Goal: Task Accomplishment & Management: Manage account settings

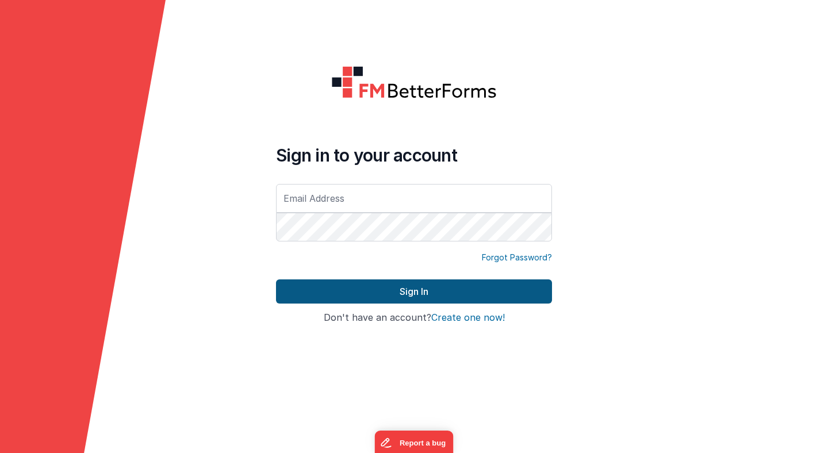
type input "[PERSON_NAME][EMAIL_ADDRESS][PERSON_NAME][DOMAIN_NAME]"
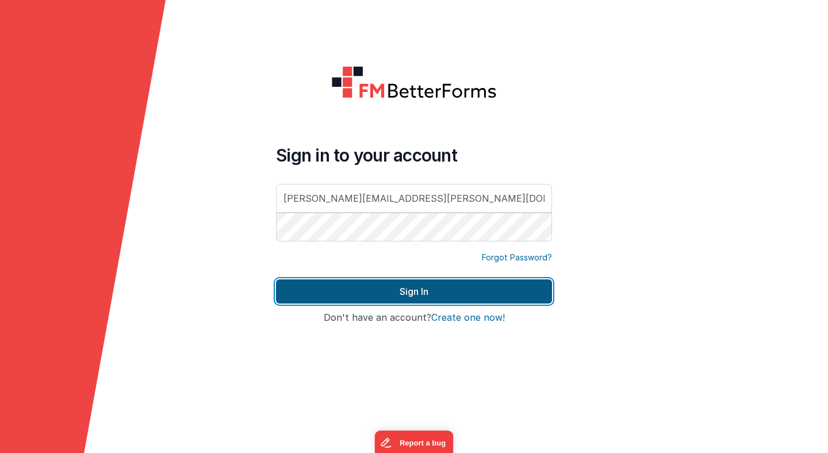
click at [408, 294] on button "Sign In" at bounding box center [414, 291] width 276 height 24
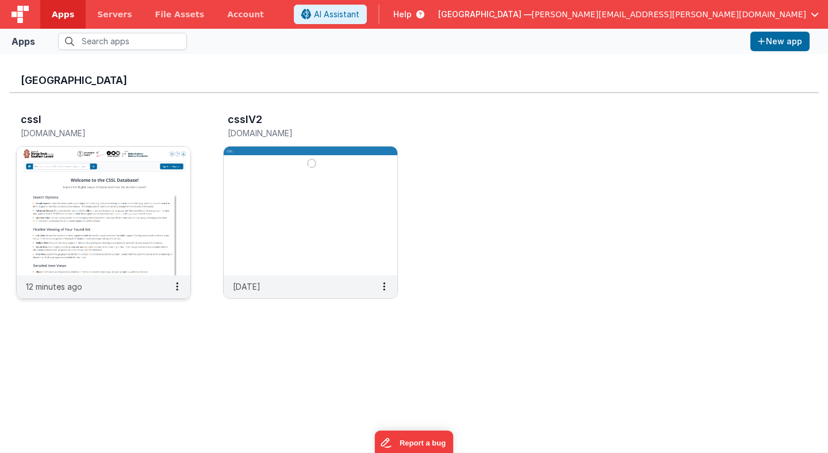
click at [168, 185] on img at bounding box center [104, 211] width 174 height 129
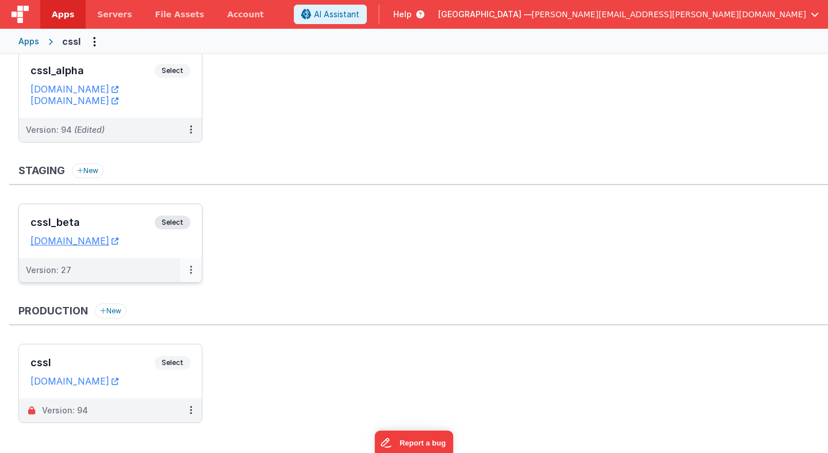
scroll to position [67, 0]
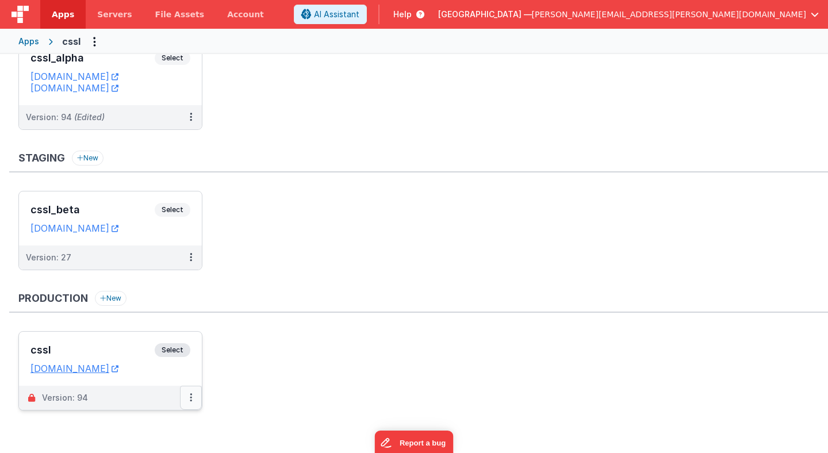
click at [190, 397] on icon at bounding box center [191, 397] width 2 height 1
click at [147, 378] on link "Rollback" at bounding box center [151, 375] width 101 height 21
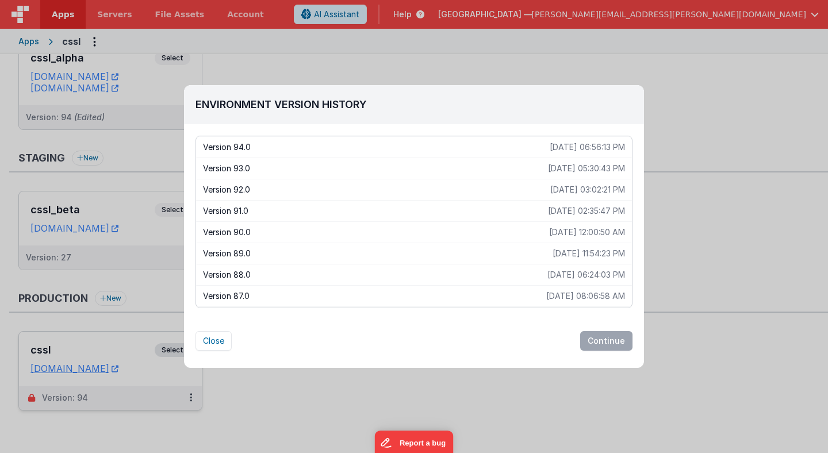
click at [275, 167] on p "Version 93.0" at bounding box center [375, 168] width 345 height 11
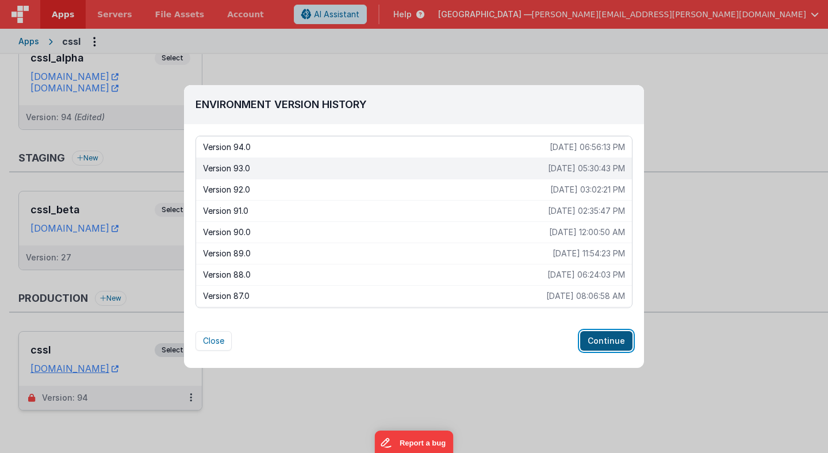
click at [615, 340] on button "Continue" at bounding box center [606, 341] width 52 height 20
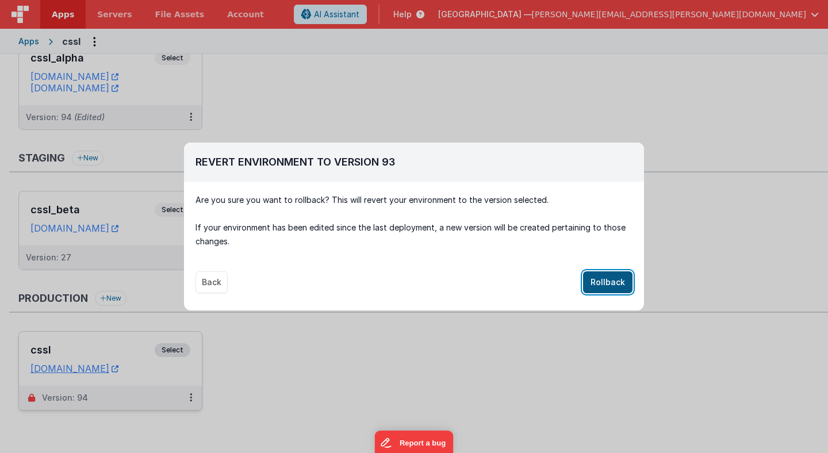
click at [611, 284] on button "Rollback" at bounding box center [607, 282] width 49 height 22
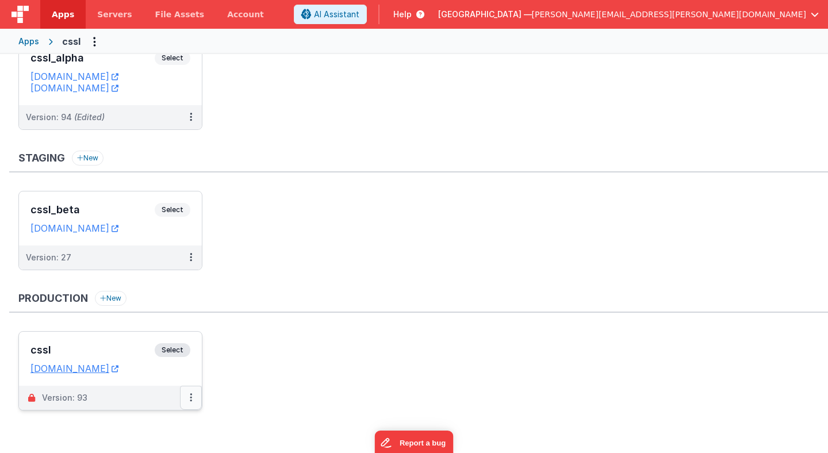
click at [190, 397] on icon at bounding box center [191, 397] width 2 height 1
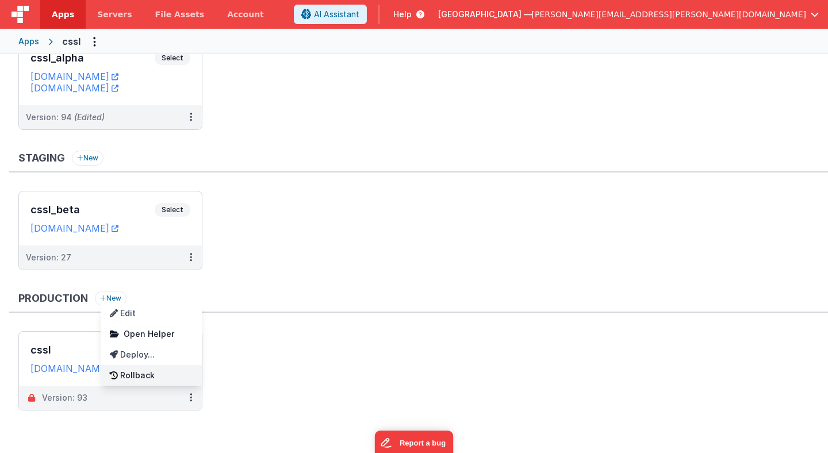
click at [170, 375] on link "Rollback" at bounding box center [151, 375] width 101 height 21
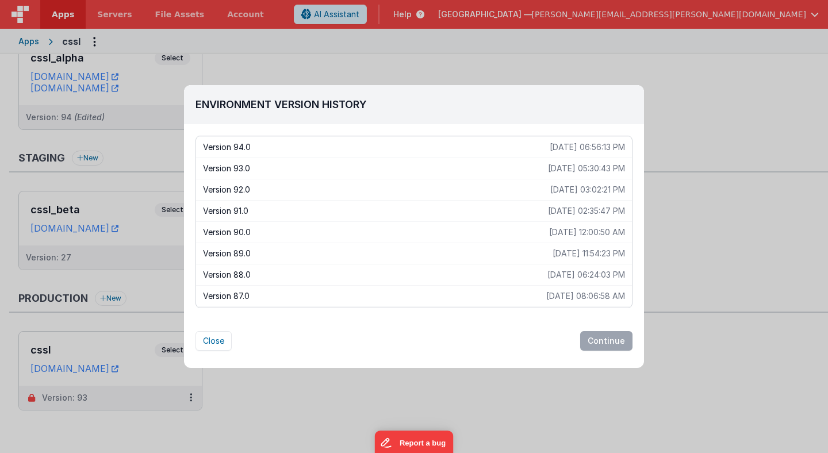
click at [309, 145] on p "Version 94.0" at bounding box center [376, 146] width 347 height 11
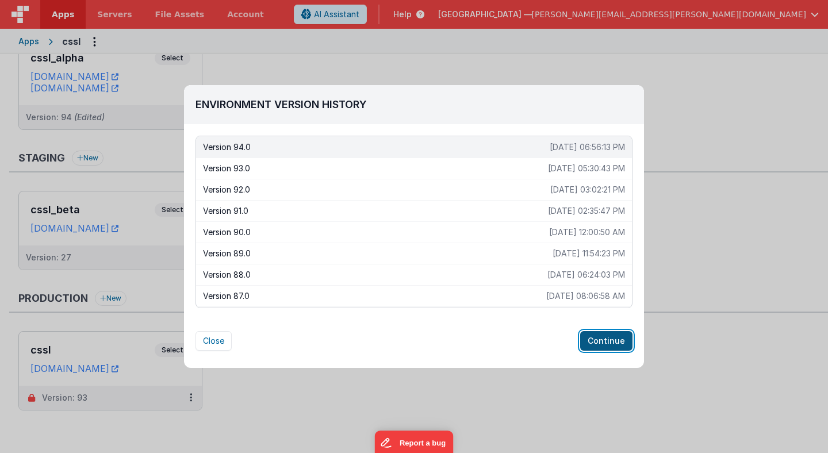
click at [614, 338] on button "Continue" at bounding box center [606, 341] width 52 height 20
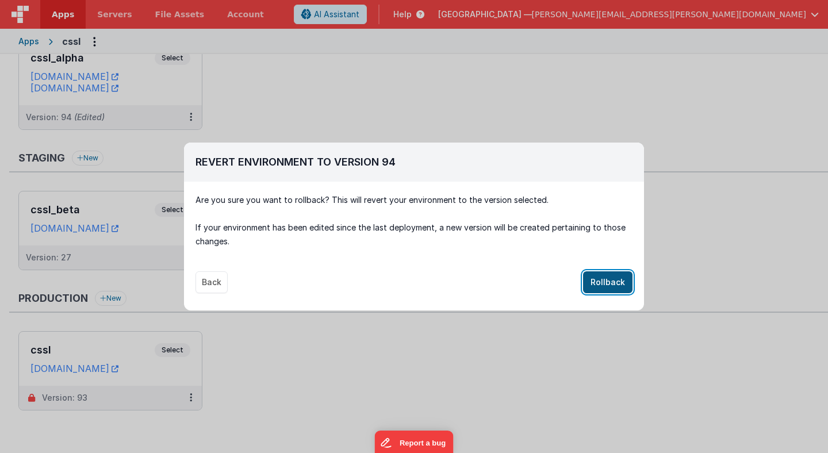
click at [615, 283] on button "Rollback" at bounding box center [607, 282] width 49 height 22
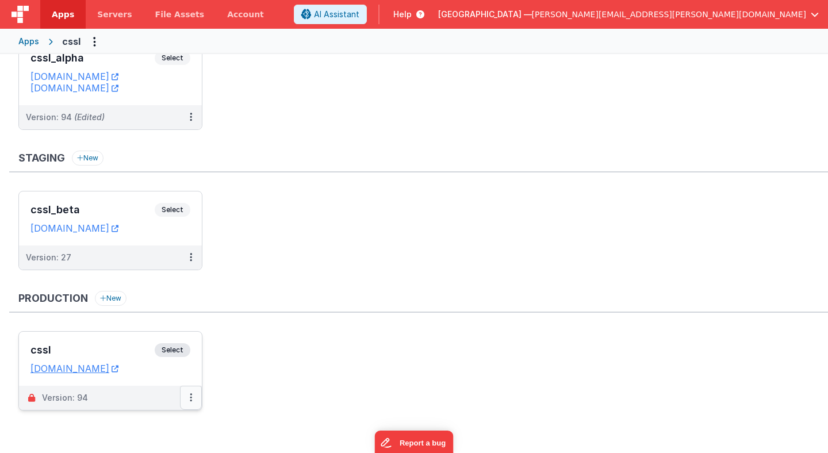
click at [191, 398] on icon at bounding box center [191, 397] width 2 height 1
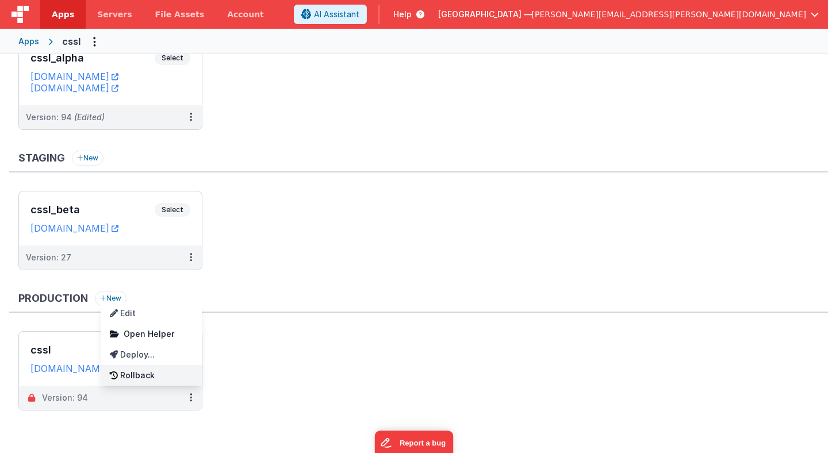
click at [159, 376] on link "Rollback" at bounding box center [151, 375] width 101 height 21
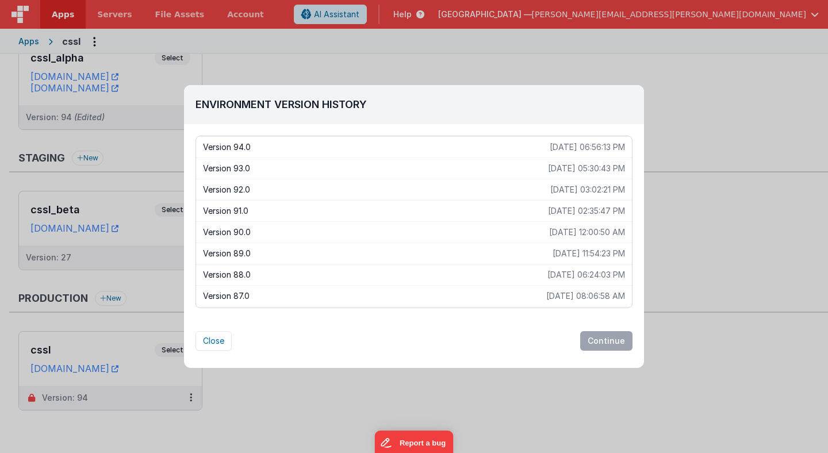
click at [329, 253] on p "Version 89.0" at bounding box center [377, 253] width 349 height 11
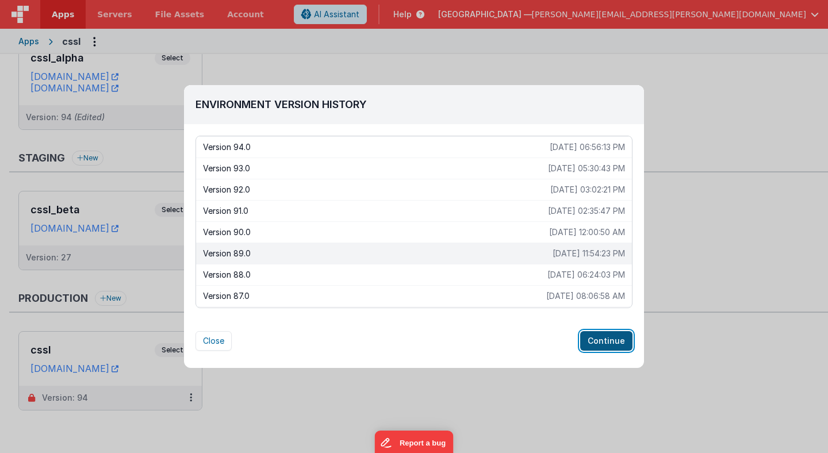
click at [606, 341] on button "Continue" at bounding box center [606, 341] width 52 height 20
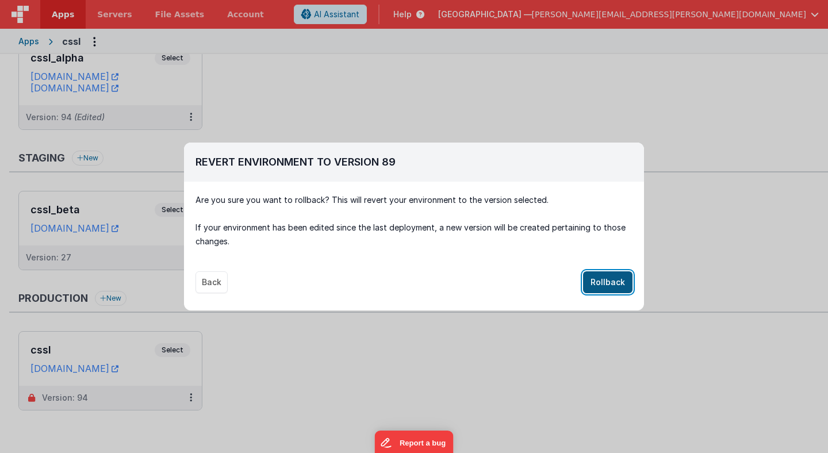
click at [612, 280] on button "Rollback" at bounding box center [607, 282] width 49 height 22
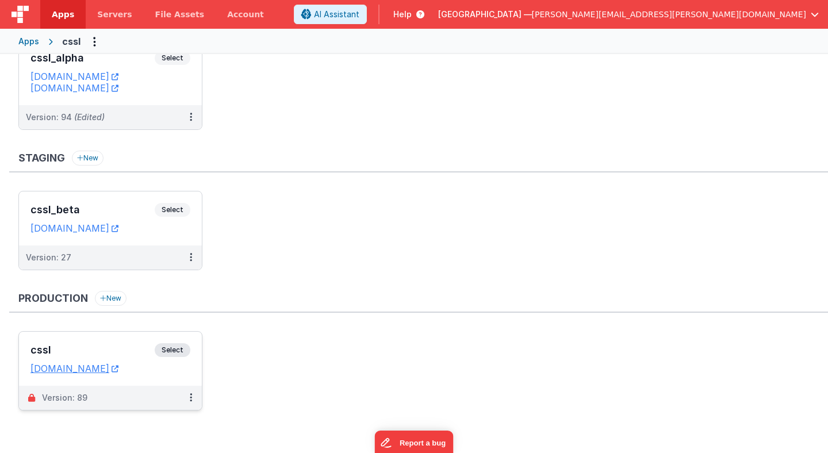
click at [181, 349] on span "Select" at bounding box center [173, 350] width 36 height 14
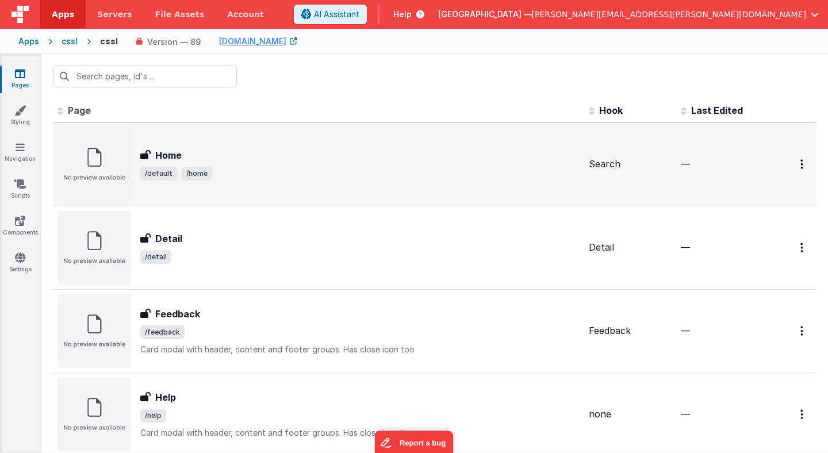
click at [224, 160] on div "Home" at bounding box center [359, 155] width 439 height 14
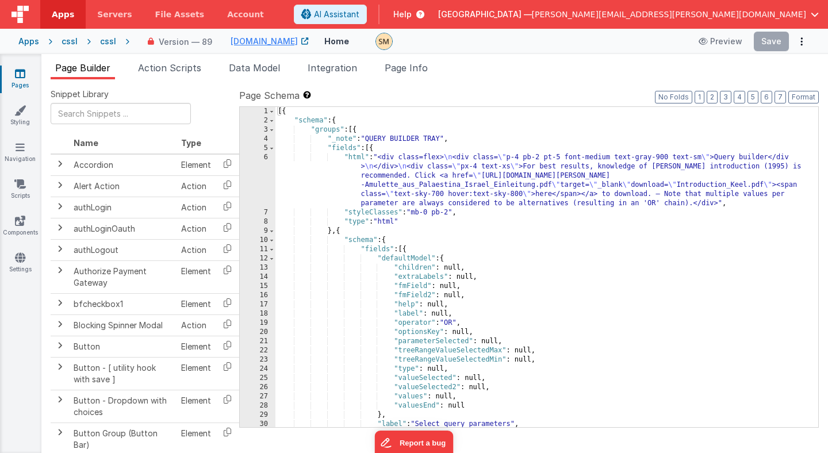
click at [320, 133] on div "[{ "schema" : { "groups" : [{ "_note" : "QUERY BUILDER TRAY" , "fields" : [{ "h…" at bounding box center [546, 276] width 542 height 338
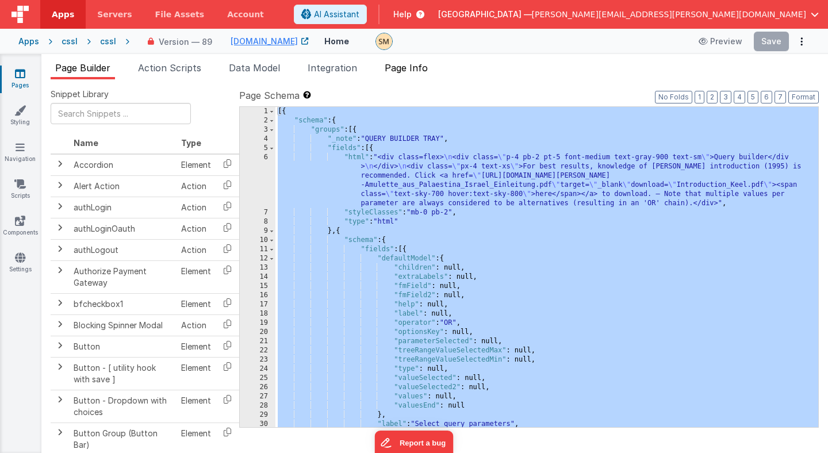
click at [411, 68] on span "Page Info" at bounding box center [405, 67] width 43 height 11
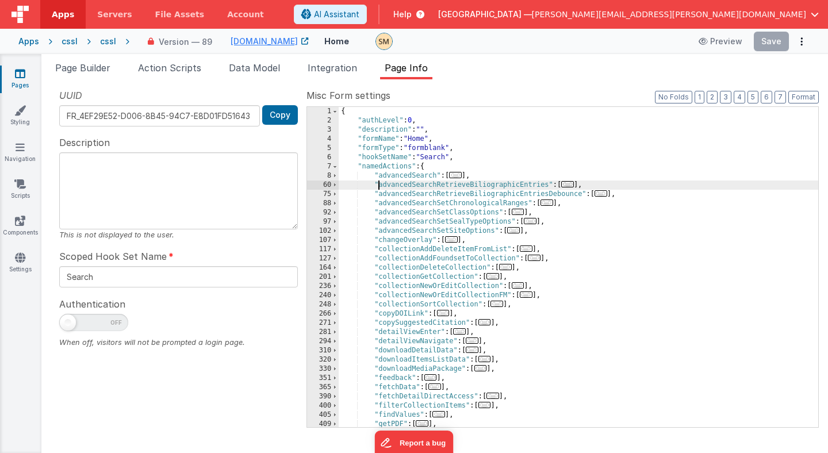
click at [376, 188] on div "{ "authLevel" : 0 , "description" : "" , "formName" : "Home" , "formType" : "fo…" at bounding box center [577, 276] width 479 height 338
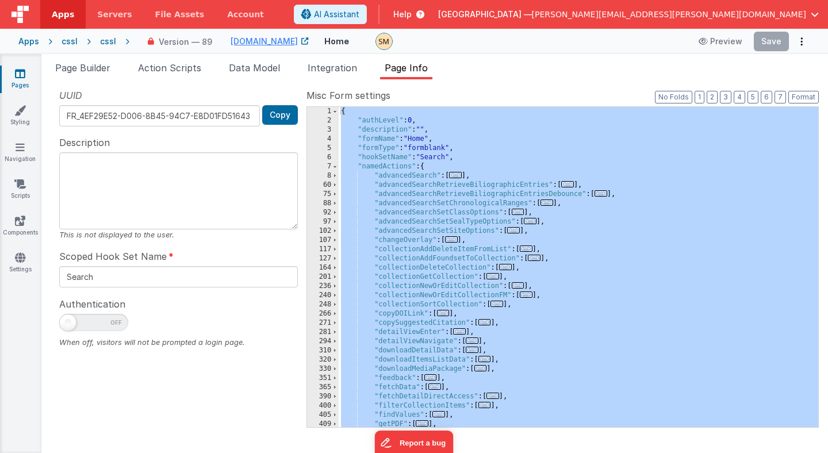
click at [74, 44] on div "cssl" at bounding box center [69, 41] width 16 height 11
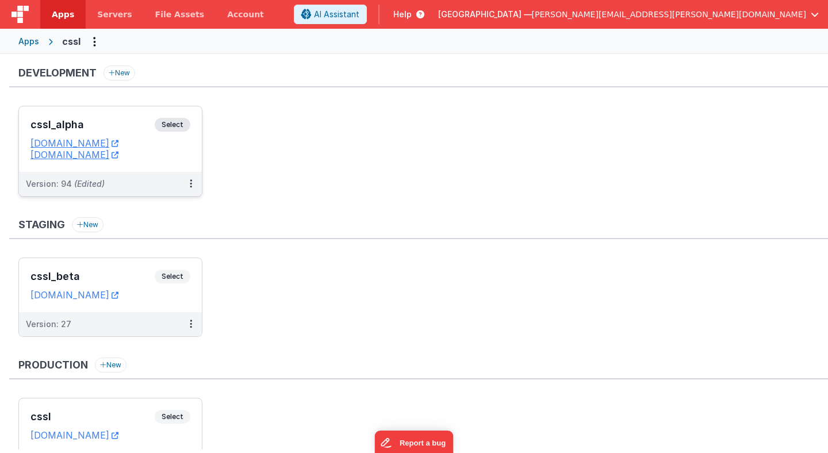
click at [178, 127] on span "Select" at bounding box center [173, 125] width 36 height 14
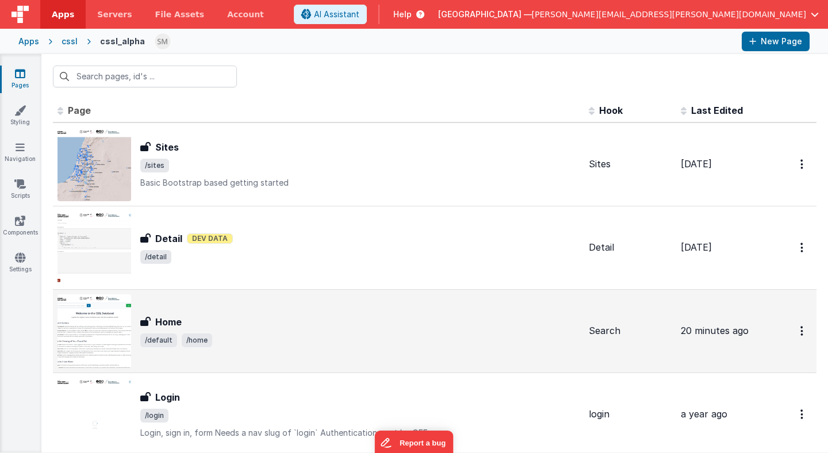
click at [176, 311] on div "Home Home /default /home" at bounding box center [318, 331] width 522 height 74
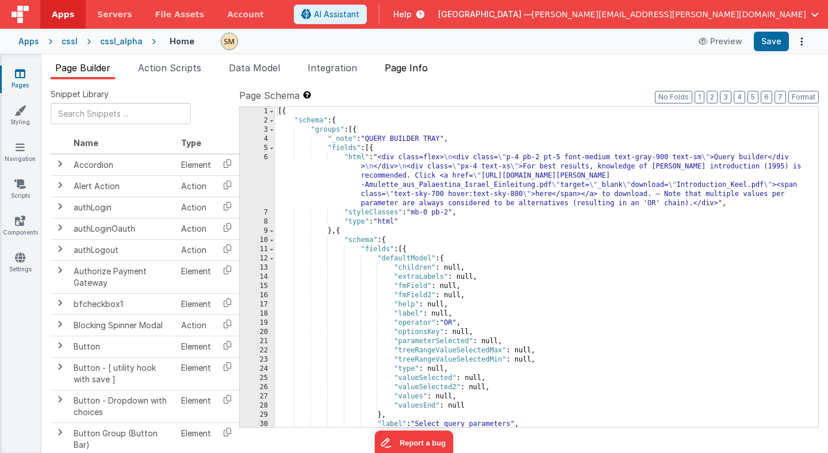
click at [410, 69] on span "Page Info" at bounding box center [405, 67] width 43 height 11
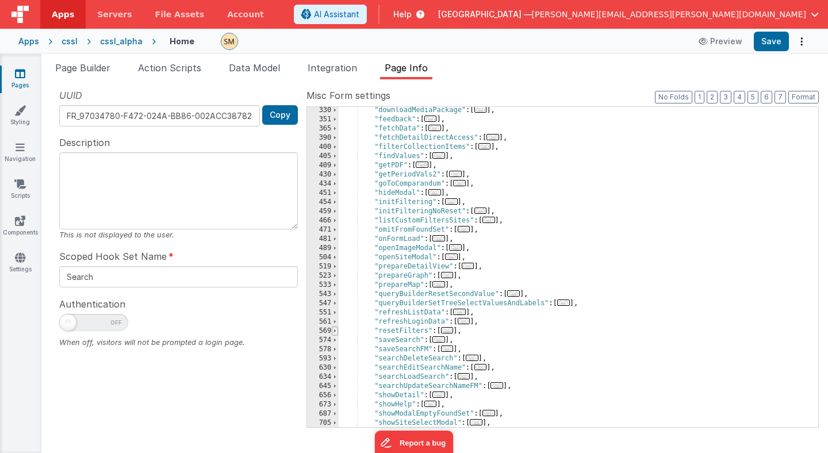
click at [334, 329] on span at bounding box center [335, 330] width 6 height 9
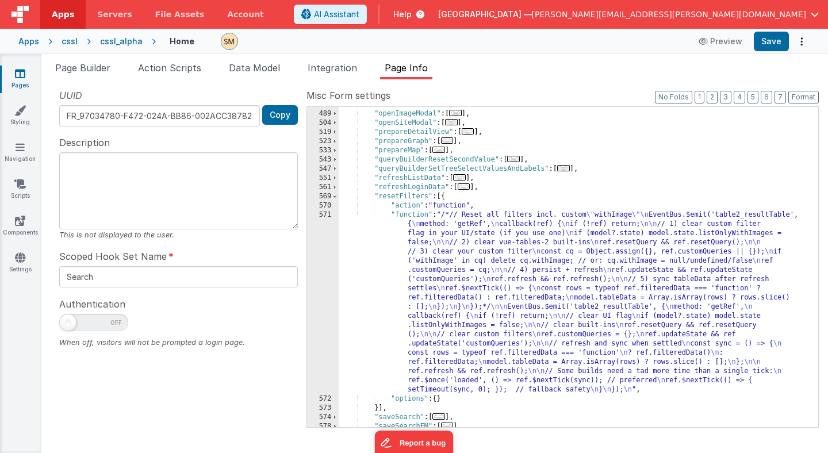
scroll to position [394, 0]
click at [424, 318] on div ""onFormLoad" : [ ... ] , "openImageModal" : [ ... ] , "openSiteModal" : [ ... ]…" at bounding box center [577, 268] width 479 height 338
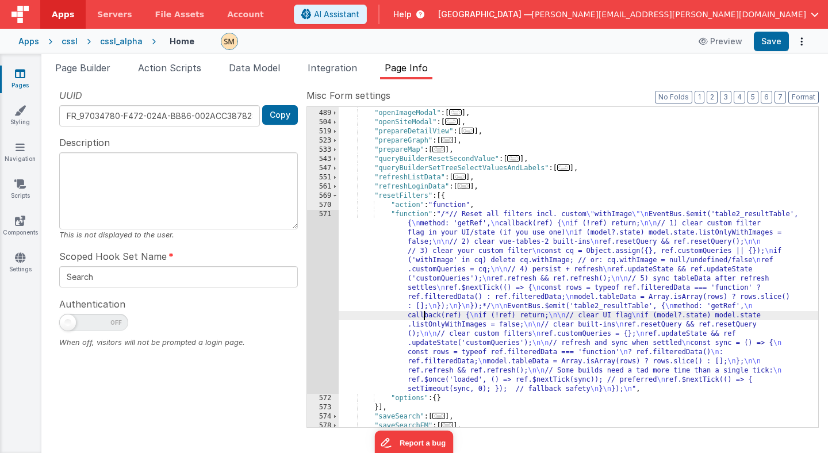
scroll to position [0, 0]
click at [320, 295] on div "571" at bounding box center [323, 302] width 32 height 184
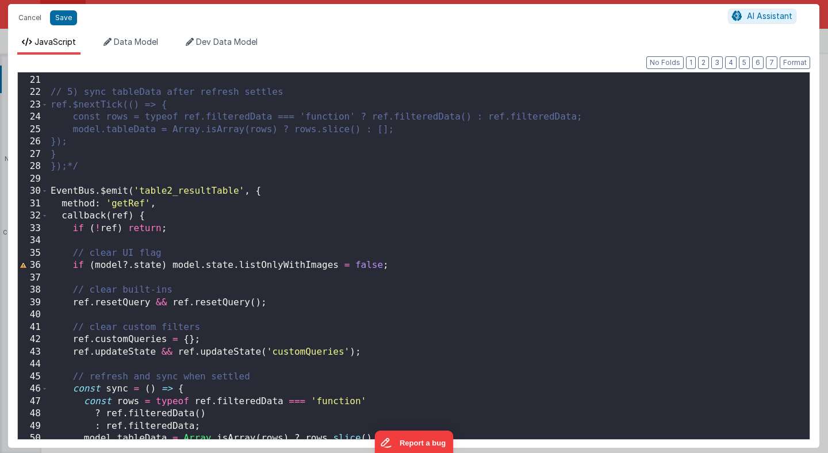
scroll to position [237, 0]
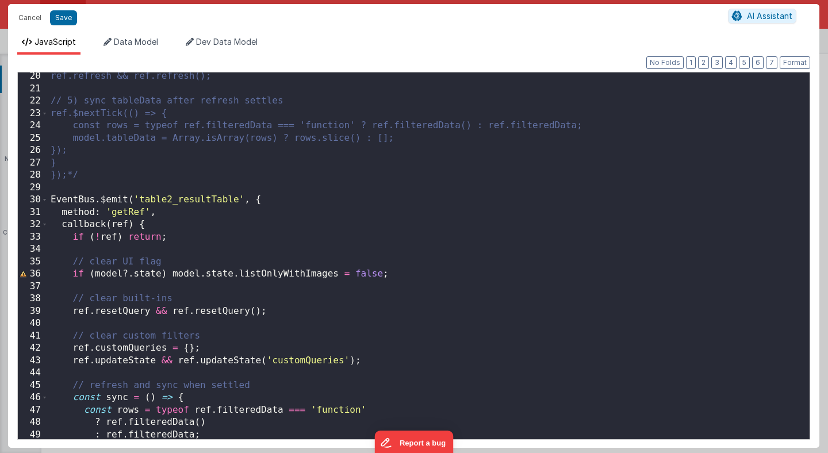
click at [50, 199] on div "ref.refresh && ref.refresh(); // 5) sync tableData after refresh settles ref.$n…" at bounding box center [428, 265] width 761 height 390
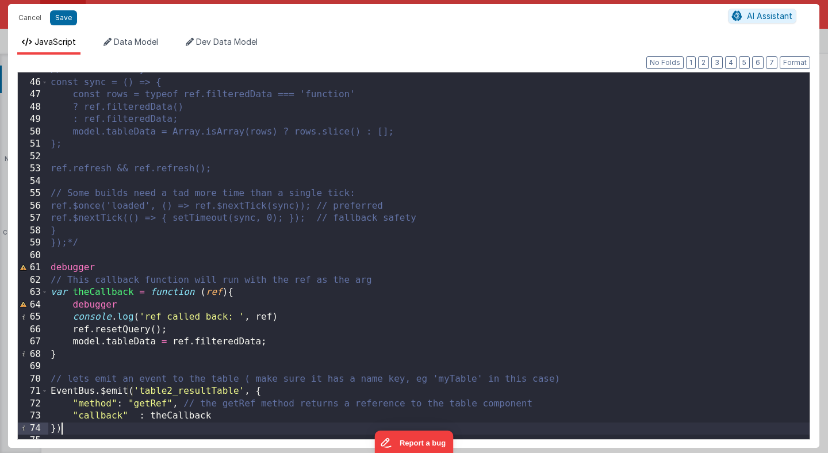
scroll to position [560, 0]
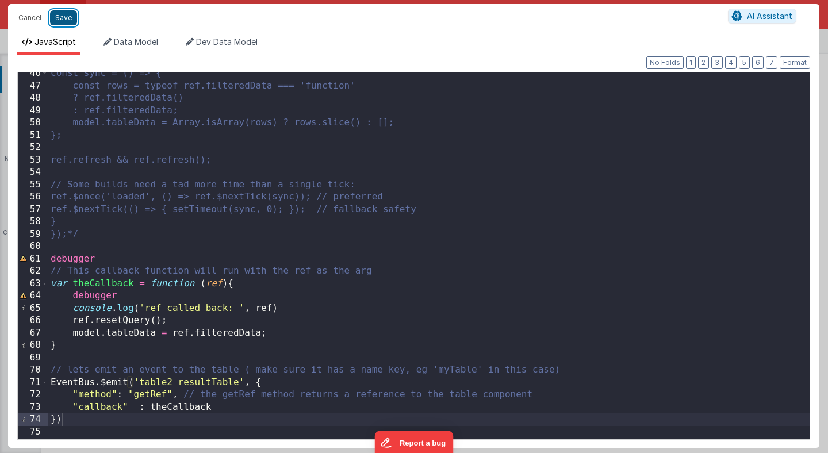
click at [66, 17] on button "Save" at bounding box center [63, 17] width 27 height 15
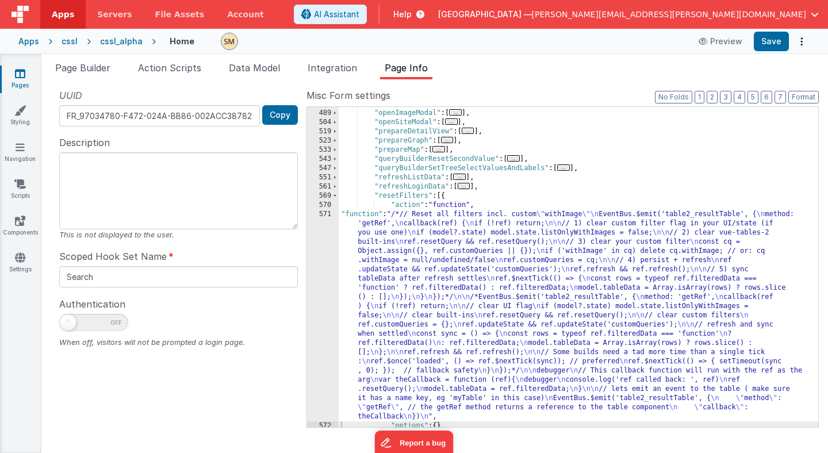
click at [388, 282] on div ""onFormLoad" : [ ... ] , "openImageModal" : [ ... ] , "openSiteModal" : [ ... ]…" at bounding box center [577, 268] width 479 height 338
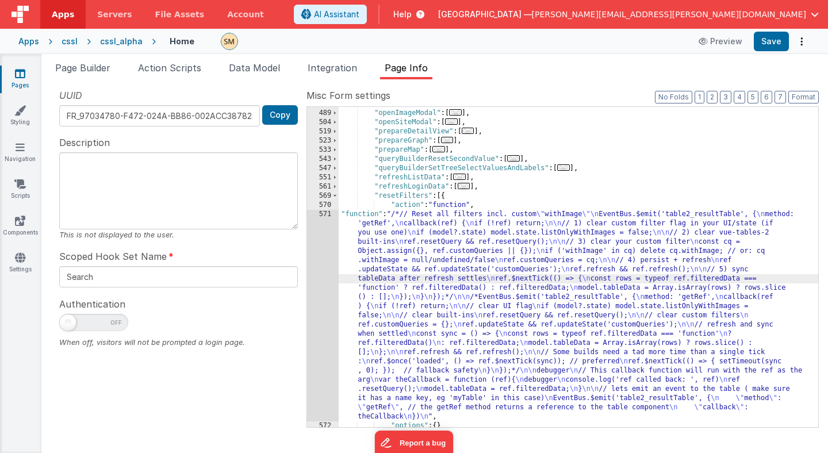
click at [328, 296] on div "481 489 504 519 523 533 543 547 551 561 569 570 571 572 573" at bounding box center [323, 268] width 32 height 338
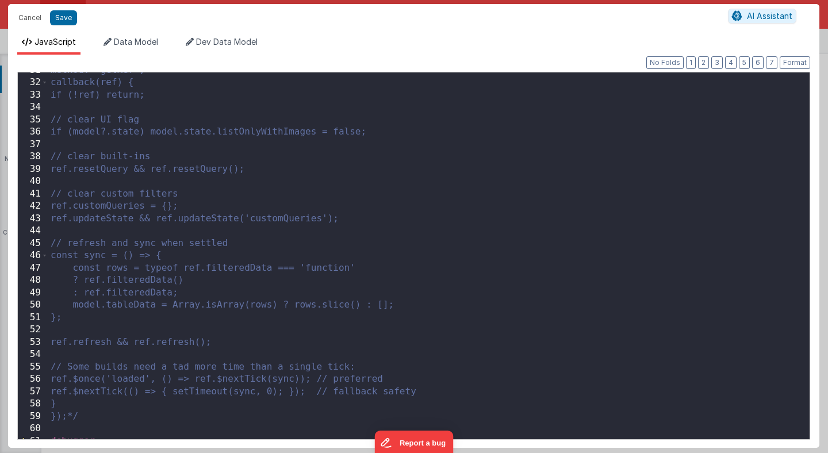
scroll to position [383, 0]
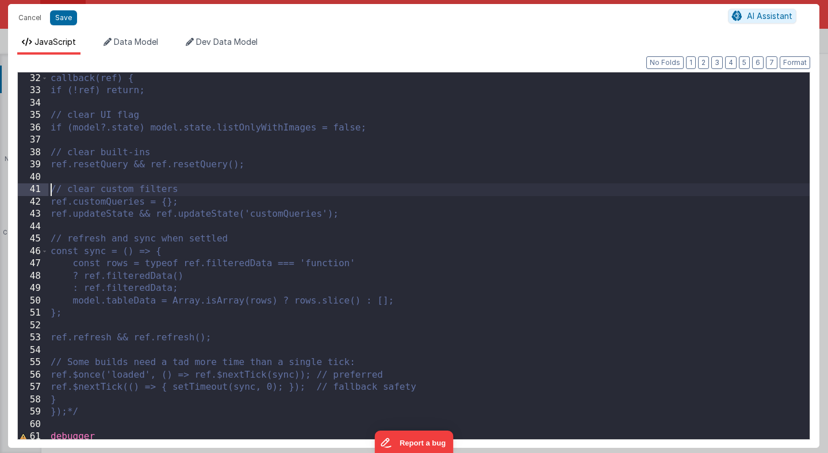
click at [49, 188] on div "callback(ref) { if (!ref) return; // clear UI flag if (model?.state) model.stat…" at bounding box center [428, 267] width 761 height 391
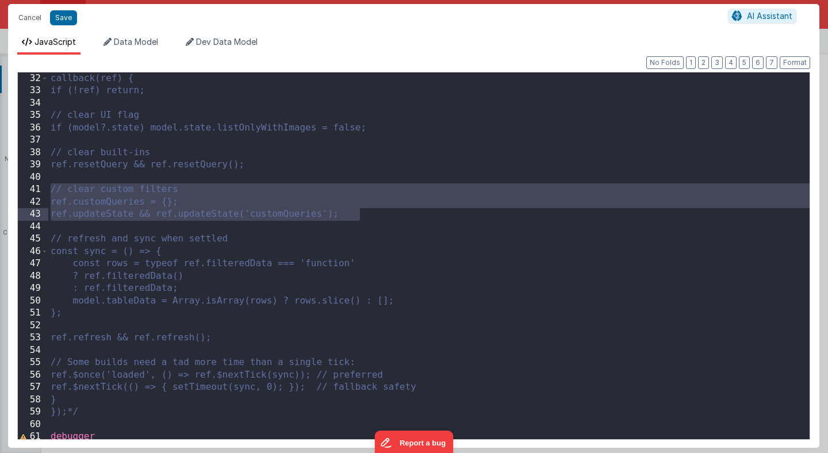
drag, startPoint x: 53, startPoint y: 190, endPoint x: 363, endPoint y: 220, distance: 311.8
click at [363, 220] on div "callback(ref) { if (!ref) return; // clear UI flag if (model?.state) model.stat…" at bounding box center [428, 267] width 761 height 391
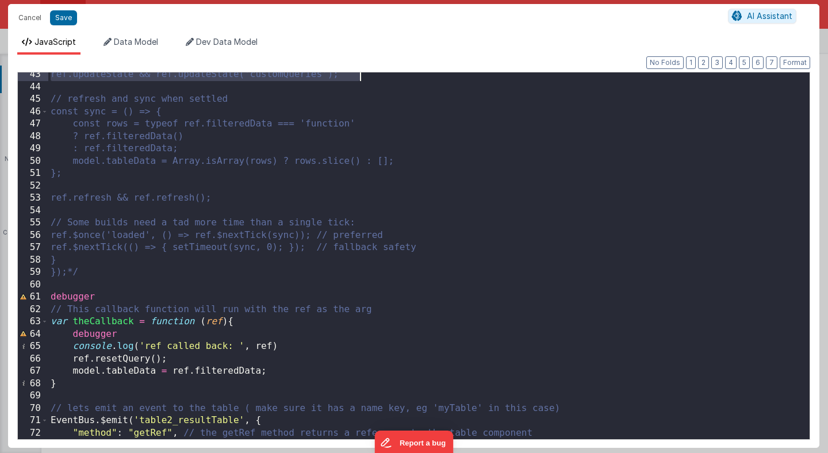
scroll to position [530, 0]
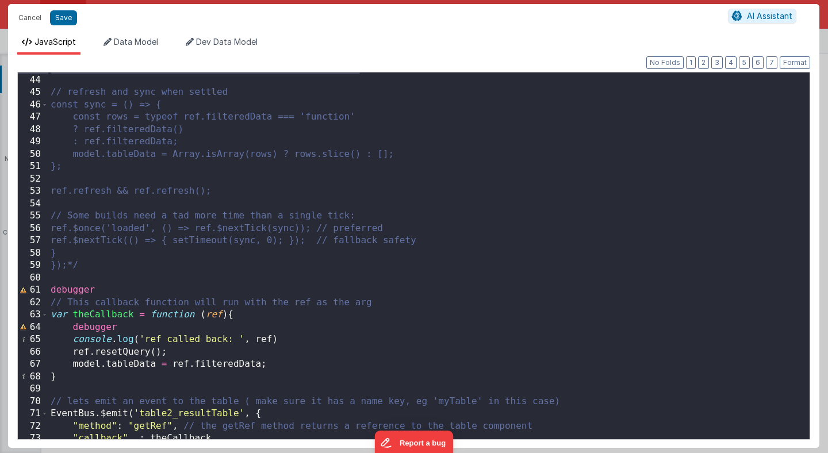
click at [303, 347] on div "ref.updateState && ref.updateState('customQueries'); // refresh and sync when s…" at bounding box center [428, 256] width 761 height 391
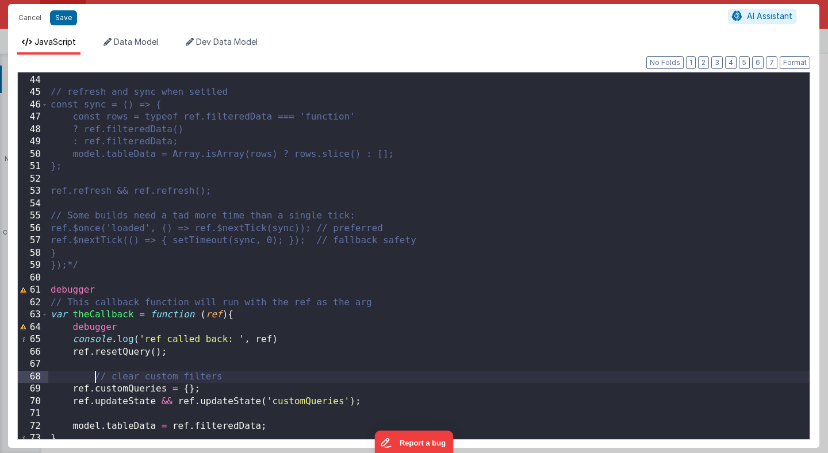
click at [93, 376] on div "ref.updateState && ref.updateState('customQueries'); // refresh and sync when s…" at bounding box center [428, 256] width 761 height 391
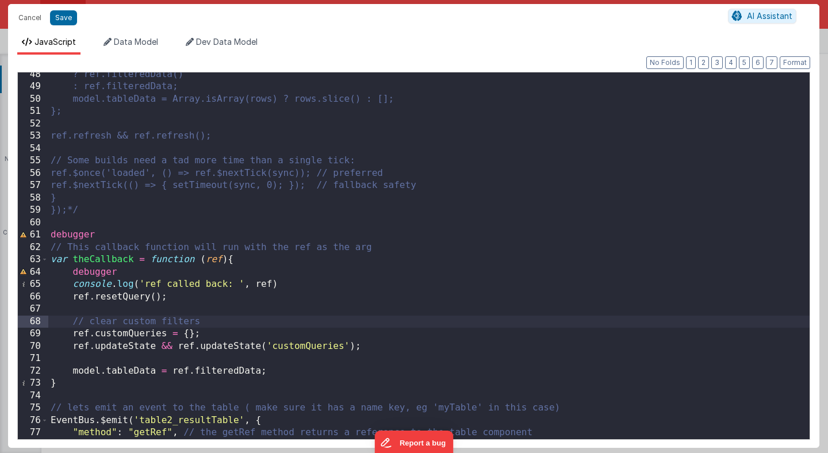
scroll to position [591, 0]
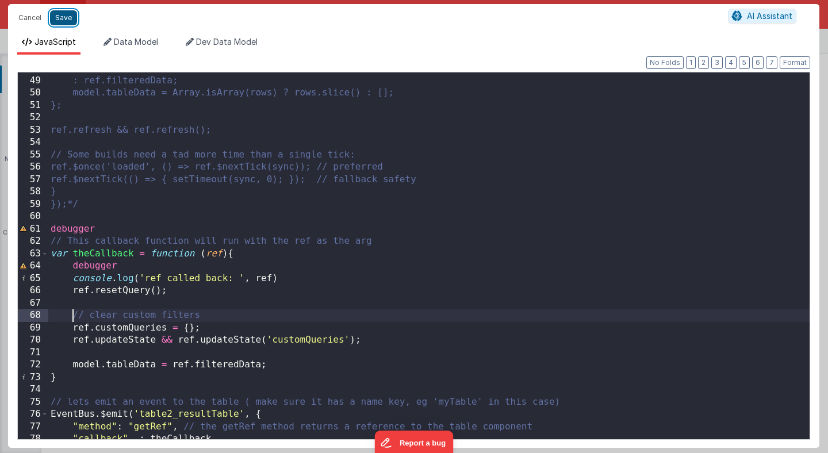
click at [67, 19] on button "Save" at bounding box center [63, 17] width 27 height 15
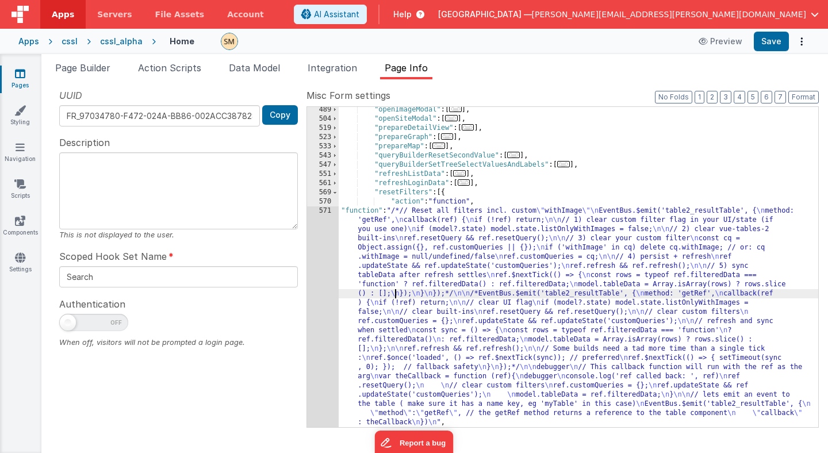
click at [395, 294] on div ""openImageModal" : [ ... ] , "openSiteModal" : [ ... ] , "prepareDetailView" : …" at bounding box center [577, 274] width 479 height 338
click at [325, 298] on div "489 504 519 523 533 543 547 551 561 569 570 571 572 573" at bounding box center [323, 274] width 32 height 338
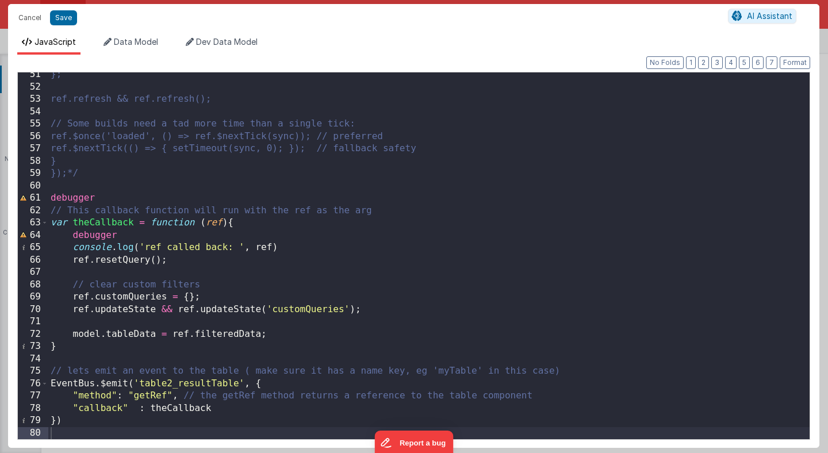
scroll to position [621, 0]
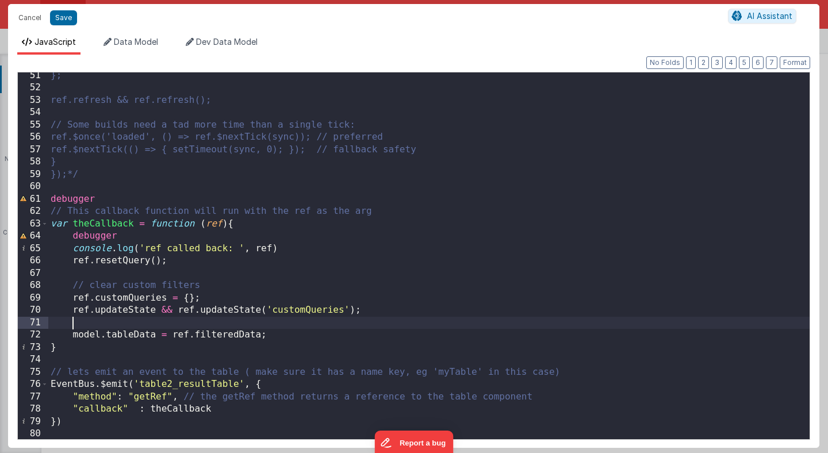
click at [196, 324] on div "}; ref.refresh && ref.refresh(); // Some builds need a tad more time than a sin…" at bounding box center [428, 265] width 761 height 391
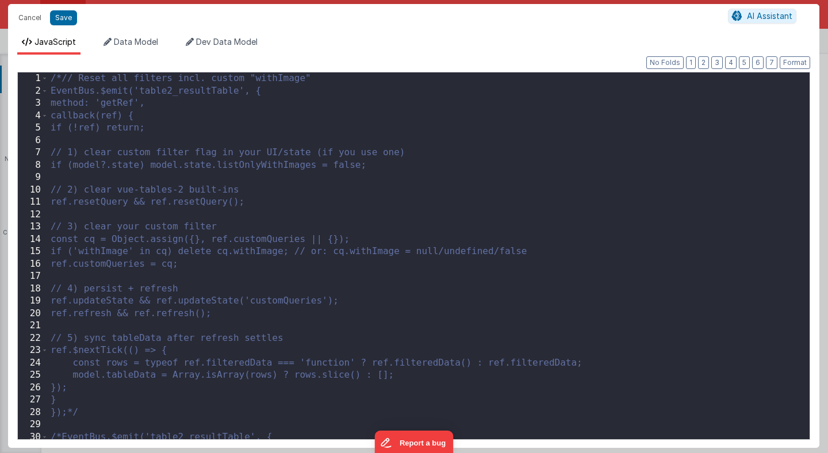
scroll to position [0, 0]
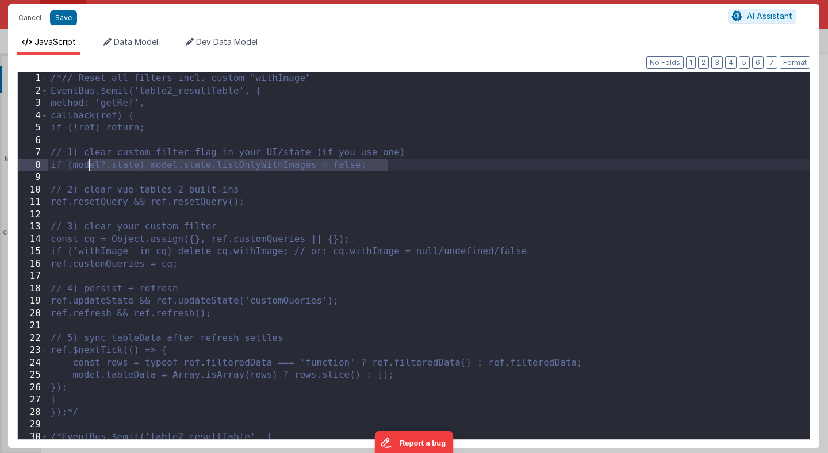
drag, startPoint x: 395, startPoint y: 166, endPoint x: 91, endPoint y: 164, distance: 303.4
click at [91, 164] on div "/*// Reset all filters incl. custom "withImage" EventBus.$emit('table2_resultTa…" at bounding box center [428, 267] width 761 height 391
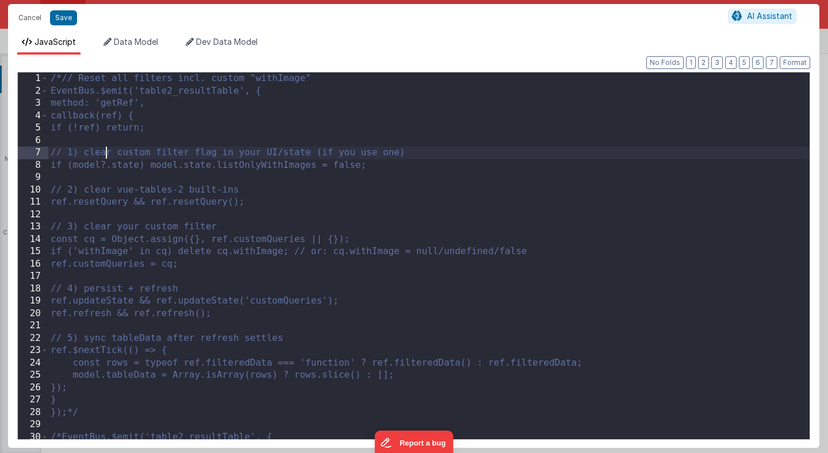
click at [106, 151] on div "/*// Reset all filters incl. custom "withImage" EventBus.$emit('table2_resultTa…" at bounding box center [428, 267] width 761 height 391
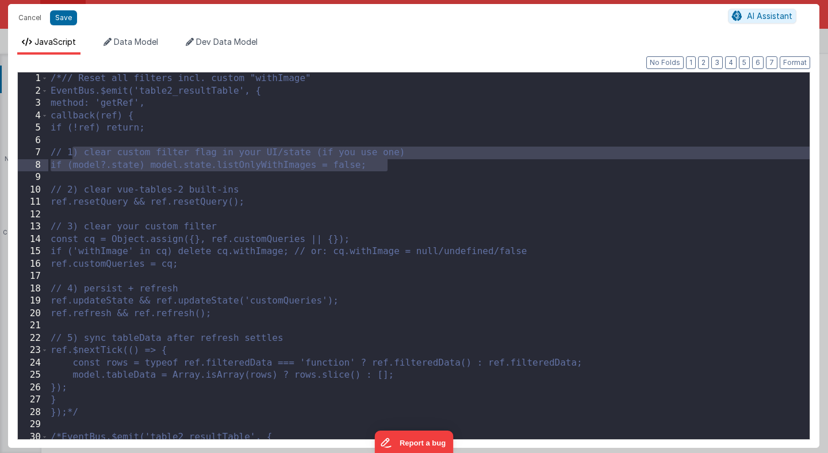
drag, startPoint x: 72, startPoint y: 152, endPoint x: 393, endPoint y: 163, distance: 320.3
click at [393, 163] on div "/*// Reset all filters incl. custom "withImage" EventBus.$emit('table2_resultTa…" at bounding box center [428, 267] width 761 height 391
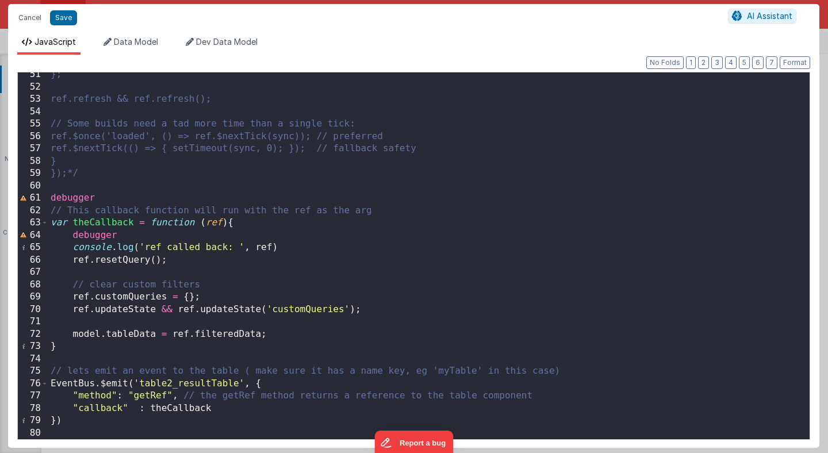
scroll to position [622, 0]
click at [268, 327] on div "}; ref.refresh && ref.refresh(); // Some builds need a tad more time than a sin…" at bounding box center [428, 263] width 761 height 391
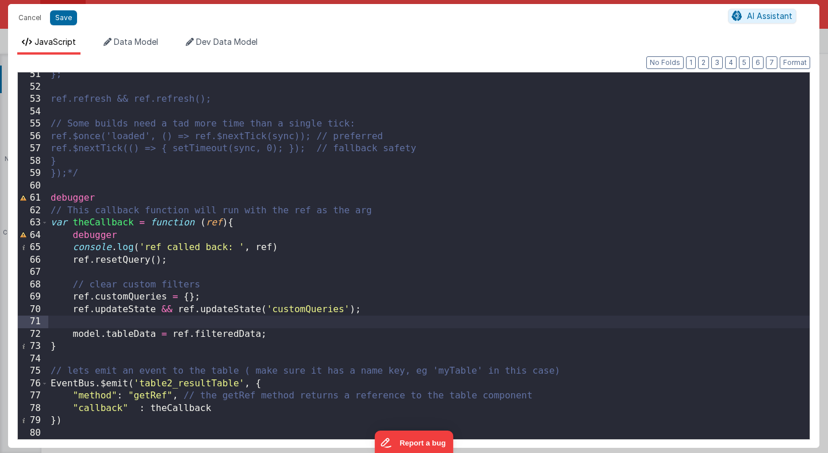
click at [270, 333] on div "}; ref.refresh && ref.refresh(); // Some builds need a tad more time than a sin…" at bounding box center [428, 263] width 761 height 391
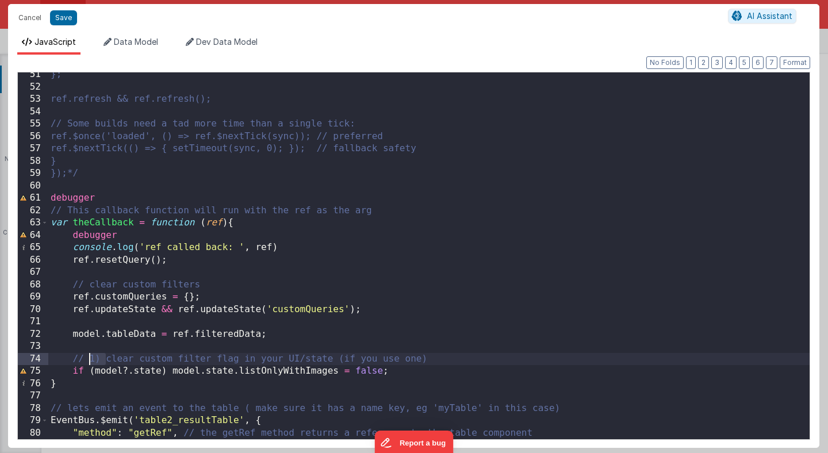
drag, startPoint x: 106, startPoint y: 360, endPoint x: 89, endPoint y: 359, distance: 16.7
click at [89, 359] on div "}; ref.refresh && ref.refresh(); // Some builds need a tad more time than a sin…" at bounding box center [428, 263] width 761 height 391
click at [251, 360] on div "}; ref.refresh && ref.refresh(); // Some builds need a tad more time than a sin…" at bounding box center [428, 263] width 761 height 391
drag, startPoint x: 290, startPoint y: 360, endPoint x: 382, endPoint y: 361, distance: 92.0
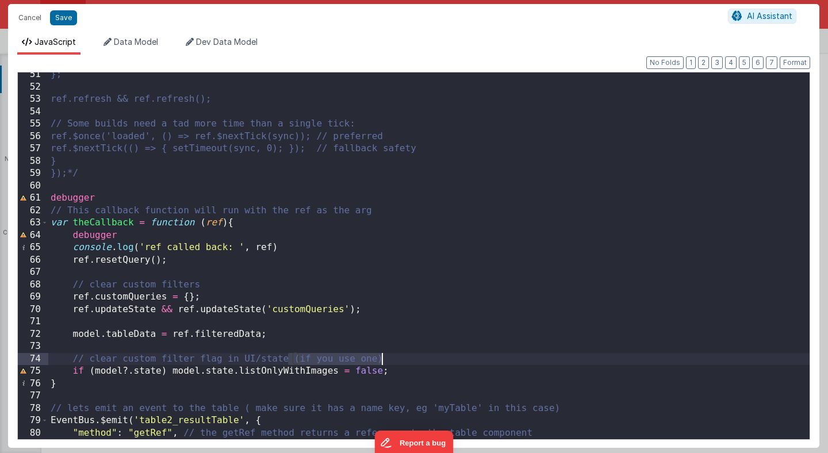
click at [382, 361] on div "}; ref.refresh && ref.refresh(); // Some builds need a tad more time than a sin…" at bounding box center [428, 263] width 761 height 391
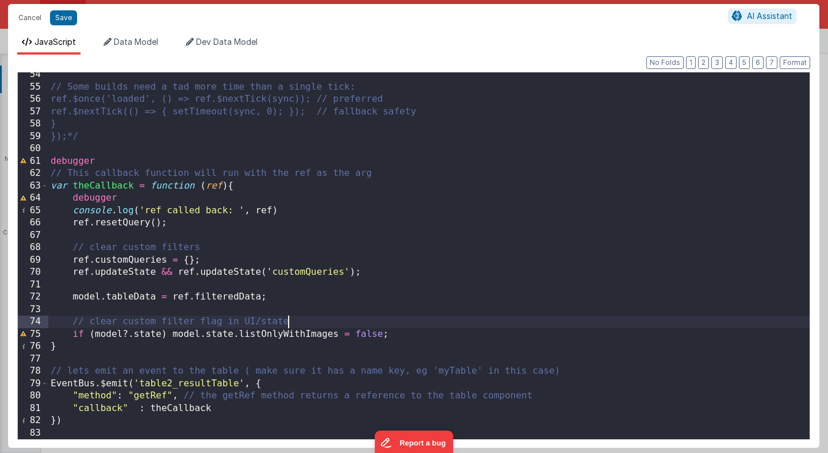
scroll to position [659, 0]
click at [395, 332] on div "// Some builds need a tad more time than a single tick: ref.$once('loaded', () …" at bounding box center [428, 263] width 761 height 391
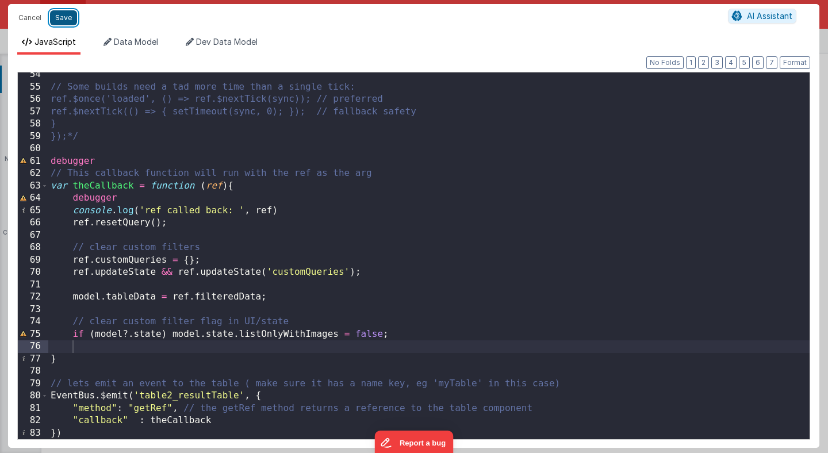
click at [58, 18] on button "Save" at bounding box center [63, 17] width 27 height 15
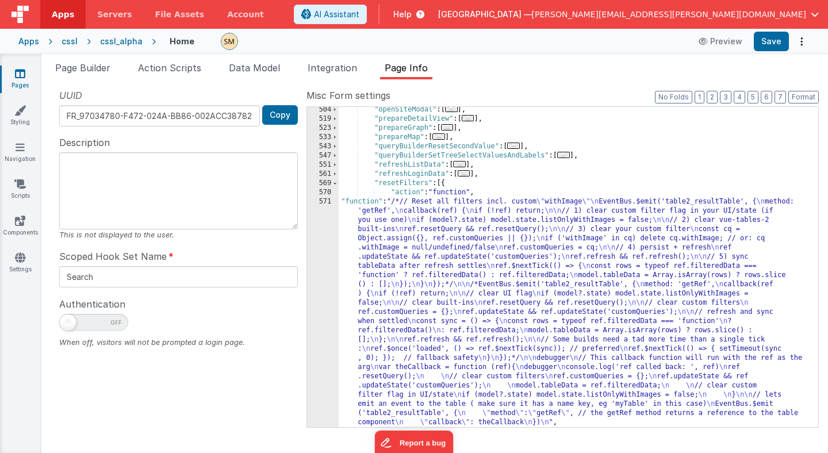
click at [394, 263] on div ""openSiteModal" : [ ... ] , "prepareDetailView" : [ ... ] , "prepareGraph" : [ …" at bounding box center [577, 274] width 479 height 338
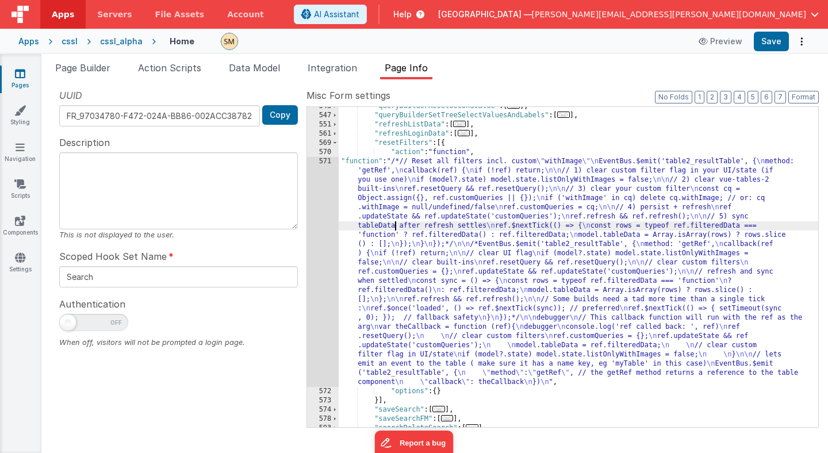
scroll to position [447, 0]
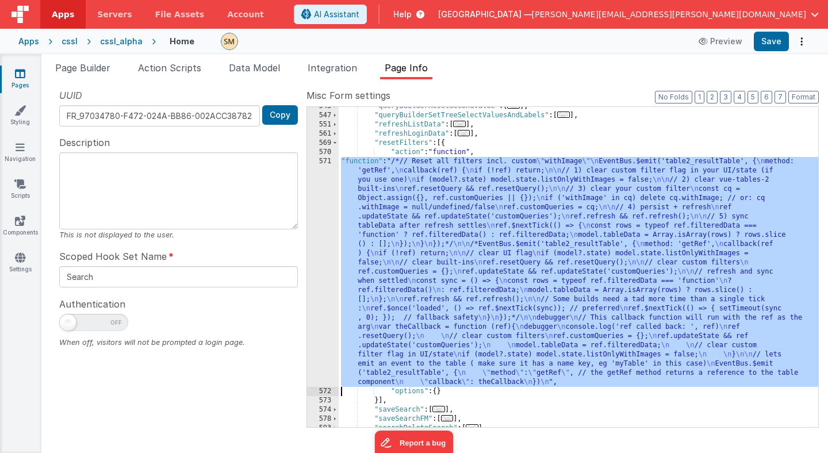
click at [326, 255] on div "571" at bounding box center [323, 272] width 32 height 230
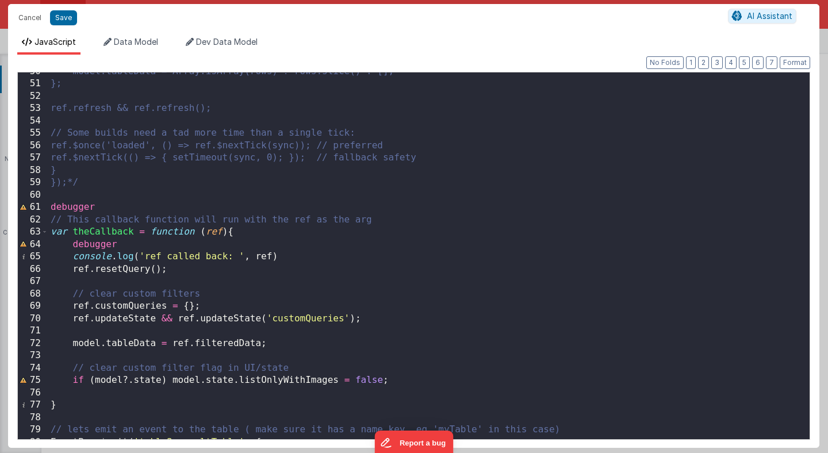
scroll to position [671, 0]
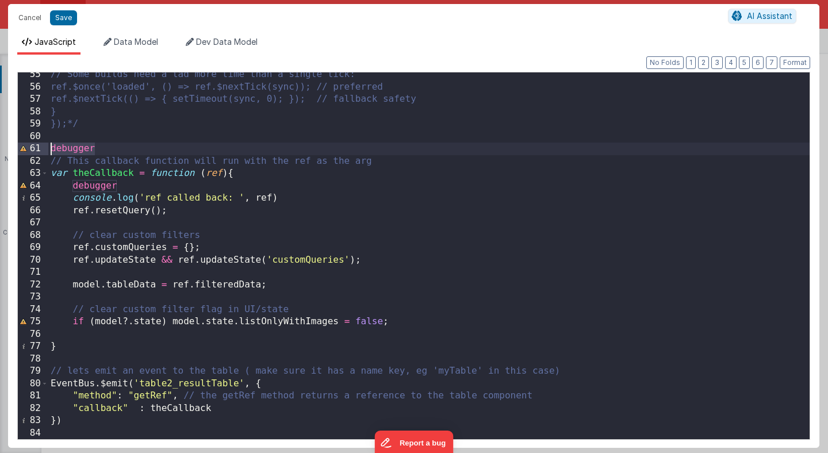
drag, startPoint x: 103, startPoint y: 147, endPoint x: 29, endPoint y: 145, distance: 73.6
click at [29, 145] on div "55 56 57 58 59 60 61 62 63 64 65 66 67 68 69 70 71 72 73 74 75 76 77 78 79 80 8…" at bounding box center [413, 256] width 792 height 368
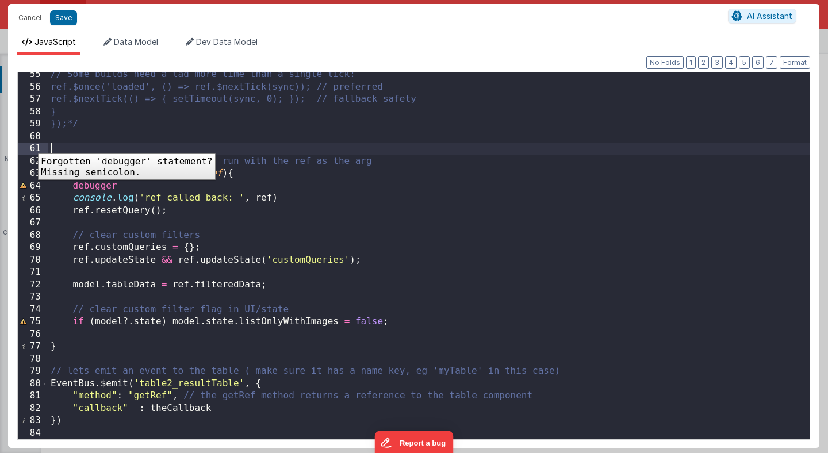
scroll to position [659, 0]
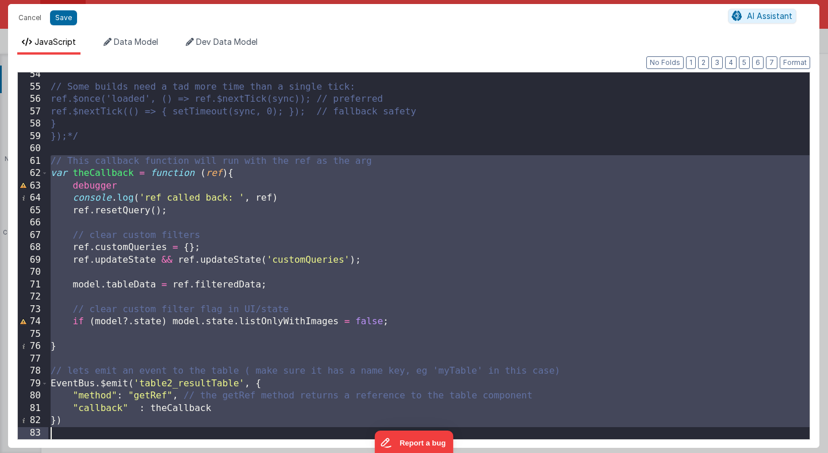
drag, startPoint x: 50, startPoint y: 160, endPoint x: 95, endPoint y: 452, distance: 295.4
click at [95, 452] on div "Cancel Save AI Assistant JavaScript Data Model Dev Data Model Format 7 6 5 4 3 …" at bounding box center [414, 226] width 828 height 453
click at [111, 418] on div "// Some builds need a tad more time than a single tick: ref.$once('loaded', () …" at bounding box center [428, 263] width 761 height 391
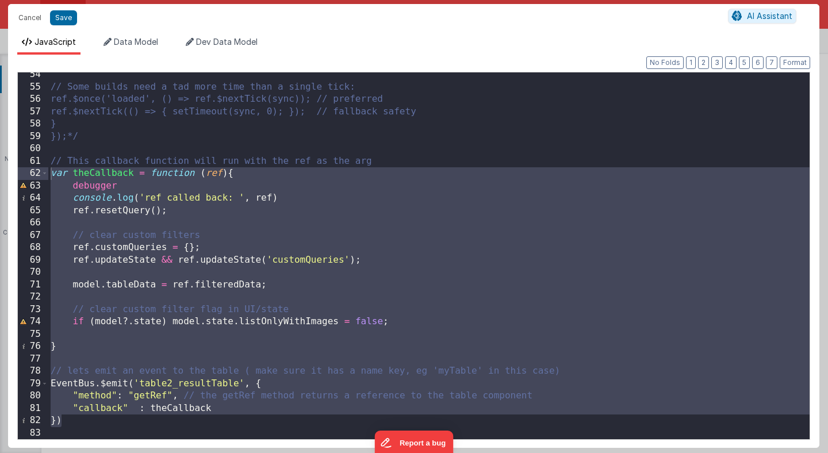
drag, startPoint x: 98, startPoint y: 426, endPoint x: 53, endPoint y: 168, distance: 262.6
click at [53, 168] on div "// Some builds need a tad more time than a single tick: ref.$once('loaded', () …" at bounding box center [428, 263] width 761 height 391
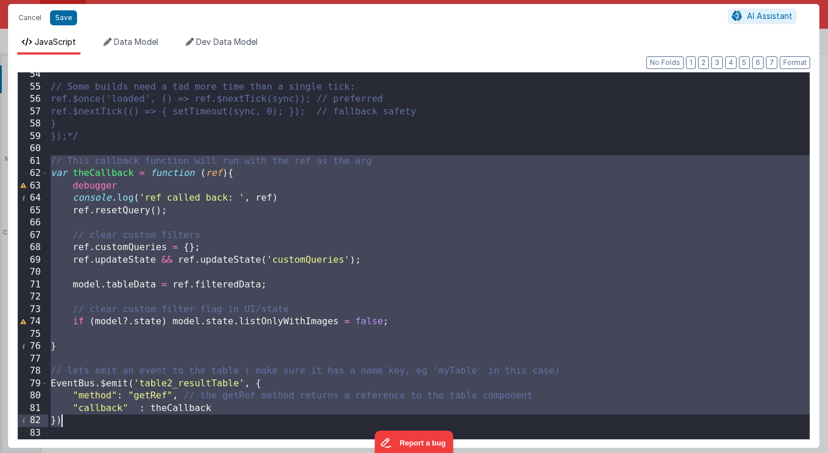
drag, startPoint x: 52, startPoint y: 160, endPoint x: 78, endPoint y: 417, distance: 258.2
click at [78, 417] on div "// Some builds need a tad more time than a single tick: ref.$once('loaded', () …" at bounding box center [428, 263] width 761 height 391
click at [236, 141] on div "// Some builds need a tad more time than a single tick: ref.$once('loaded', () …" at bounding box center [428, 263] width 761 height 391
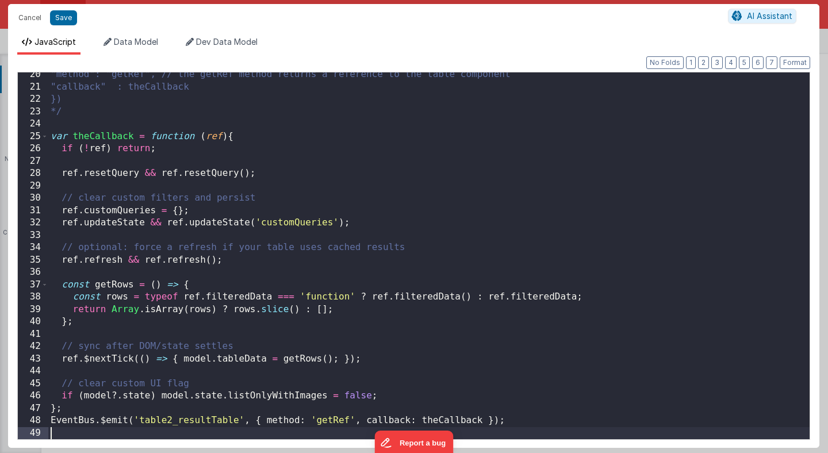
scroll to position [238, 0]
click at [69, 19] on button "Save" at bounding box center [63, 17] width 27 height 15
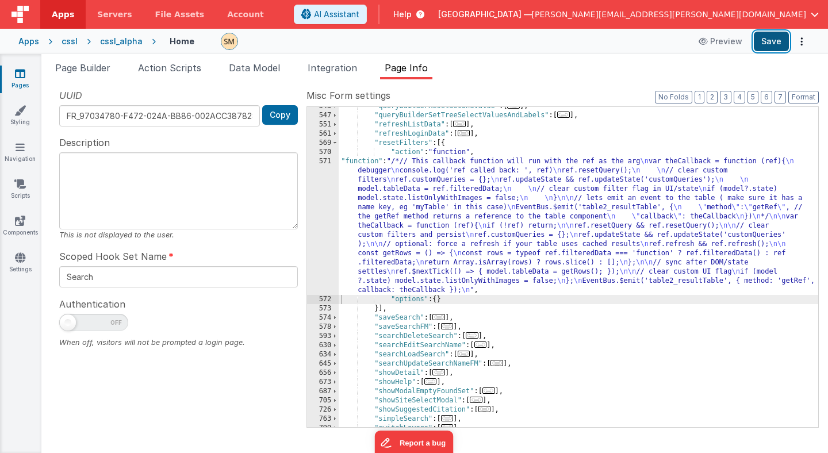
click at [774, 40] on button "Save" at bounding box center [770, 42] width 35 height 20
click at [776, 43] on button "Save" at bounding box center [770, 42] width 35 height 20
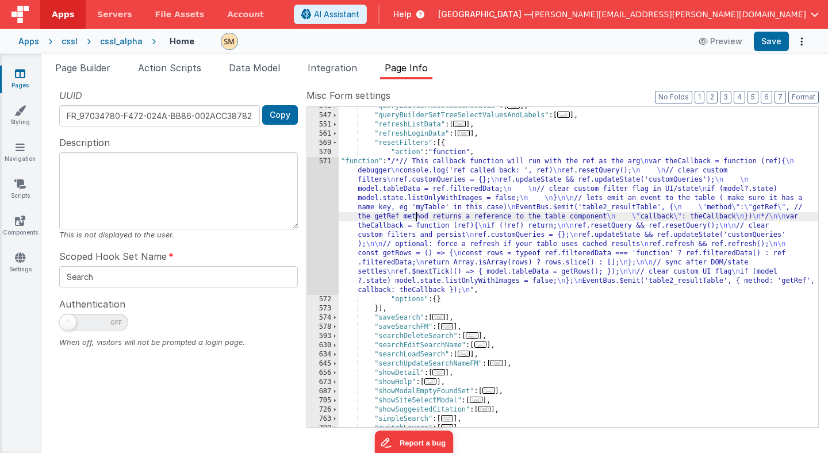
click at [414, 215] on div ""queryBuilderResetSecondValue" : [ ... ] , "queryBuilderSetTreeSelectValuesAndL…" at bounding box center [577, 271] width 479 height 338
click at [325, 211] on div "571" at bounding box center [323, 226] width 32 height 138
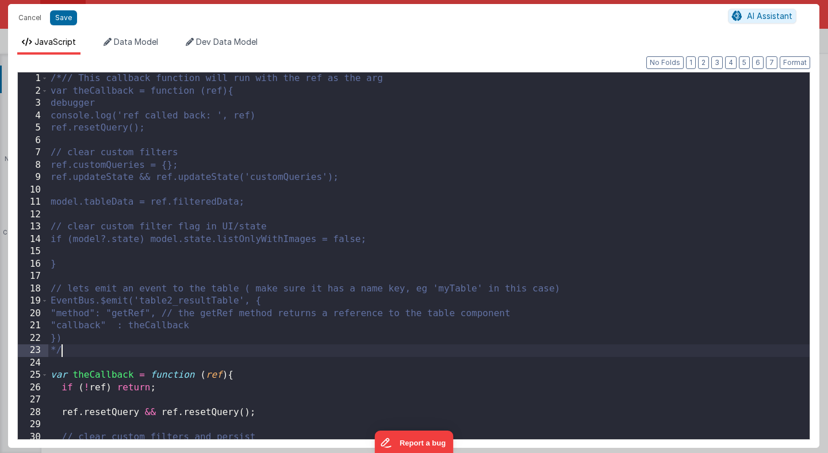
scroll to position [0, 0]
click at [123, 348] on div "/*// This callback function will run with the ref as the arg var theCallback = …" at bounding box center [428, 267] width 761 height 391
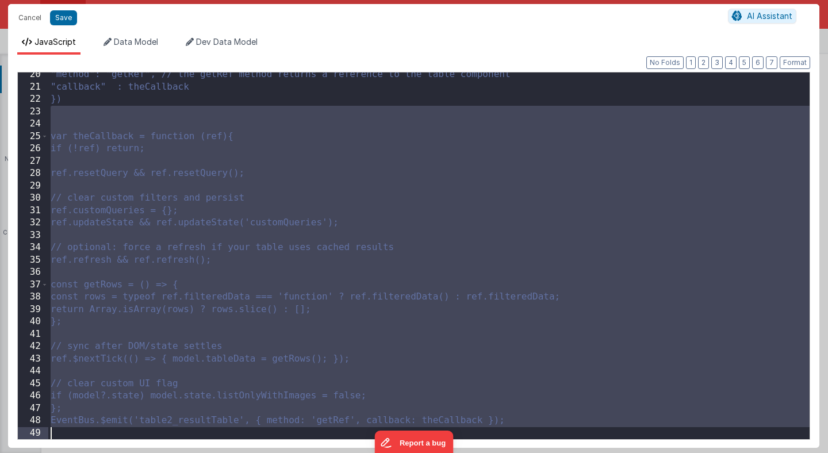
scroll to position [238, 0]
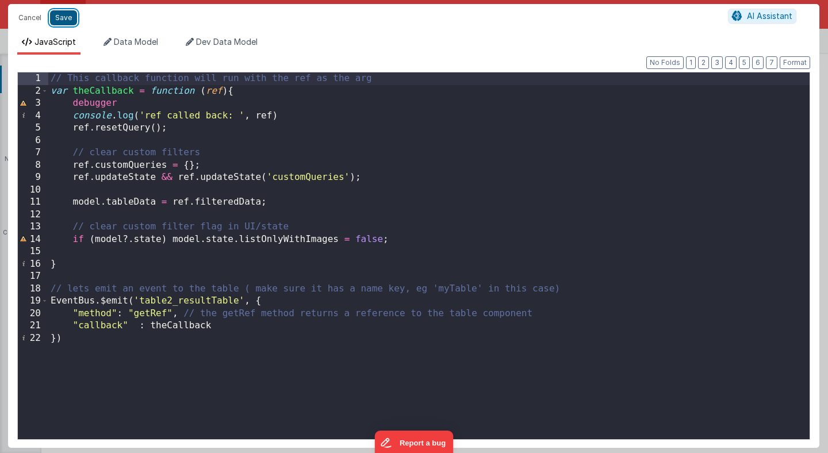
click at [66, 19] on button "Save" at bounding box center [63, 17] width 27 height 15
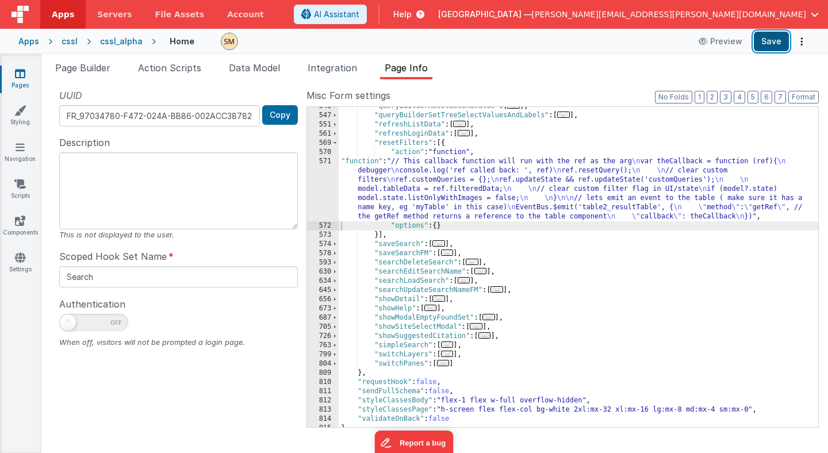
click at [776, 39] on button "Save" at bounding box center [770, 42] width 35 height 20
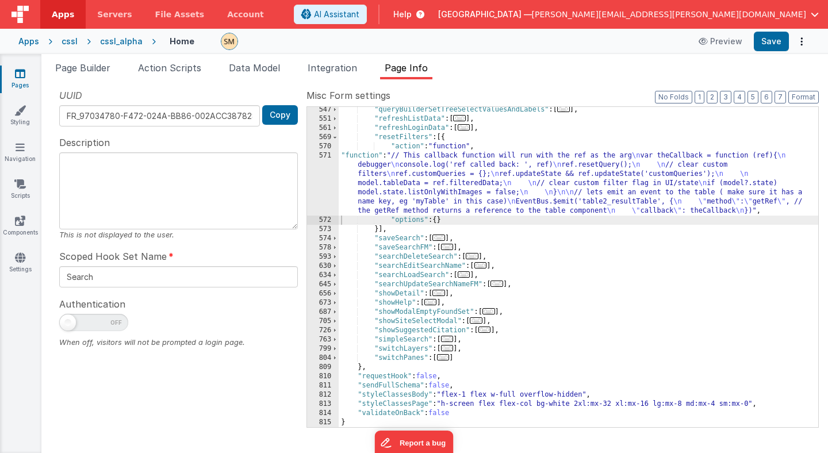
scroll to position [452, 0]
click at [334, 348] on span at bounding box center [335, 348] width 6 height 9
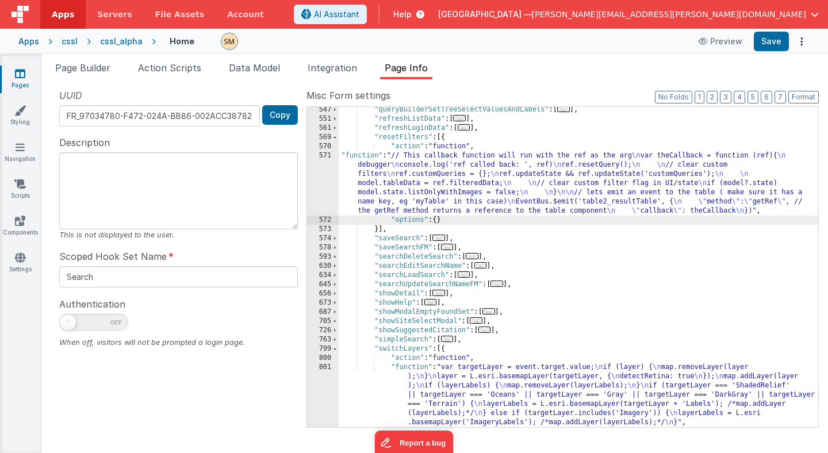
click at [443, 387] on div ""queryBuilderSetTreeSelectValuesAndLabels" : [ ... ] , "refreshListData" : [ ..…" at bounding box center [577, 274] width 479 height 338
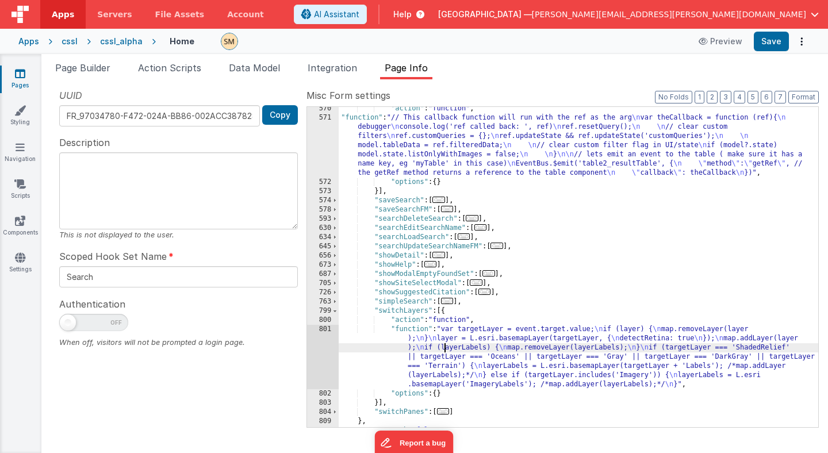
scroll to position [544, 0]
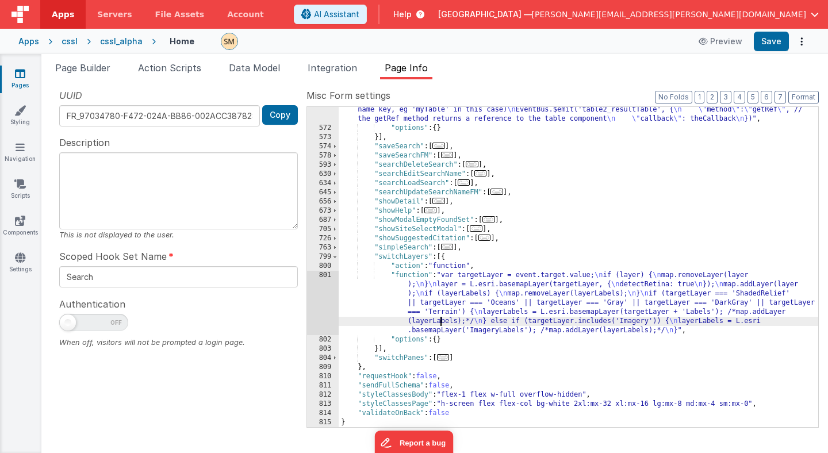
click at [440, 322] on div ""function" : "// This callback function will run with the ref as the arg \n var…" at bounding box center [577, 256] width 479 height 394
click at [322, 303] on div "801" at bounding box center [323, 303] width 32 height 64
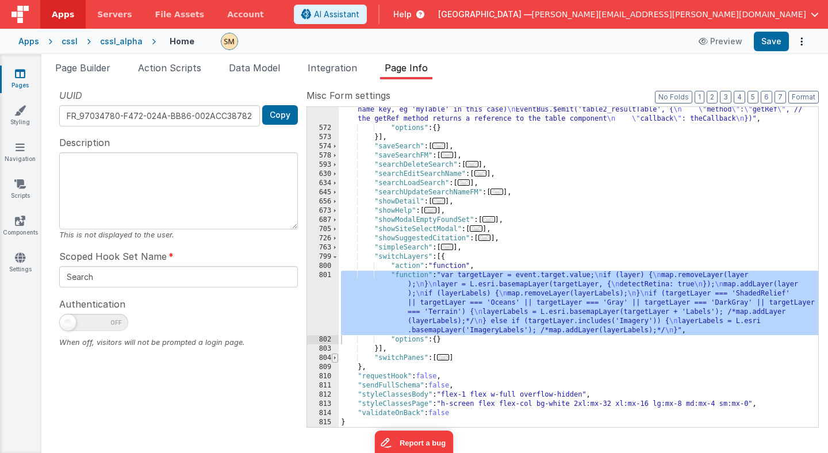
click at [334, 359] on span at bounding box center [335, 357] width 6 height 9
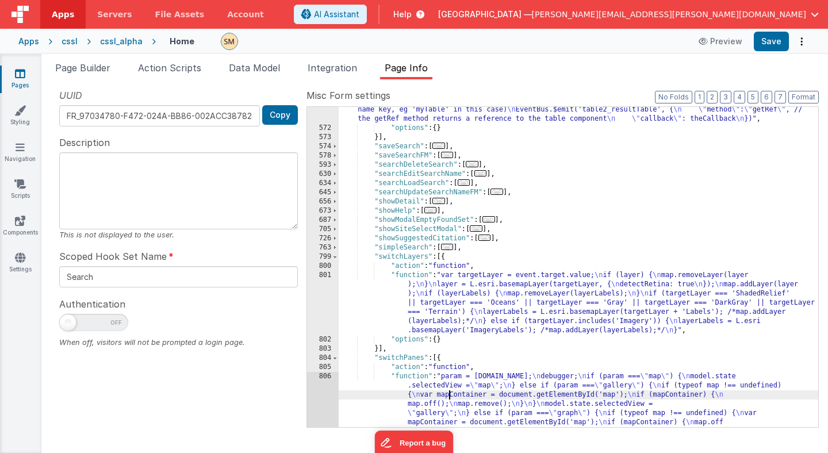
click at [447, 396] on div ""function" : "// This callback function will run with the ref as the arg \n var…" at bounding box center [577, 371] width 479 height 624
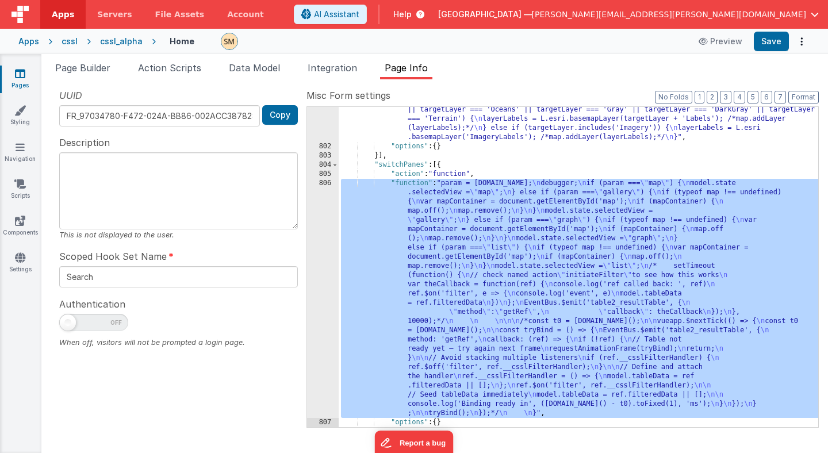
click at [328, 347] on div "806" at bounding box center [323, 298] width 32 height 239
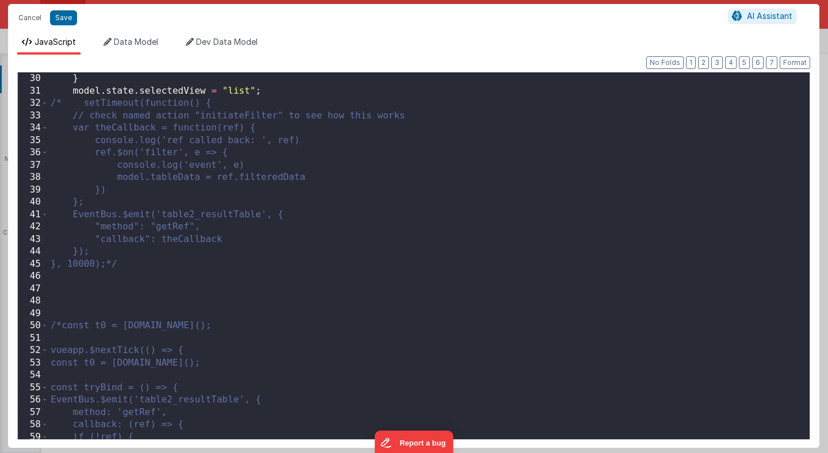
scroll to position [216, 0]
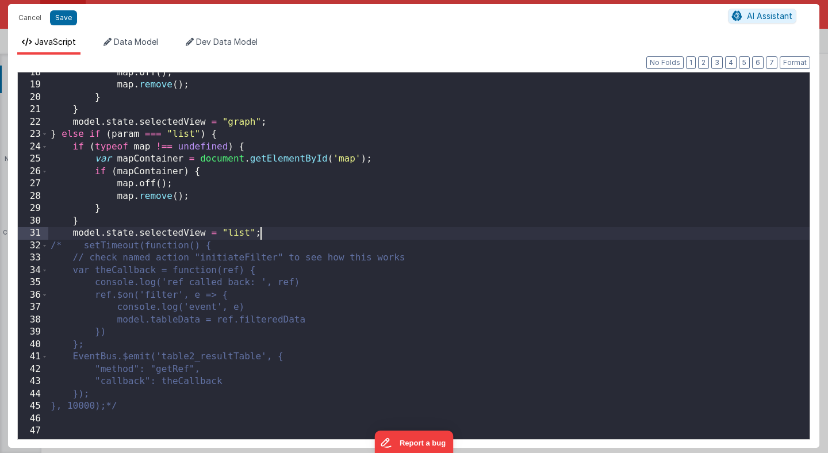
click at [309, 237] on div "map . off ( ) ; map . remove ( ) ; } } model . state . selectedView = "graph" ;…" at bounding box center [428, 262] width 761 height 391
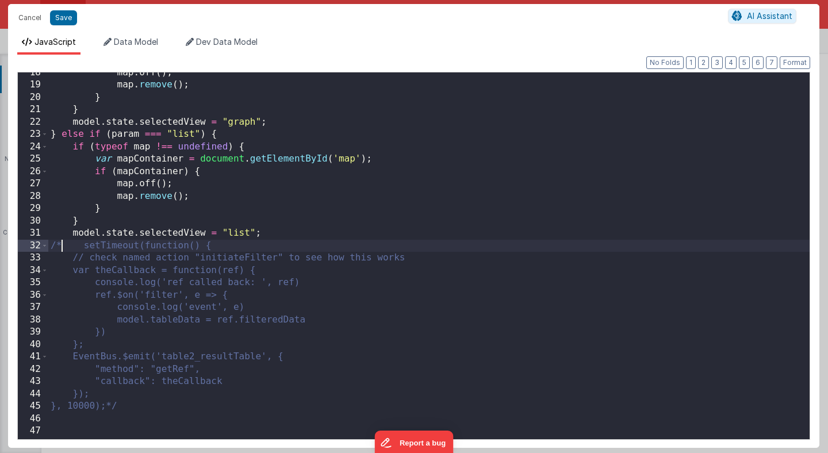
click at [61, 245] on div "map . off ( ) ; map . remove ( ) ; } } model . state . selectedView = "graph" ;…" at bounding box center [428, 262] width 761 height 391
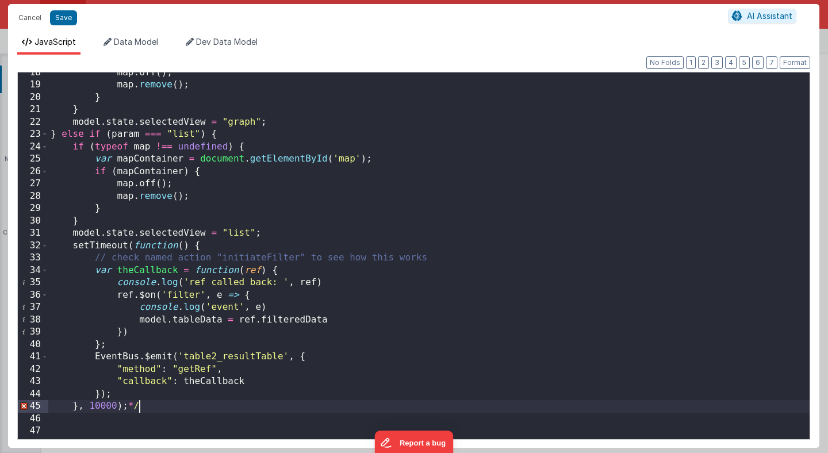
click at [144, 406] on div "map . off ( ) ; map . remove ( ) ; } } model . state . selectedView = "graph" ;…" at bounding box center [428, 262] width 761 height 391
click at [116, 407] on div "map . off ( ) ; map . remove ( ) ; } } model . state . selectedView = "graph" ;…" at bounding box center [428, 262] width 761 height 391
click at [64, 17] on button "Save" at bounding box center [63, 17] width 27 height 15
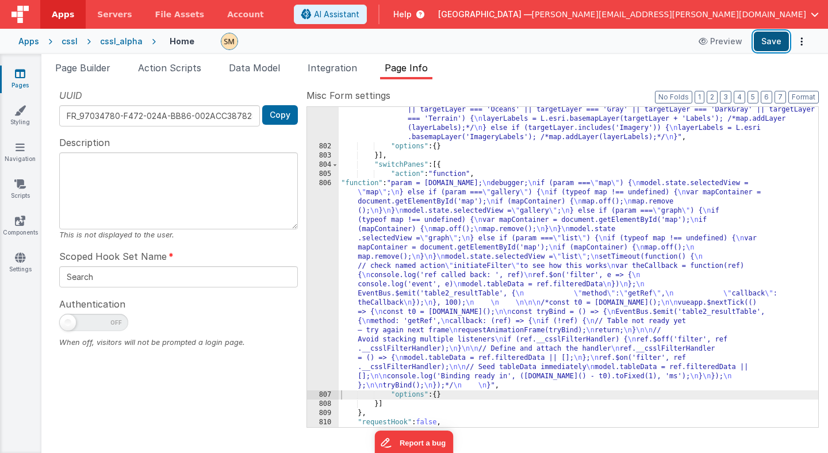
click at [775, 44] on button "Save" at bounding box center [770, 42] width 35 height 20
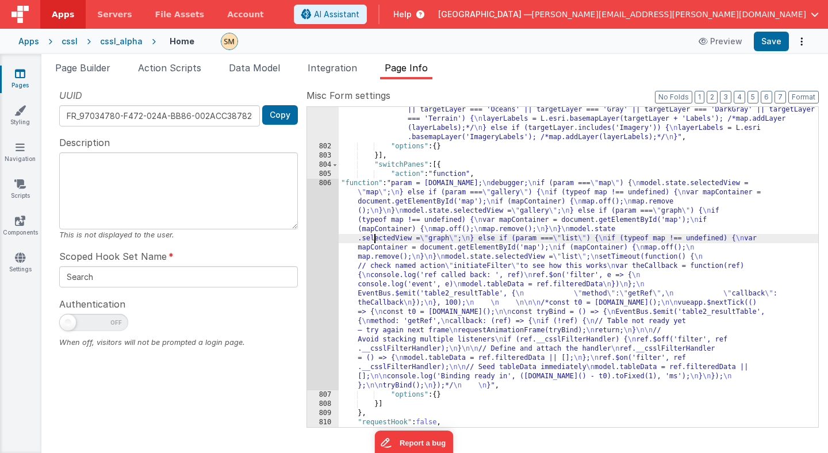
click at [376, 237] on div ""function" : "var targetLayer = event.target.value; \n if (layer) { \n map.remo…" at bounding box center [577, 275] width 479 height 394
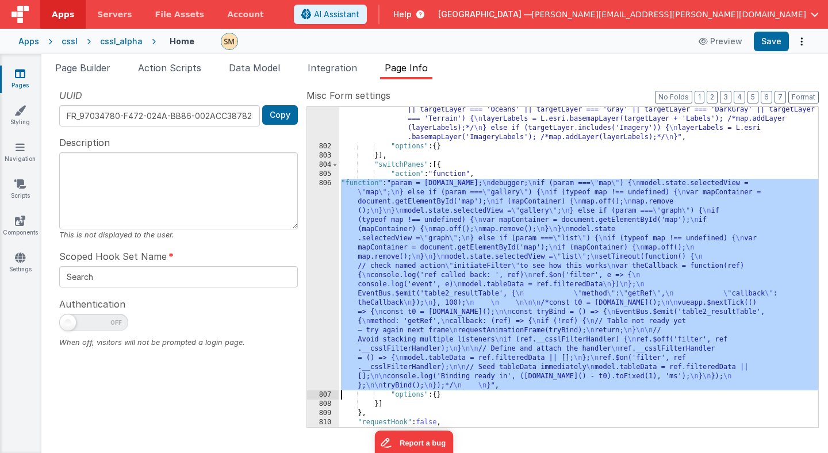
click at [324, 249] on div "806" at bounding box center [323, 284] width 32 height 211
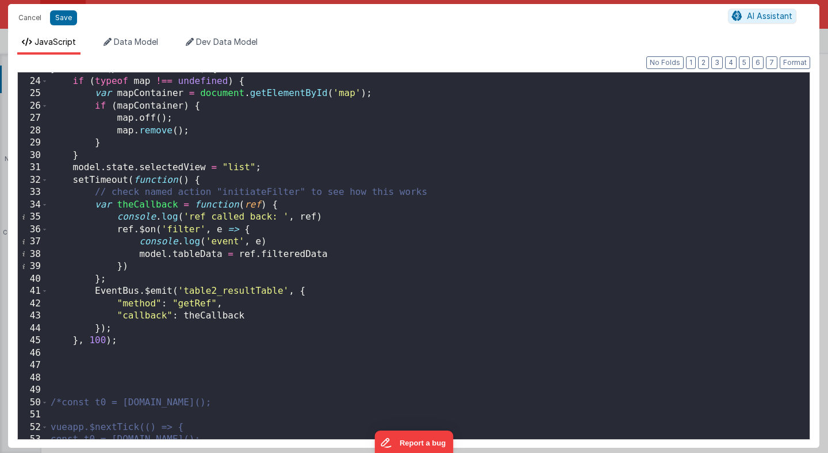
scroll to position [284, 0]
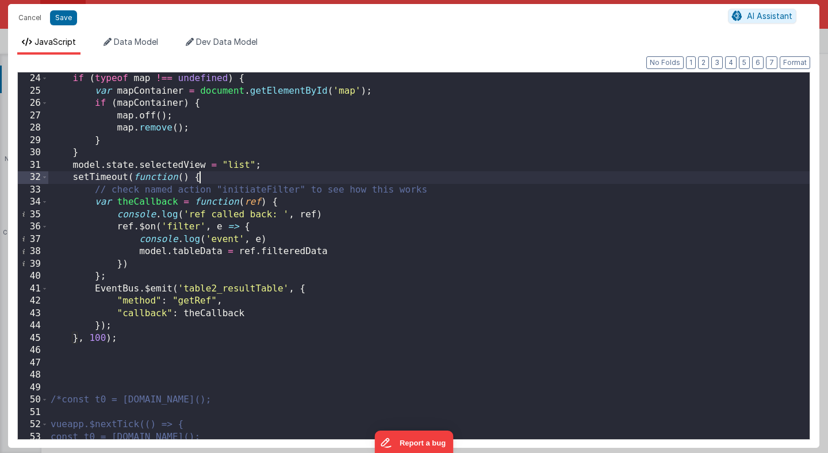
click at [225, 178] on div "if ( typeof map !== undefined ) { var mapContainer = document . getElementById …" at bounding box center [428, 267] width 761 height 391
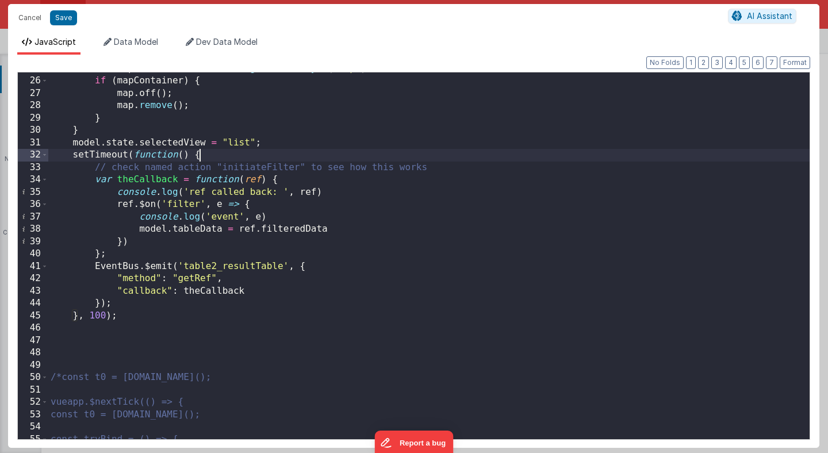
scroll to position [265, 0]
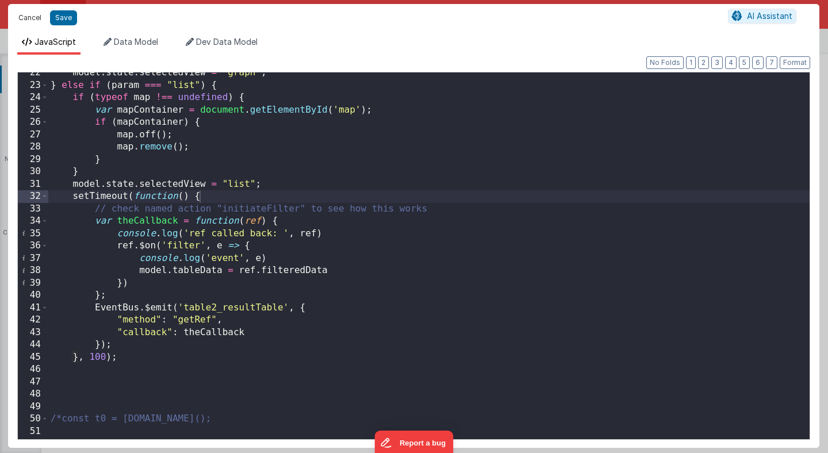
click at [41, 21] on button "Cancel" at bounding box center [30, 18] width 34 height 16
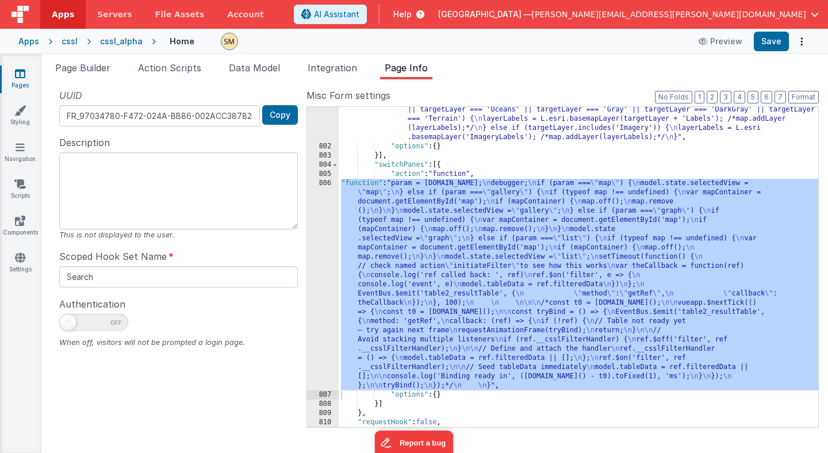
click at [377, 257] on div ""function" : "var targetLayer = event.target.value; \n if (layer) { \n map.remo…" at bounding box center [577, 275] width 479 height 394
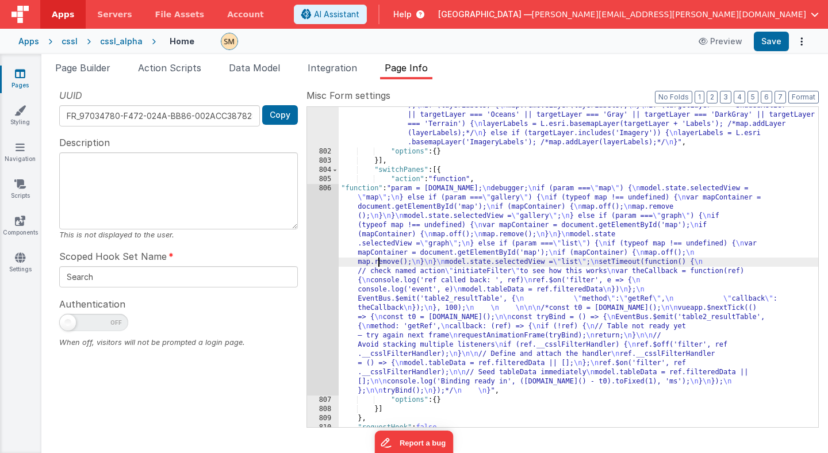
scroll to position [736, 0]
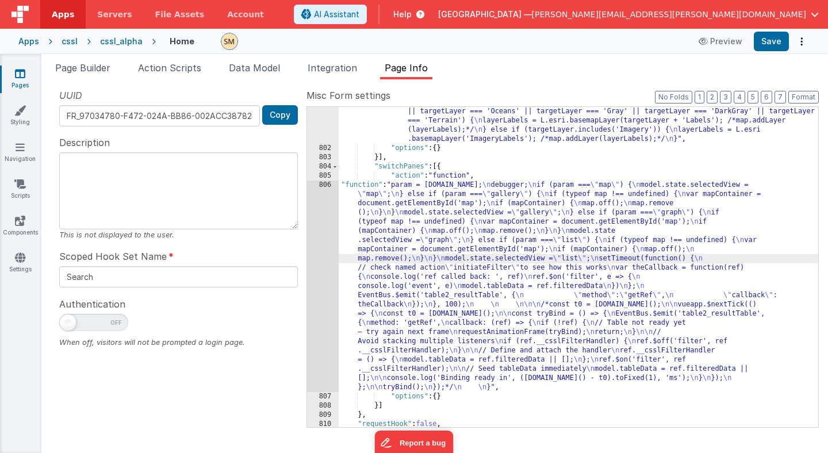
click at [330, 257] on div "806" at bounding box center [323, 285] width 32 height 211
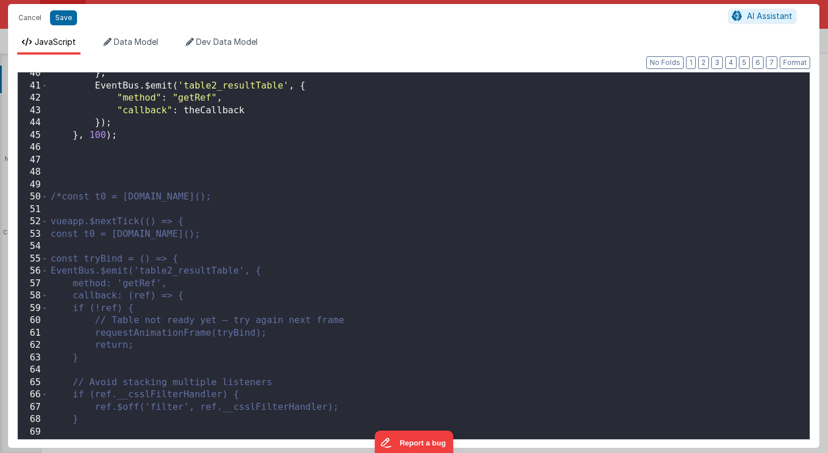
scroll to position [494, 0]
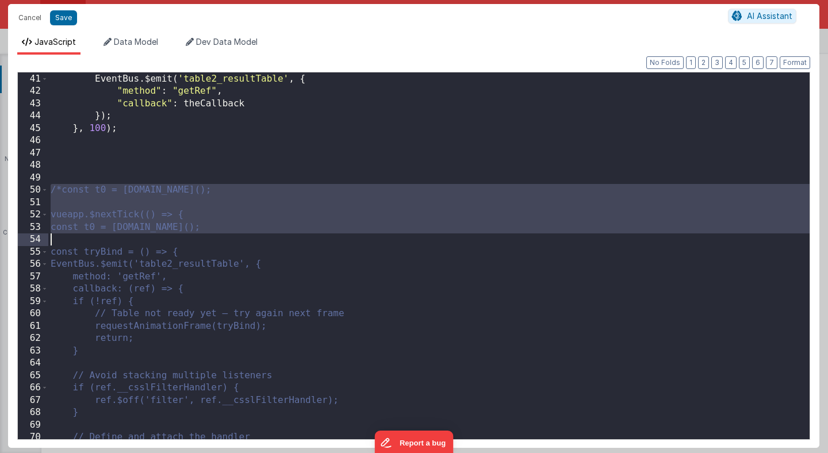
drag, startPoint x: 51, startPoint y: 189, endPoint x: 103, endPoint y: 348, distance: 167.6
click at [103, 348] on div "} ; EventBus . $emit ( 'table2_resultTable' , { "method" : "getRef" , "callback…" at bounding box center [428, 255] width 761 height 391
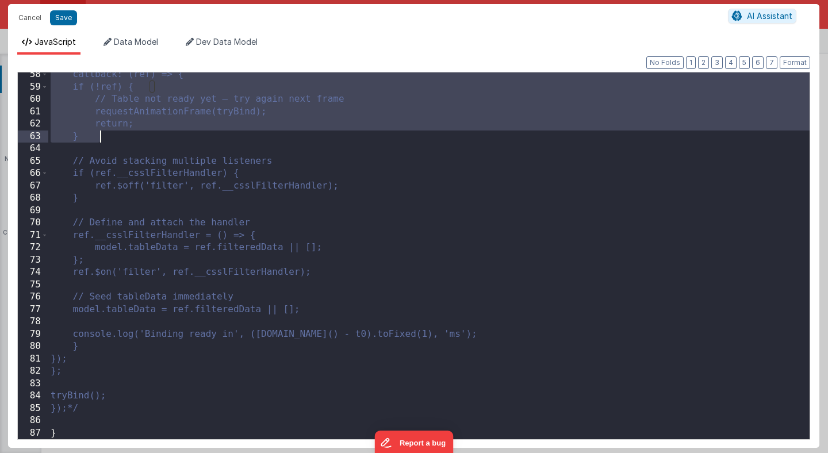
scroll to position [703, 0]
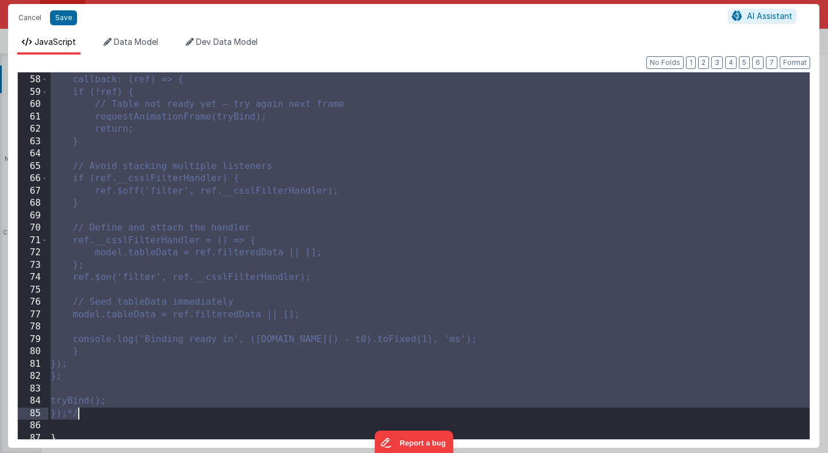
click at [119, 411] on div "method: 'getRef', callback: (ref) => { if (!ref) { // Table not ready yet — try…" at bounding box center [428, 256] width 761 height 391
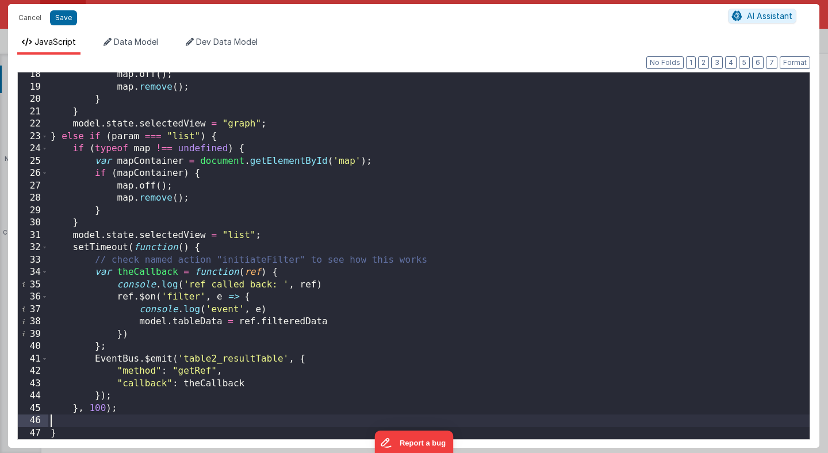
scroll to position [202, 0]
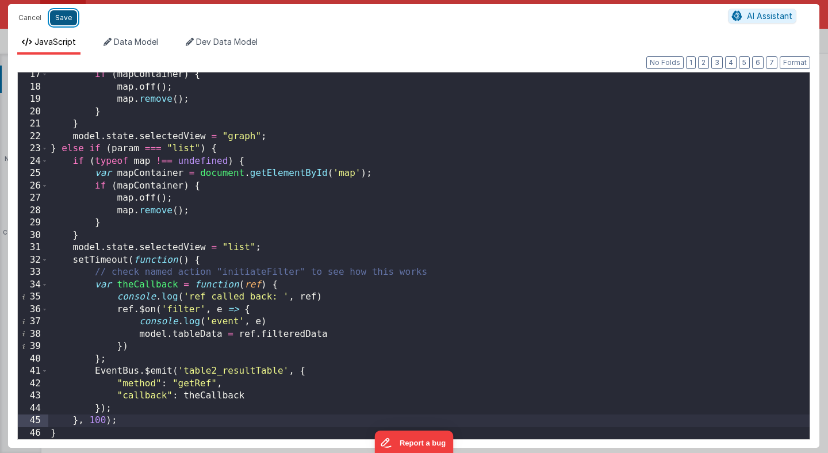
click at [64, 18] on button "Save" at bounding box center [63, 17] width 27 height 15
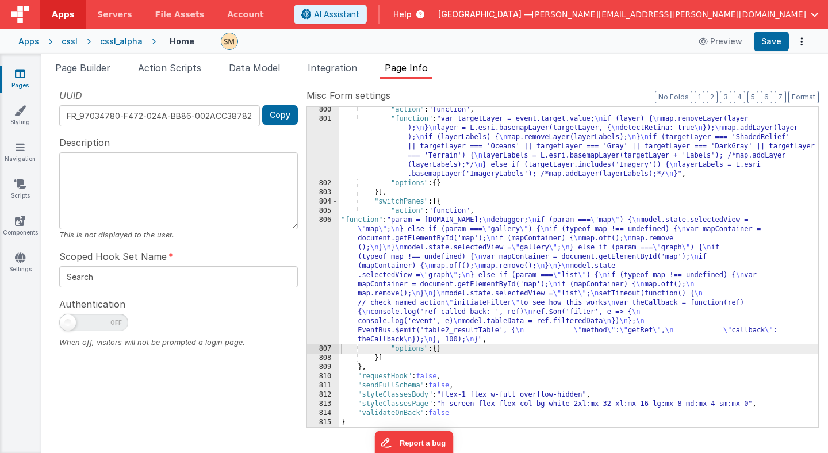
scroll to position [701, 0]
click at [772, 40] on button "Save" at bounding box center [770, 42] width 35 height 20
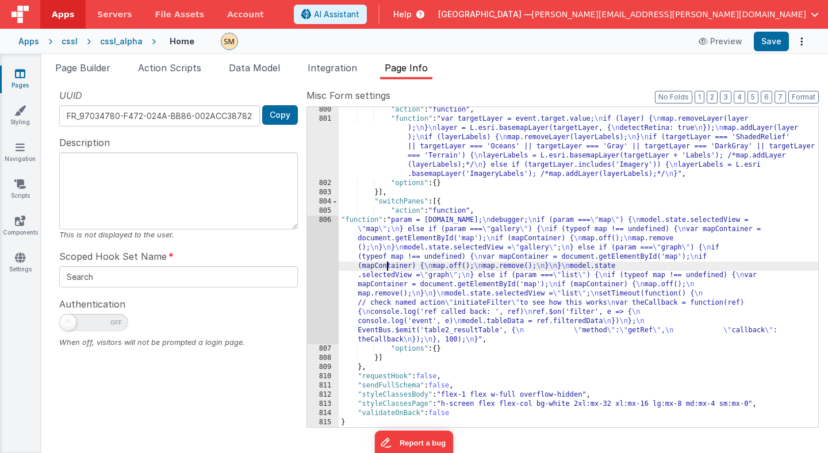
click at [388, 270] on div ""action" : "function" , "function" : "var targetLayer = event.target.value; \n …" at bounding box center [577, 274] width 479 height 338
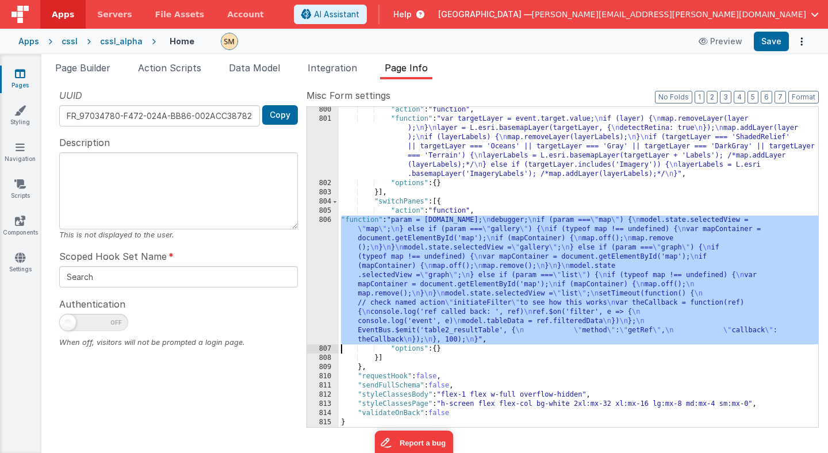
click at [321, 276] on div "806" at bounding box center [323, 280] width 32 height 129
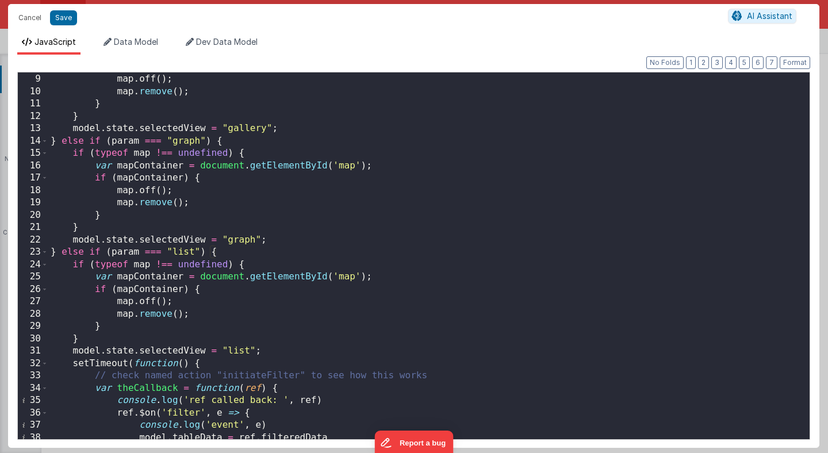
scroll to position [202, 0]
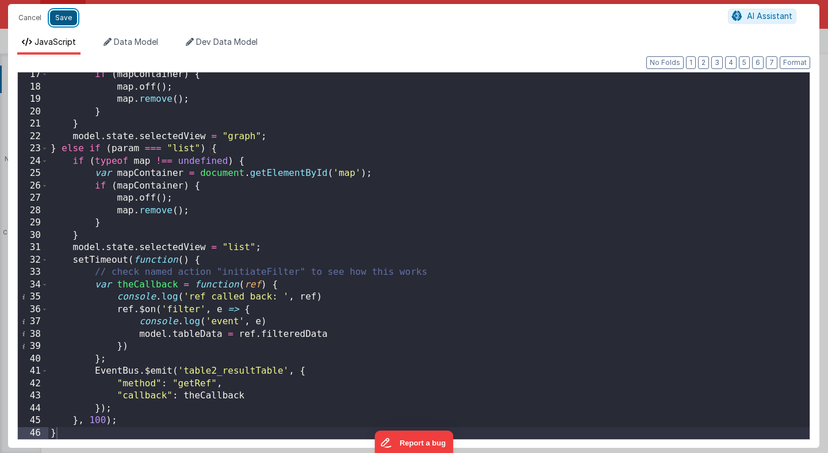
click at [60, 18] on button "Save" at bounding box center [63, 17] width 27 height 15
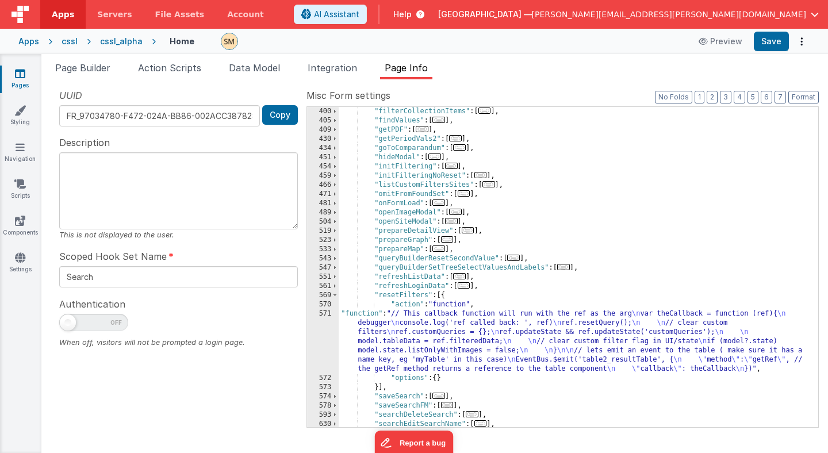
scroll to position [294, 0]
click at [388, 167] on div ""fetchDetailDirectAccess" : [ ... ] , "filterCollectionItems" : [ ... ] , "find…" at bounding box center [577, 267] width 479 height 338
click at [333, 167] on span at bounding box center [335, 167] width 6 height 9
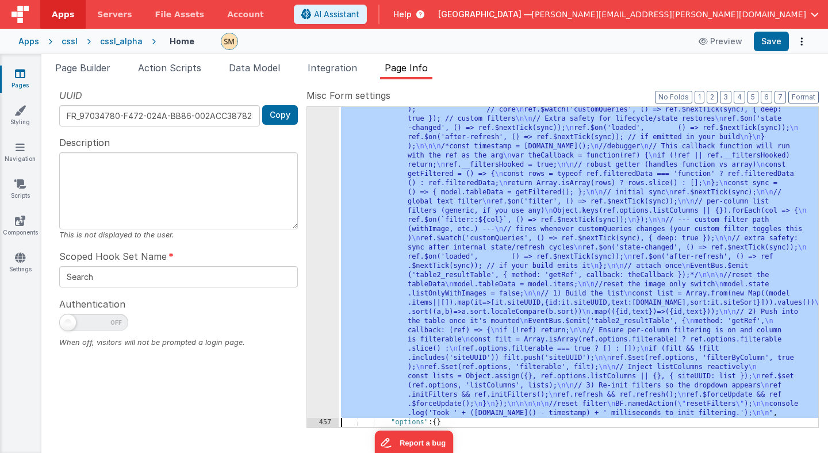
click at [326, 238] on div "456" at bounding box center [323, 192] width 32 height 451
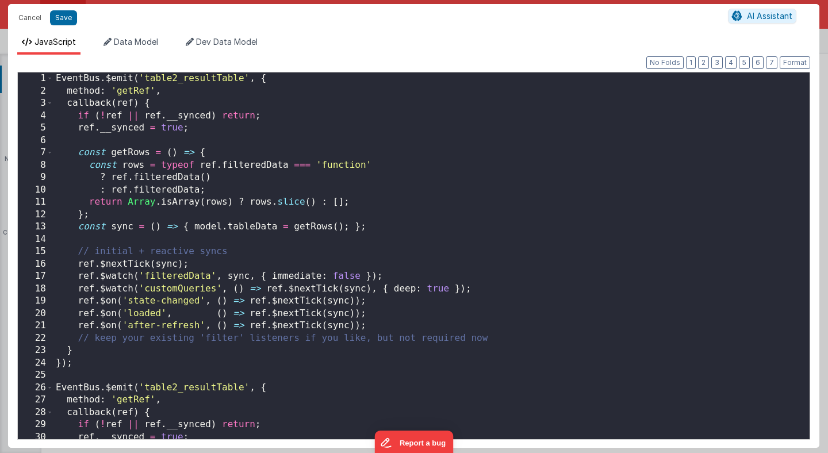
scroll to position [0, 0]
click at [34, 14] on button "Cancel" at bounding box center [30, 18] width 34 height 16
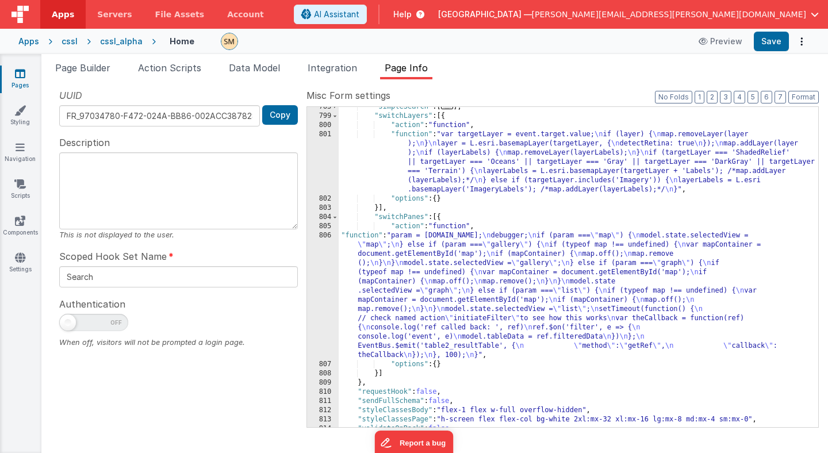
scroll to position [1171, 0]
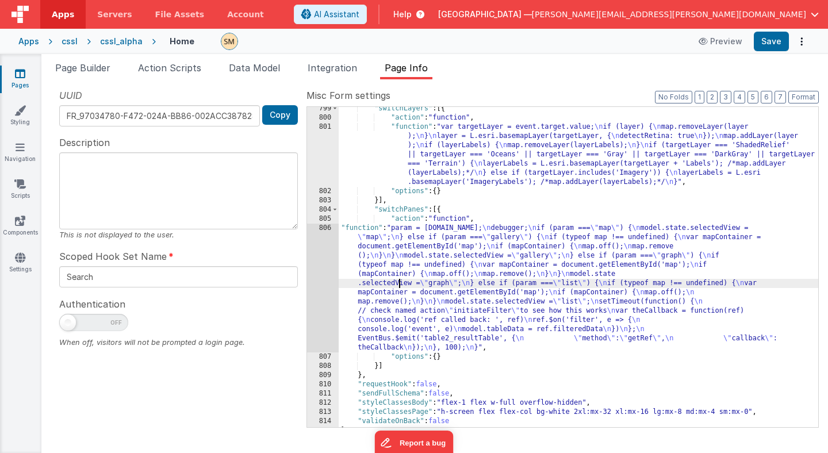
click at [400, 279] on div ""switchLayers" : [{ "action" : "function" , "function" : "var targetLayer = eve…" at bounding box center [577, 273] width 479 height 338
click at [325, 279] on div "806" at bounding box center [323, 288] width 32 height 129
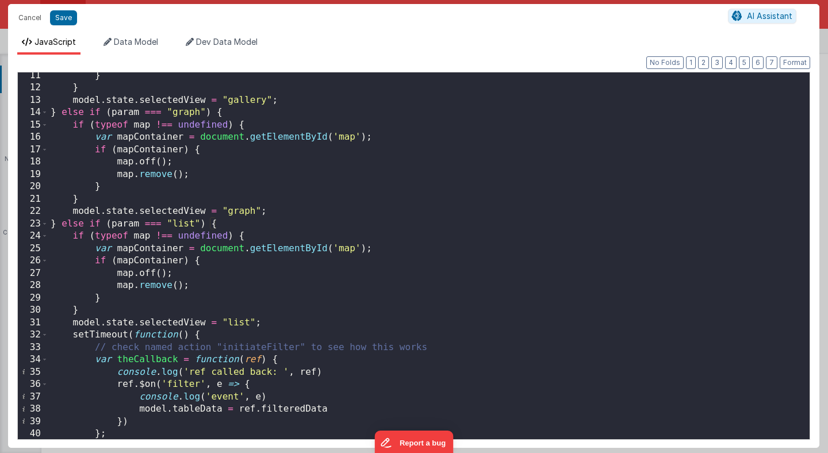
scroll to position [202, 0]
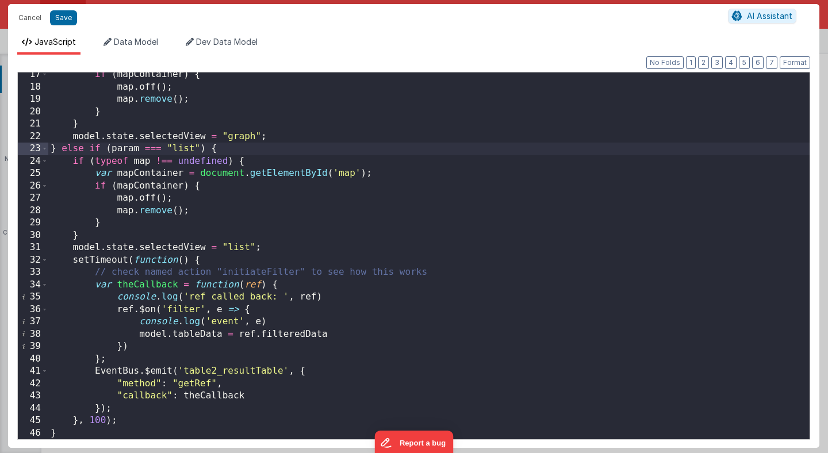
click at [61, 147] on div "if ( mapContainer ) { map . off ( ) ; map . remove ( ) ; } } model . state . se…" at bounding box center [428, 263] width 761 height 391
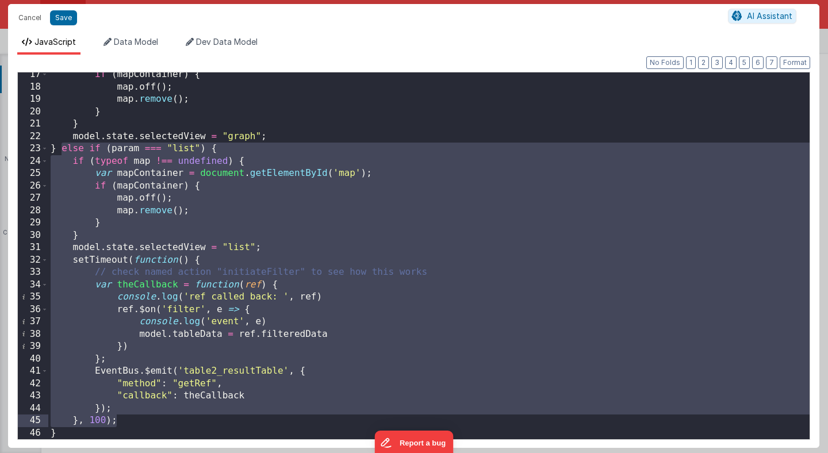
drag, startPoint x: 61, startPoint y: 147, endPoint x: 128, endPoint y: 424, distance: 284.8
click at [128, 424] on div "if ( mapContainer ) { map . off ( ) ; map . remove ( ) ; } } model . state . se…" at bounding box center [428, 263] width 761 height 391
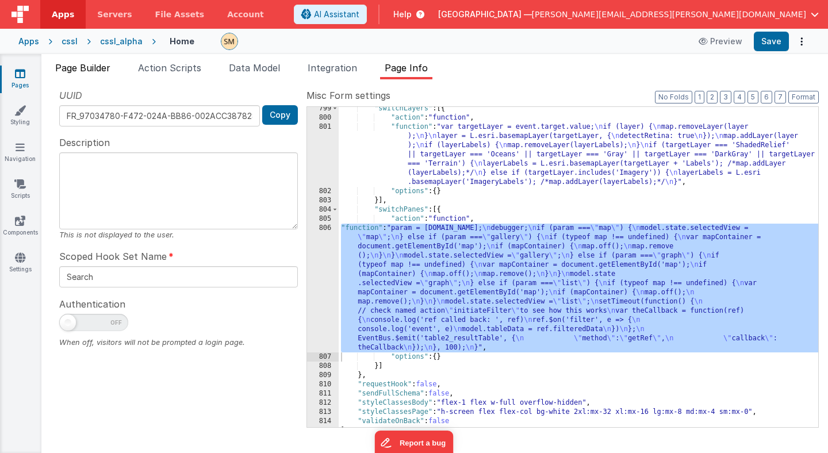
click at [91, 71] on span "Page Builder" at bounding box center [82, 67] width 55 height 11
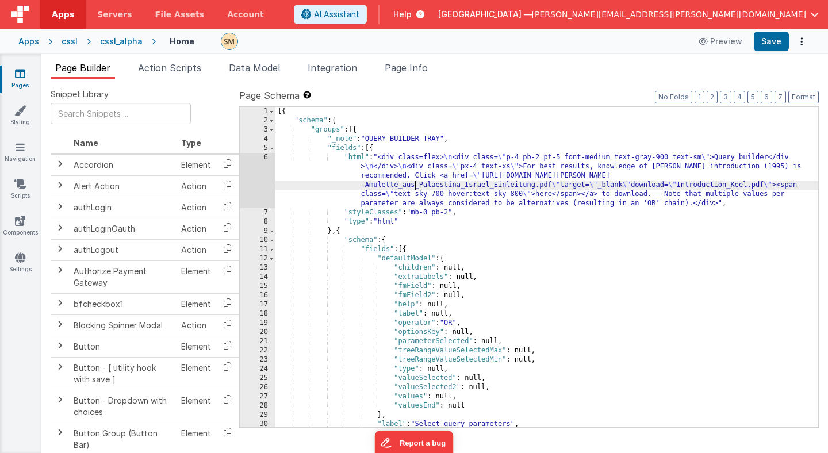
click at [415, 184] on div "[{ "schema" : { "groups" : [{ "_note" : "QUERY BUILDER TRAY" , "fields" : [{ "h…" at bounding box center [546, 276] width 542 height 338
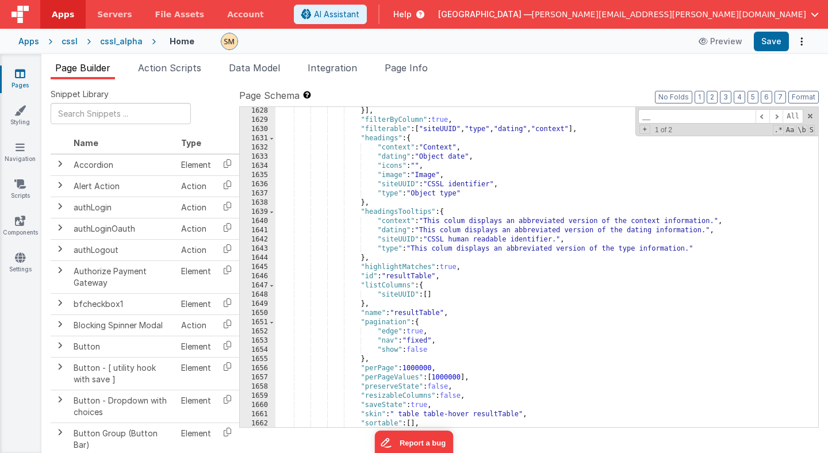
scroll to position [15587, 0]
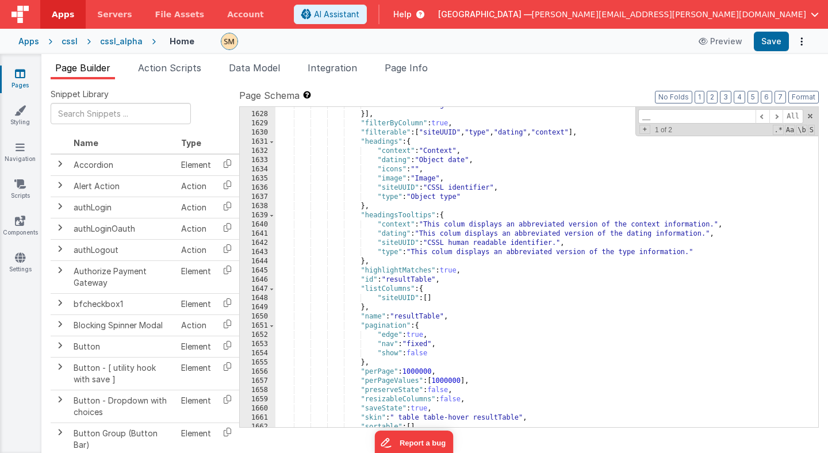
type input "__"
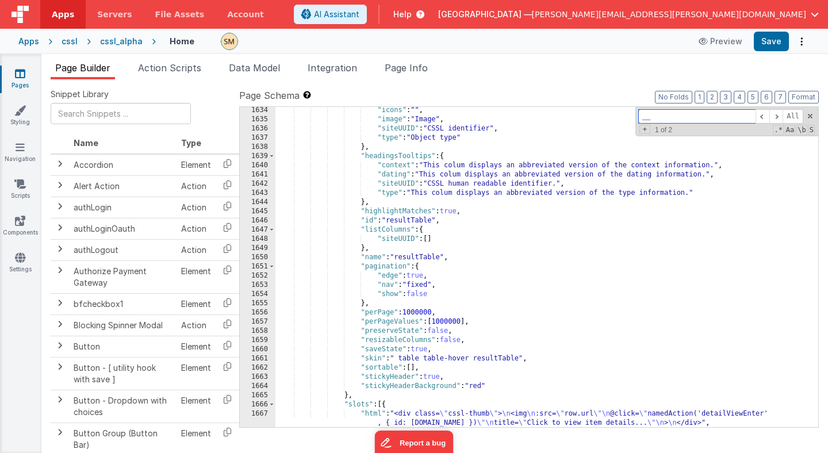
scroll to position [15643, 0]
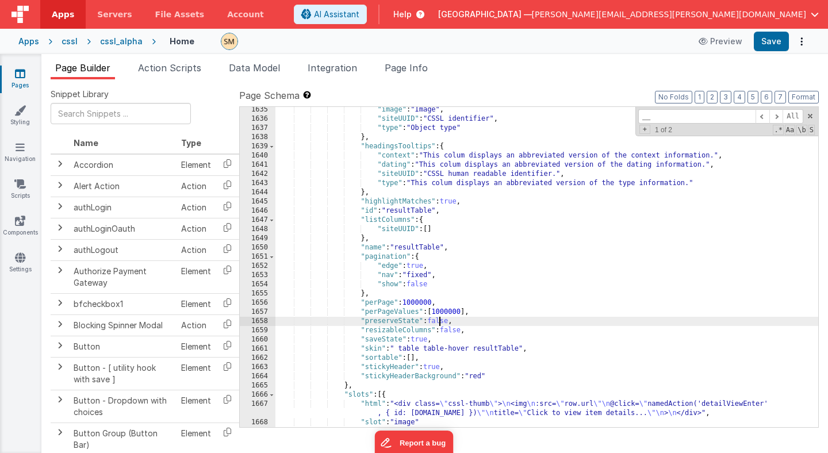
click at [441, 322] on div ""image" : "Image" , "siteUUID" : "CSSL identifier" , "type" : "Object type" } ,…" at bounding box center [546, 274] width 542 height 338
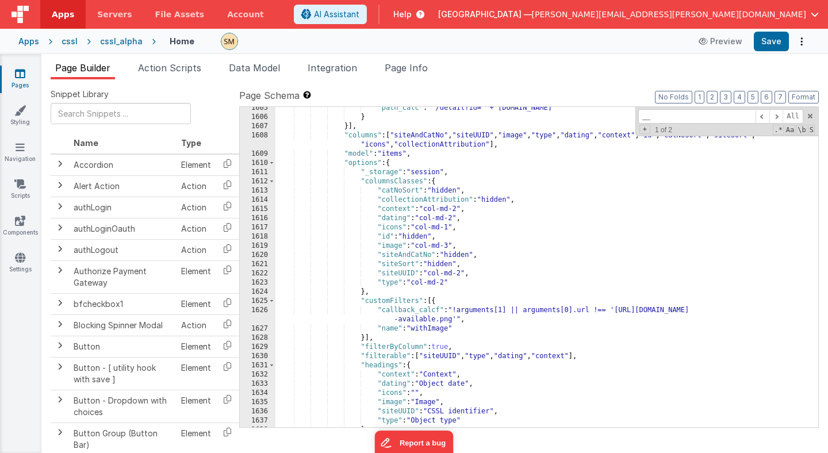
scroll to position [15402, 0]
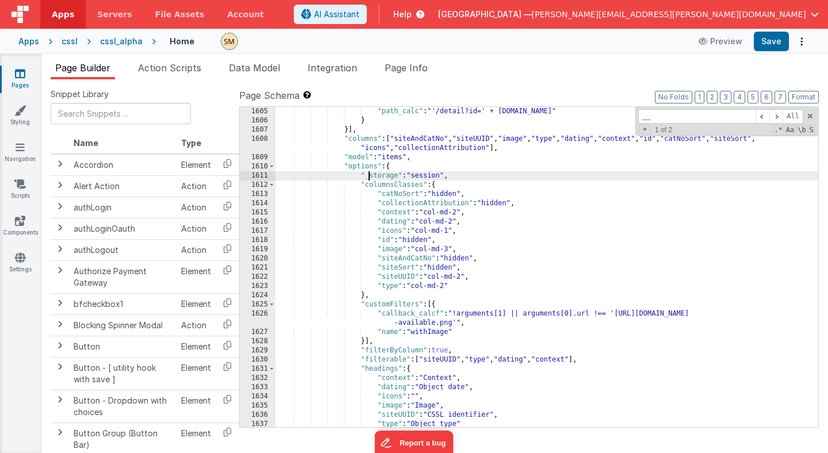
click at [369, 176] on div ""path_calc" : "'/detail?id=' + [DOMAIN_NAME]" } }] , "columns" : [ "siteAndCatN…" at bounding box center [546, 276] width 542 height 338
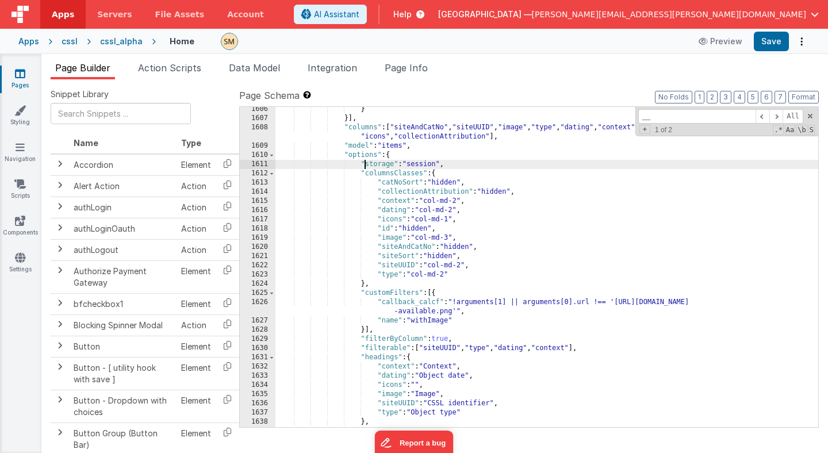
scroll to position [15419, 0]
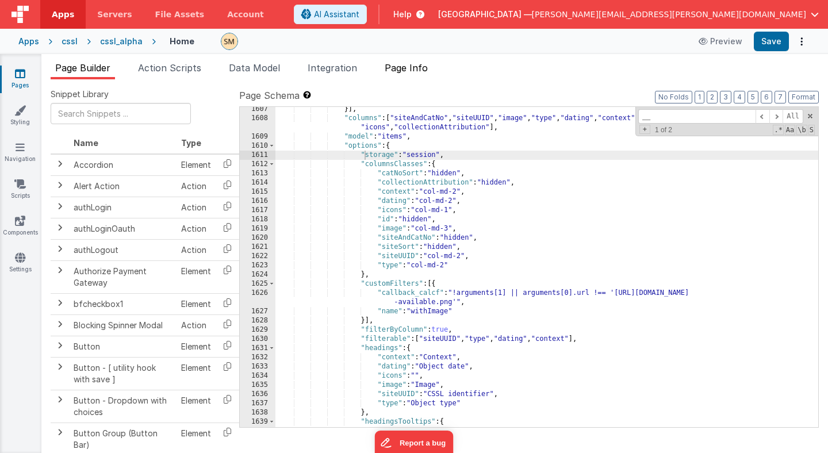
click at [422, 68] on span "Page Info" at bounding box center [405, 67] width 43 height 11
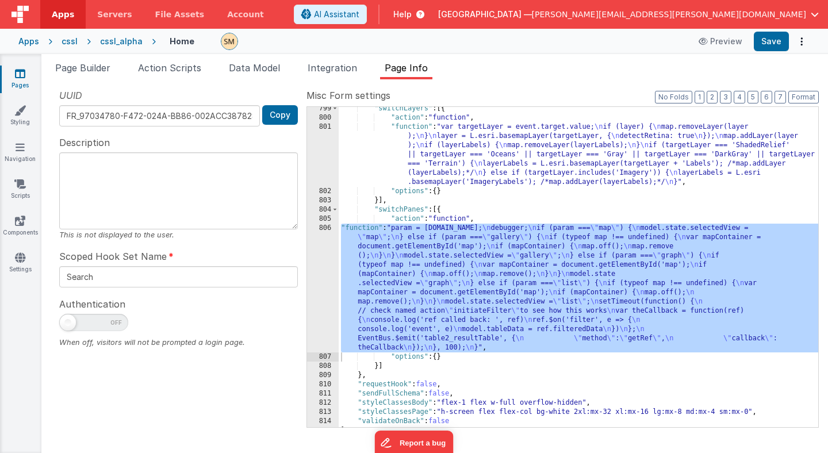
click at [369, 279] on div ""switchLayers" : [{ "action" : "function" , "function" : "var targetLayer = eve…" at bounding box center [577, 273] width 479 height 338
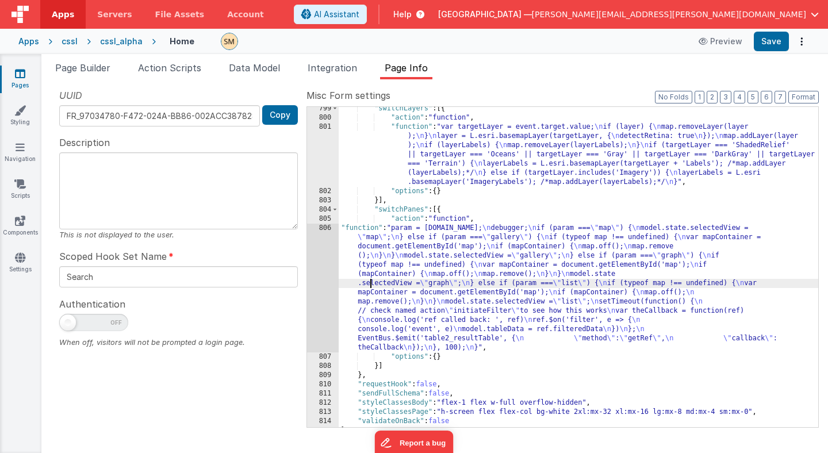
click at [320, 280] on div "806" at bounding box center [323, 288] width 32 height 129
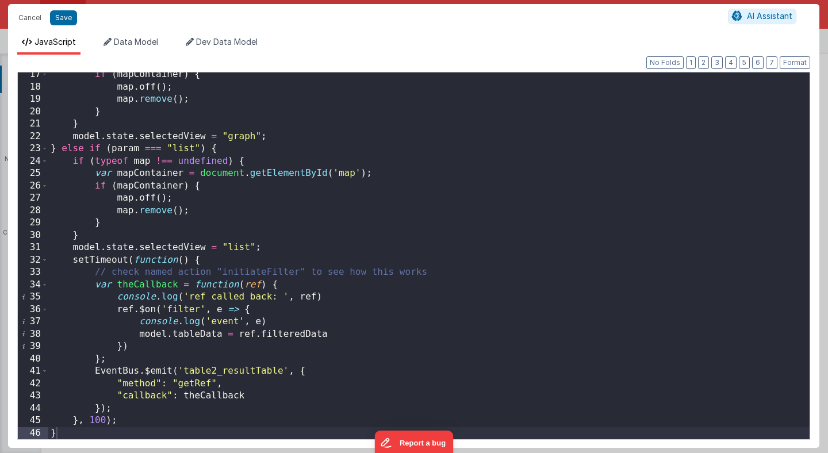
scroll to position [202, 0]
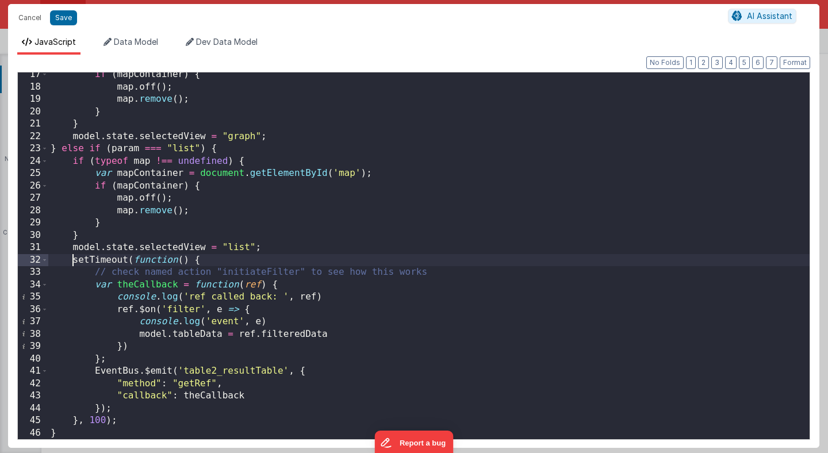
click at [70, 260] on div "if ( mapContainer ) { map . off ( ) ; map . remove ( ) ; } } model . state . se…" at bounding box center [428, 263] width 761 height 391
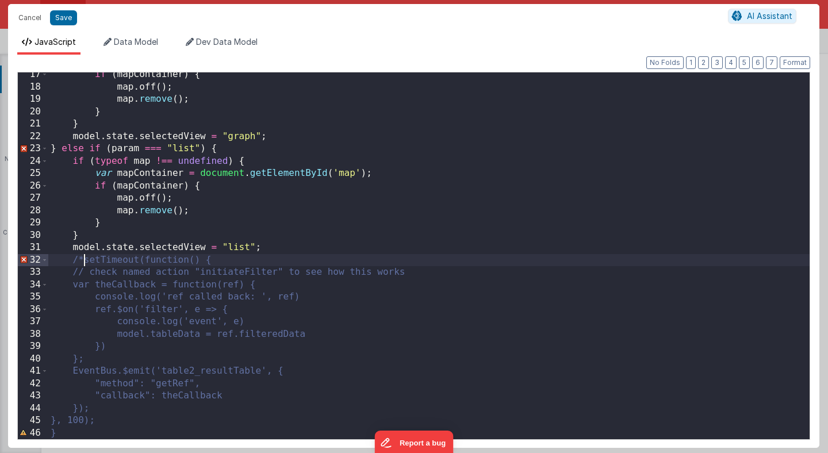
click at [124, 420] on div "if ( mapContainer ) { map . off ( ) ; map . remove ( ) ; } } model . state . se…" at bounding box center [428, 263] width 761 height 391
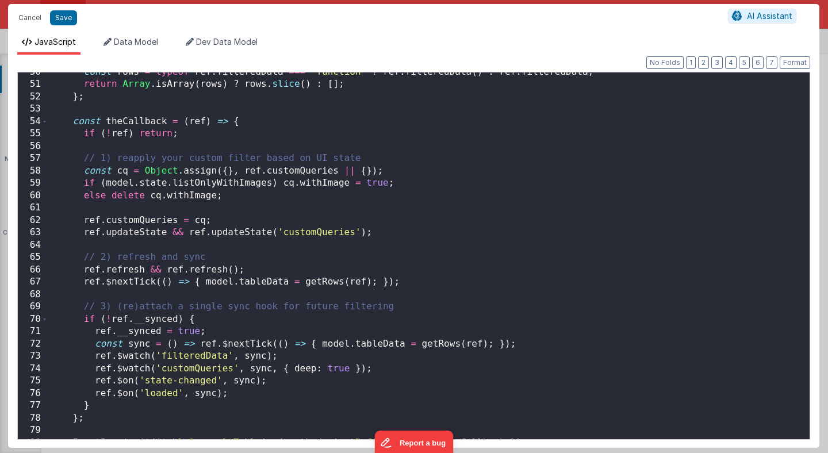
scroll to position [612, 0]
click at [68, 23] on button "Save" at bounding box center [63, 17] width 27 height 15
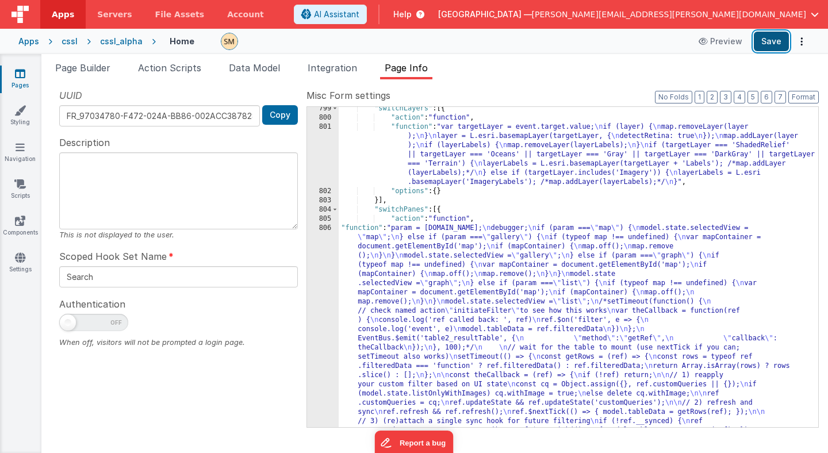
click at [771, 42] on button "Save" at bounding box center [770, 42] width 35 height 20
click at [410, 301] on div ""switchLayers" : [{ "action" : "function" , "function" : "var targetLayer = eve…" at bounding box center [577, 388] width 479 height 568
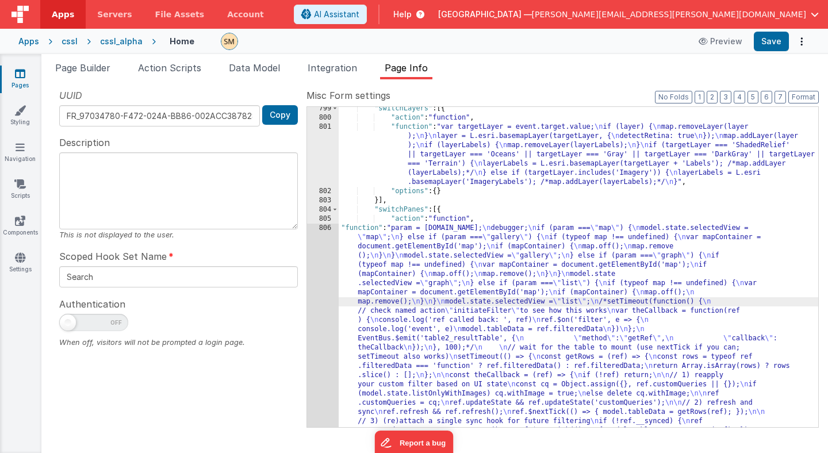
click at [321, 301] on div "799 800 801 802 803 804 805 806 807" at bounding box center [323, 388] width 32 height 568
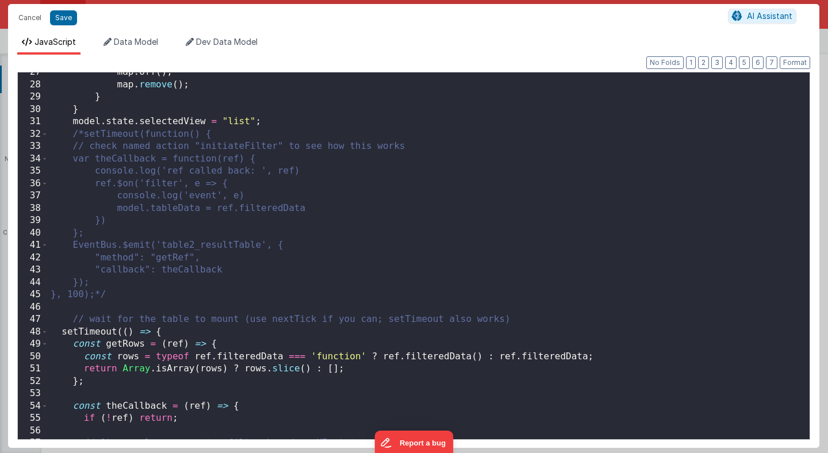
scroll to position [323, 0]
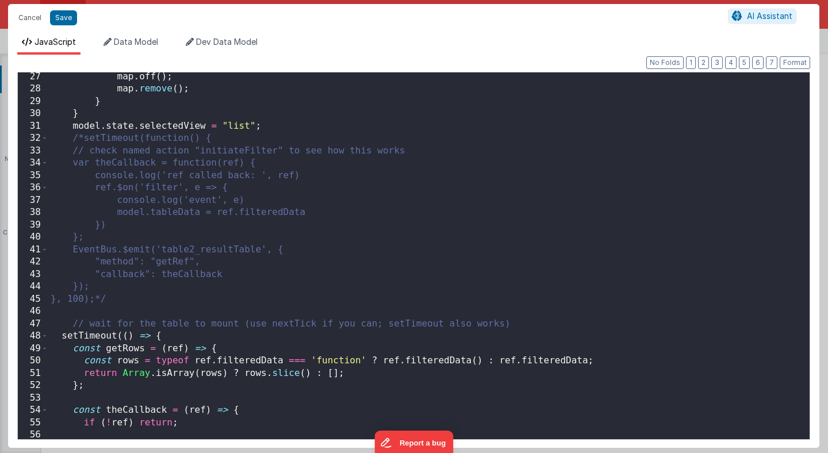
click at [178, 303] on div "map . off ( ) ; map . remove ( ) ; } } model . state . selectedView = "list" ; …" at bounding box center [428, 266] width 761 height 391
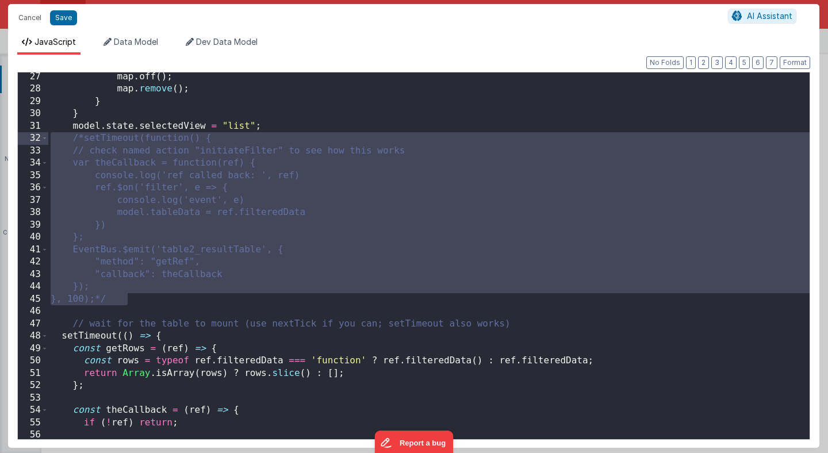
drag, startPoint x: 178, startPoint y: 303, endPoint x: 25, endPoint y: 138, distance: 224.9
click at [25, 138] on div "27 28 29 30 31 32 33 34 35 36 37 38 39 40 41 42 43 44 45 46 47 48 49 50 51 52 5…" at bounding box center [413, 256] width 792 height 368
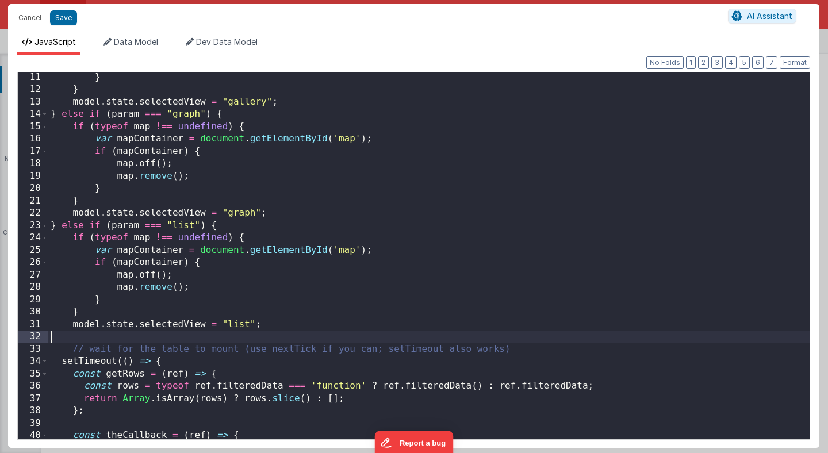
scroll to position [125, 0]
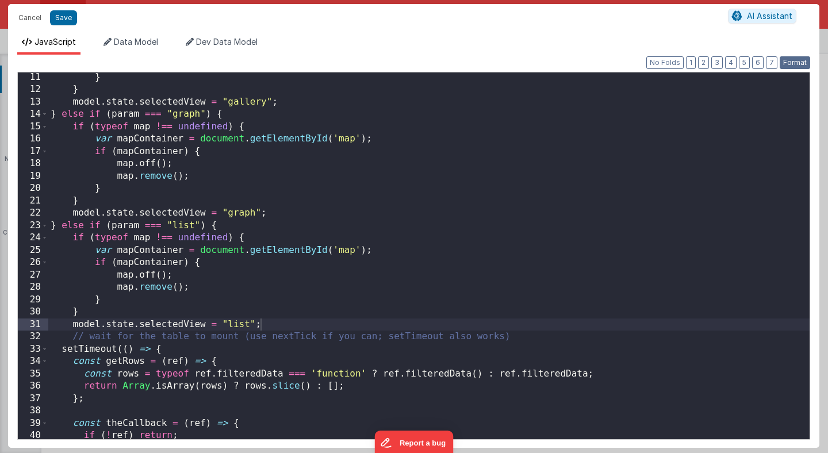
click at [795, 61] on button "Format" at bounding box center [794, 62] width 30 height 13
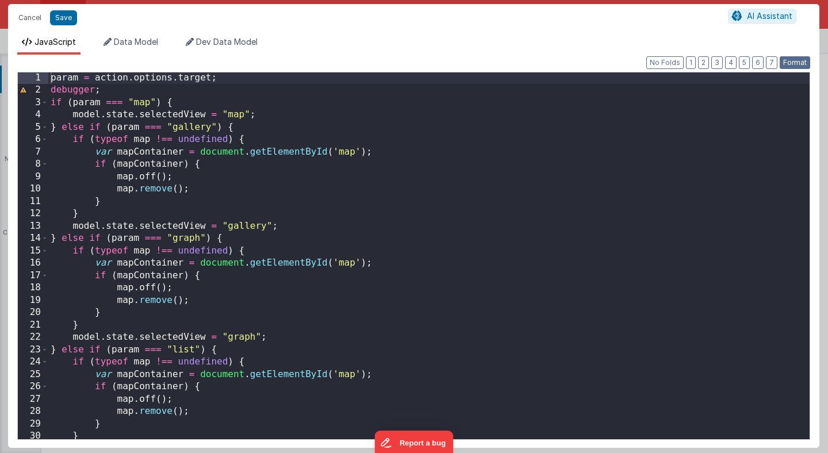
scroll to position [1, 0]
click at [64, 18] on button "Save" at bounding box center [63, 17] width 27 height 15
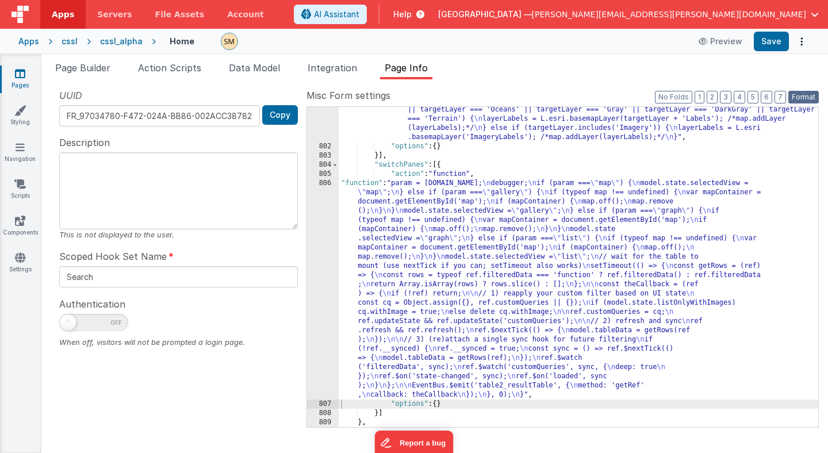
click at [807, 99] on button "Format" at bounding box center [803, 97] width 30 height 13
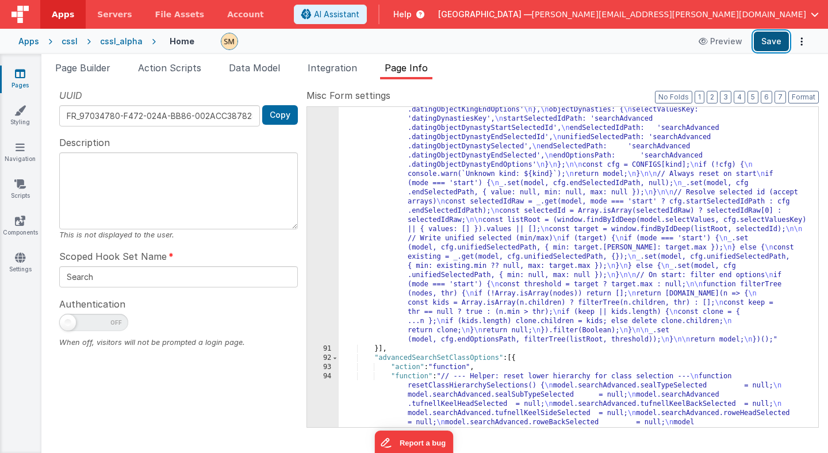
click at [772, 45] on button "Save" at bounding box center [770, 42] width 35 height 20
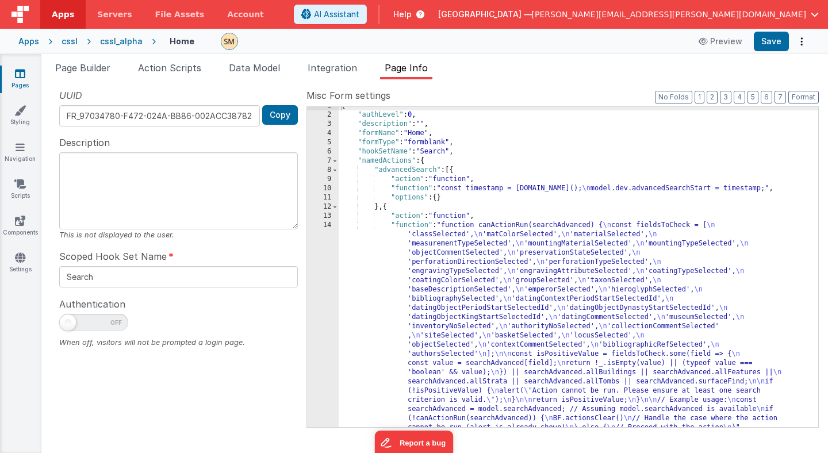
scroll to position [0, 0]
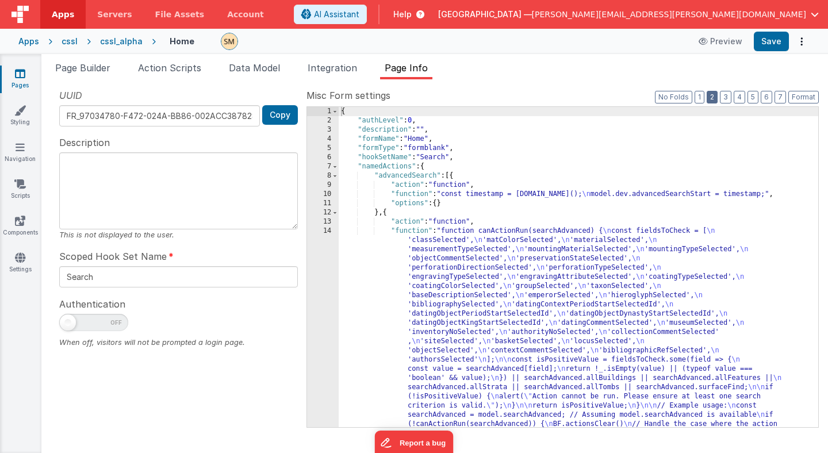
click at [715, 97] on button "2" at bounding box center [711, 97] width 11 height 13
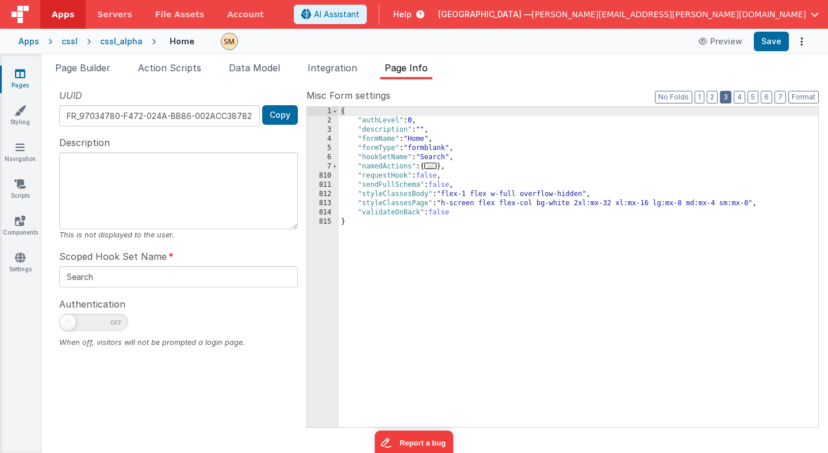
click at [728, 95] on button "3" at bounding box center [725, 97] width 11 height 13
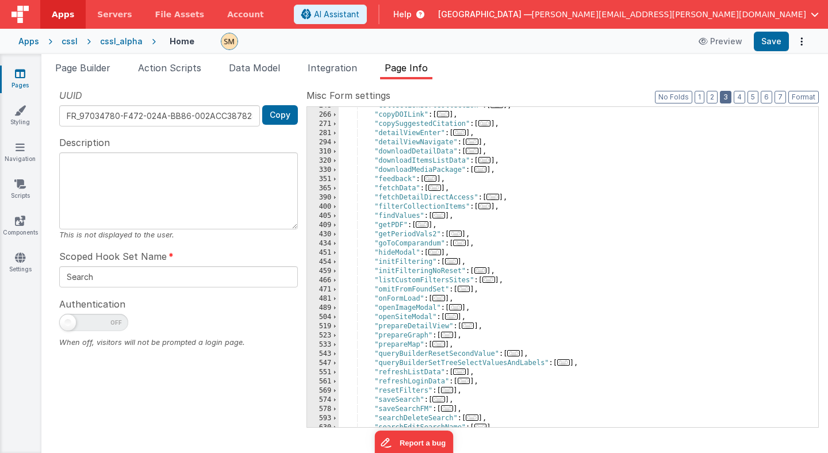
scroll to position [205, 0]
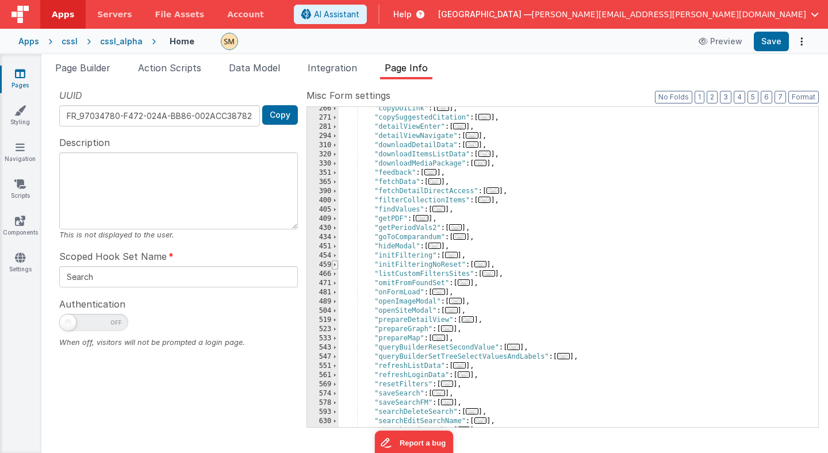
click at [333, 264] on span at bounding box center [335, 264] width 6 height 9
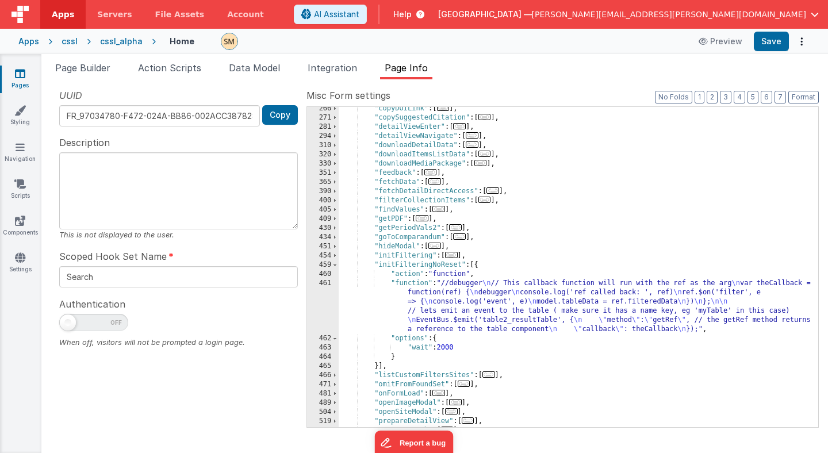
click at [399, 267] on div ""copyDOILink" : [ ... ] , "copySuggestedCitation" : [ ... ] , "detailViewEnter"…" at bounding box center [577, 273] width 479 height 338
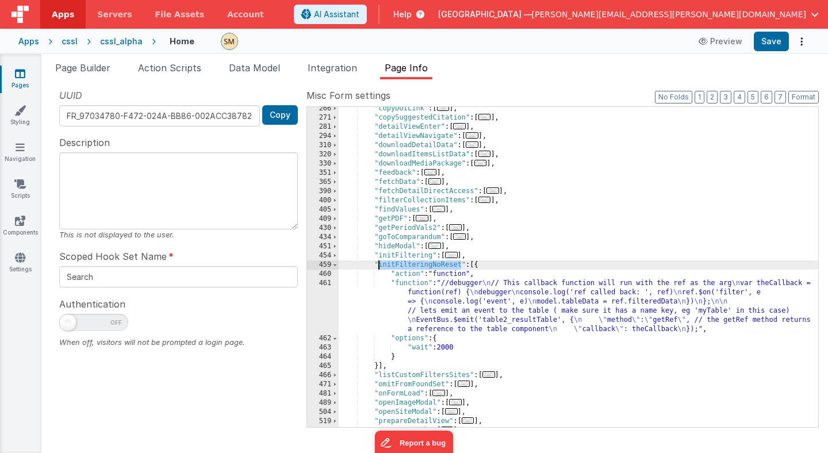
click at [399, 267] on div ""copyDOILink" : [ ... ] , "copySuggestedCitation" : [ ... ] , "detailViewEnter"…" at bounding box center [577, 273] width 479 height 338
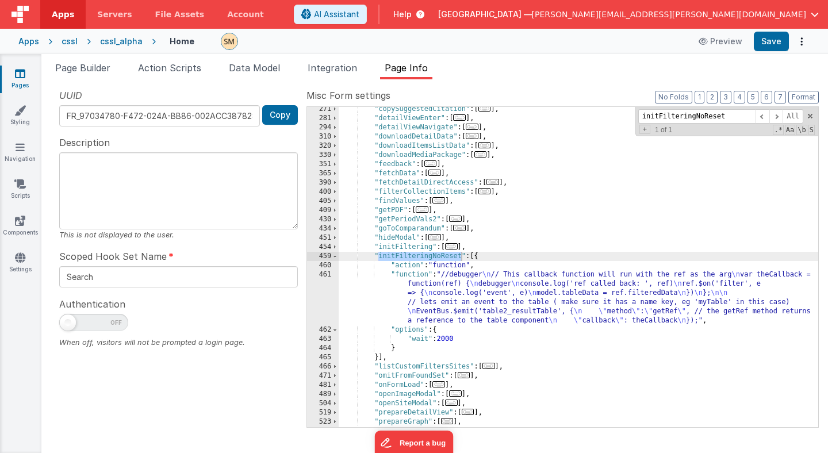
scroll to position [226, 0]
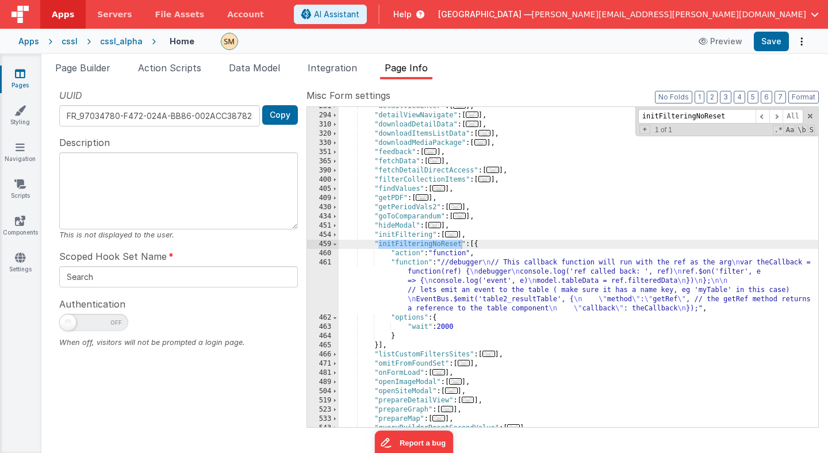
click at [407, 247] on div ""detailViewEnter" : [ ... ] , "detailViewNavigate" : [ ... ] , "downloadDetailD…" at bounding box center [577, 271] width 479 height 338
click at [90, 69] on span "Page Builder" at bounding box center [82, 67] width 55 height 11
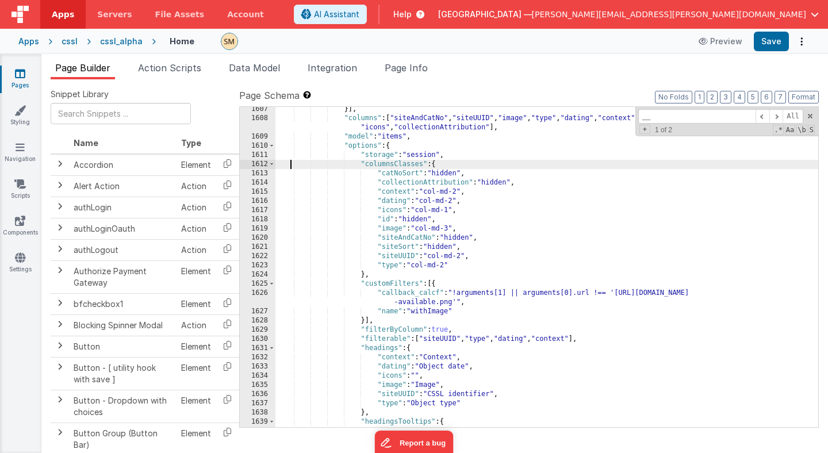
click at [291, 160] on div "}] , "columns" : [ "siteAndCatNo" , "siteUUID" , "image" , "type" , "dating" , …" at bounding box center [546, 274] width 542 height 338
paste input "initFilteringNoReset"
type input "initFilteringNoReset"
click at [404, 67] on span "Page Info" at bounding box center [405, 67] width 43 height 11
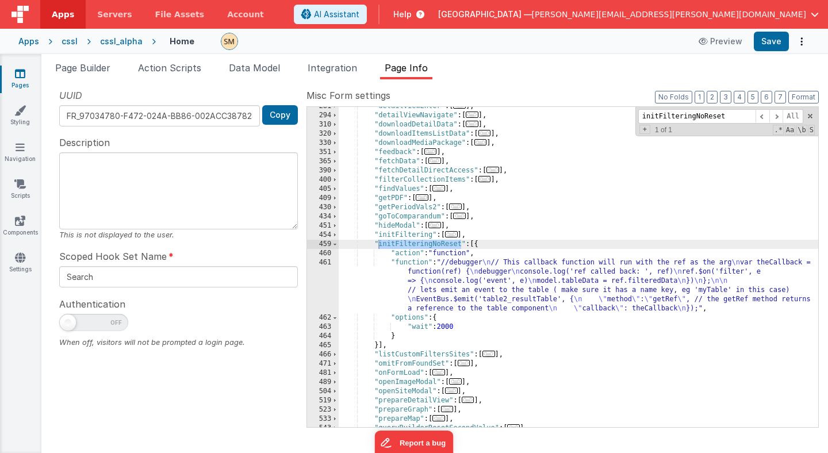
click at [399, 281] on div ""detailViewEnter" : [ ... ] , "detailViewNavigate" : [ ... ] , "downloadDetailD…" at bounding box center [577, 271] width 479 height 338
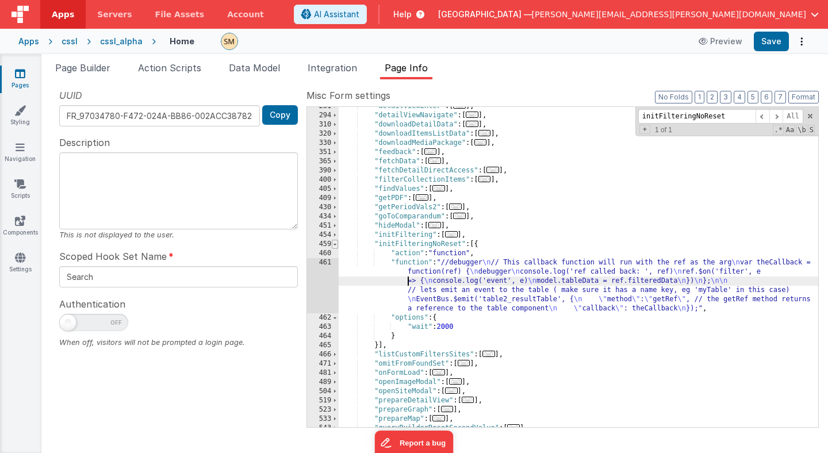
click at [335, 246] on span at bounding box center [335, 244] width 6 height 9
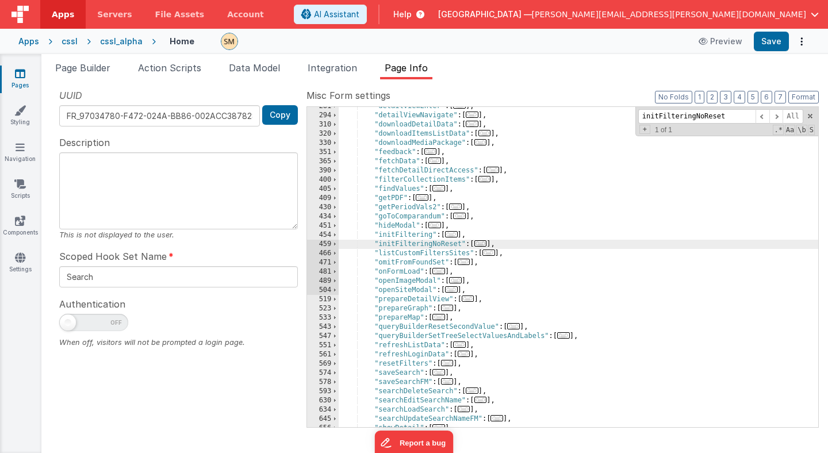
click at [390, 238] on div ""detailViewEnter" : [ ... ] , "detailViewNavigate" : [ ... ] , "downloadDetailD…" at bounding box center [577, 271] width 479 height 338
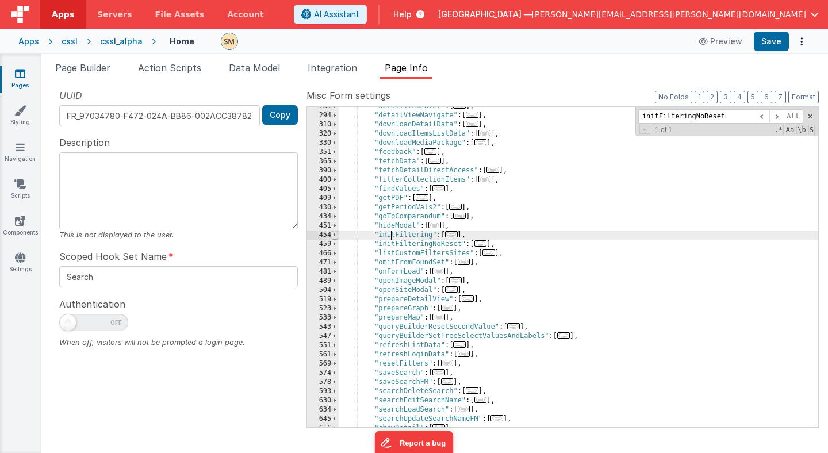
click at [333, 235] on span at bounding box center [335, 234] width 6 height 9
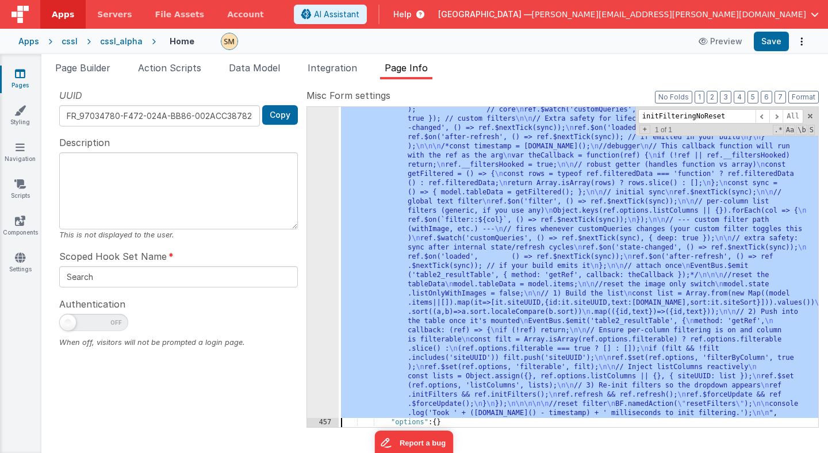
scroll to position [507, 0]
click at [324, 289] on div "456" at bounding box center [323, 192] width 32 height 451
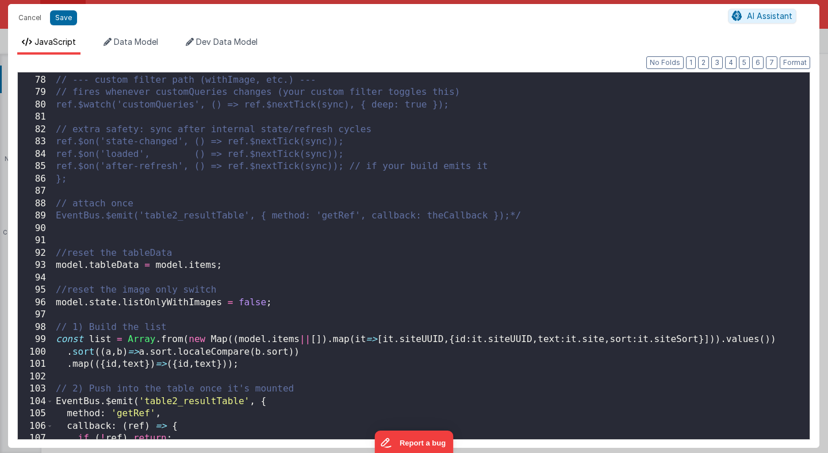
scroll to position [947, 0]
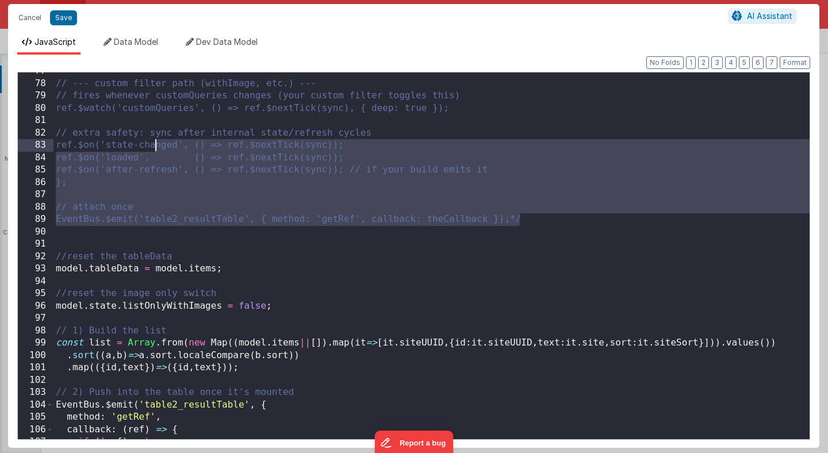
drag, startPoint x: 542, startPoint y: 221, endPoint x: 153, endPoint y: 140, distance: 397.0
click at [153, 140] on div "// --- custom filter path (withImage, etc.) --- // fires whenever customQueries…" at bounding box center [431, 260] width 756 height 391
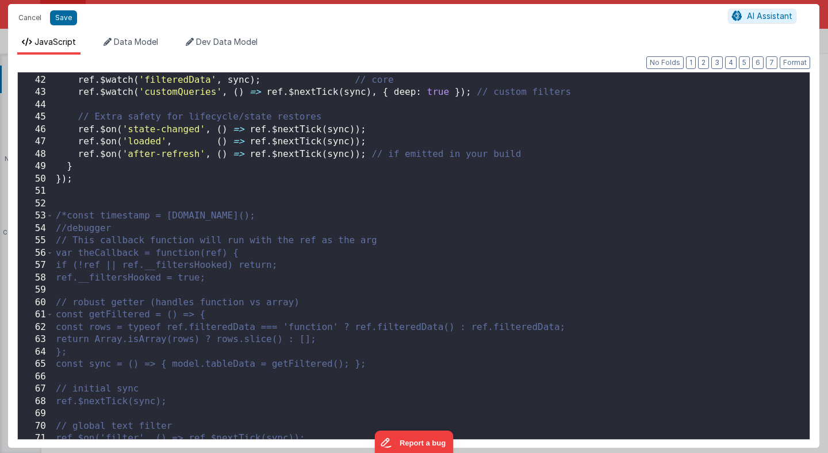
scroll to position [505, 0]
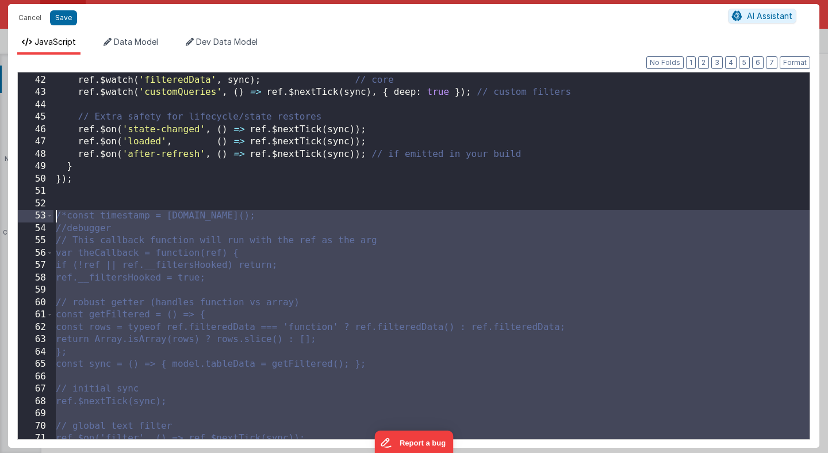
click at [55, 213] on div "// Keep in sync no matter how filtering happens (global, per-column, custom) re…" at bounding box center [431, 256] width 756 height 391
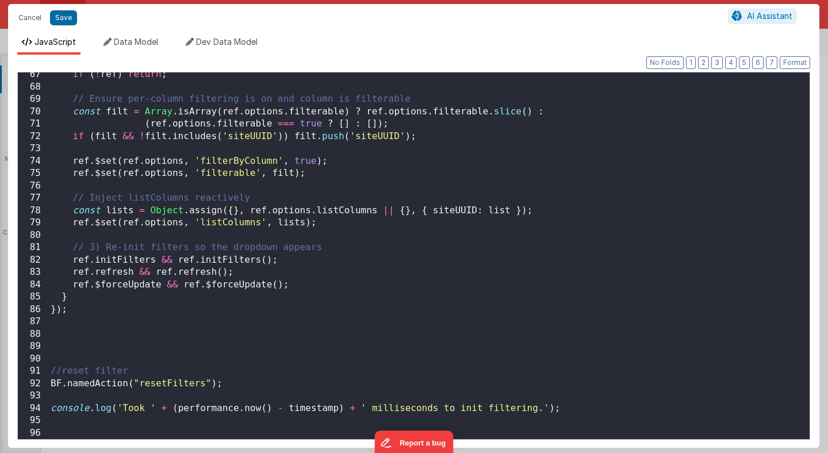
scroll to position [819, 0]
click at [59, 355] on div "if ( ! ref ) return ; // Ensure per-column filtering is on and column is filter…" at bounding box center [428, 263] width 761 height 391
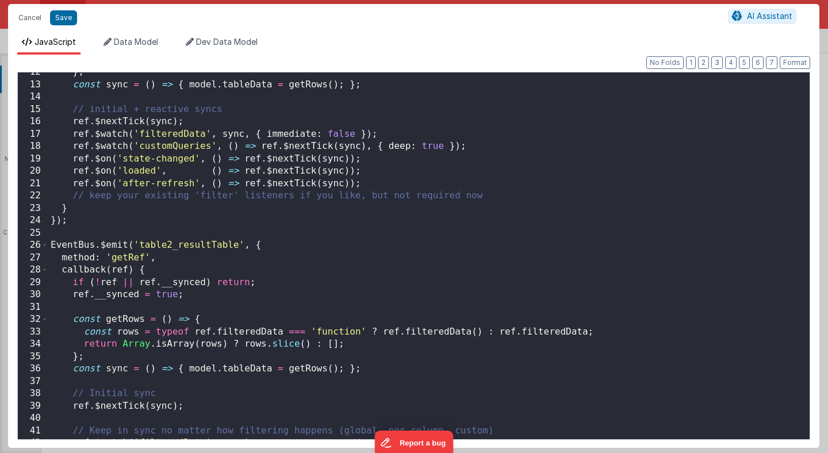
scroll to position [143, 0]
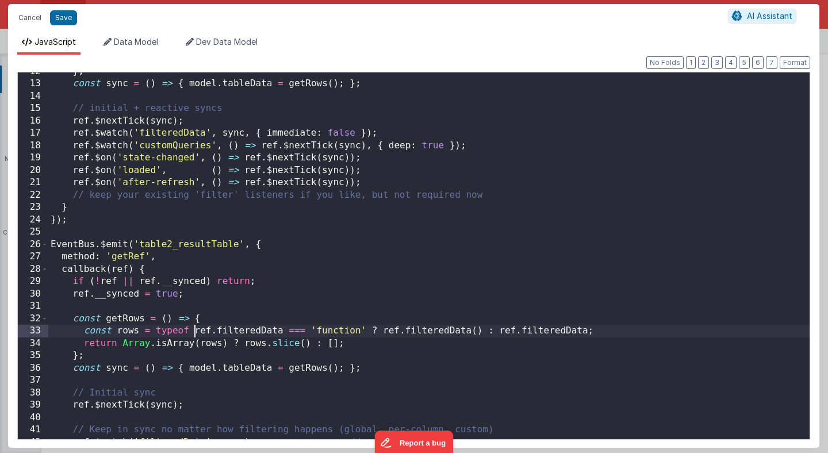
click at [197, 337] on div "} ; const sync = ( ) => { model . tableData = getRows ( ) ; } ; // initial + re…" at bounding box center [428, 261] width 761 height 391
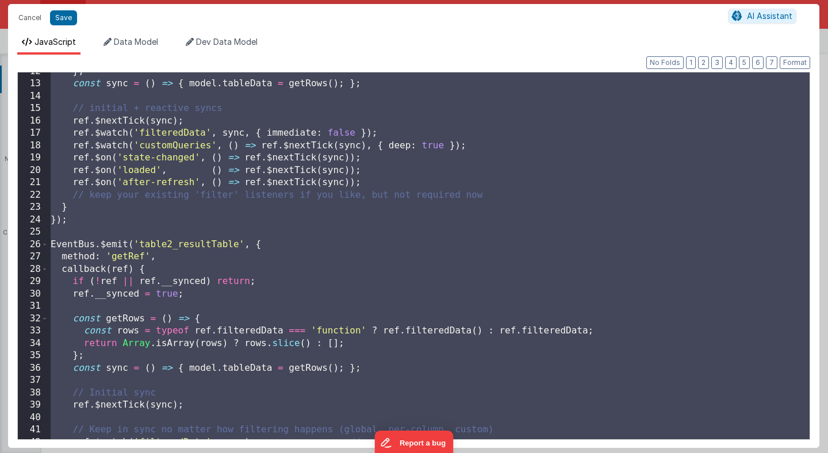
click at [580, 187] on div "} ; const sync = ( ) => { model . tableData = getRows ( ) ; } ; // initial + re…" at bounding box center [428, 261] width 761 height 391
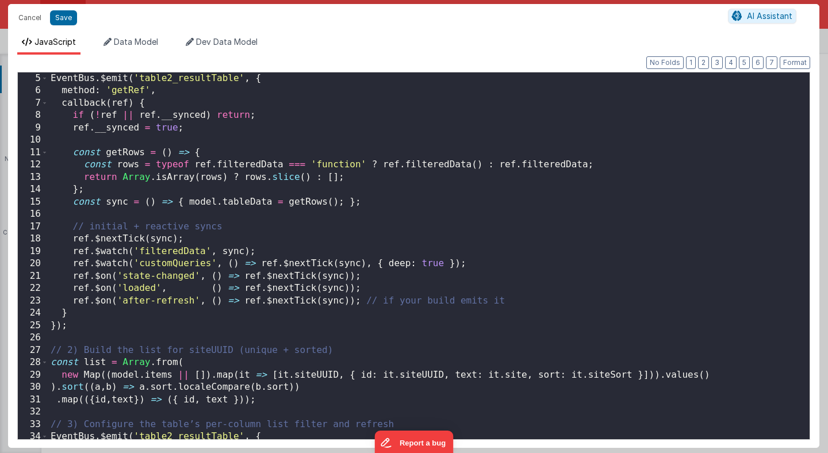
scroll to position [0, 0]
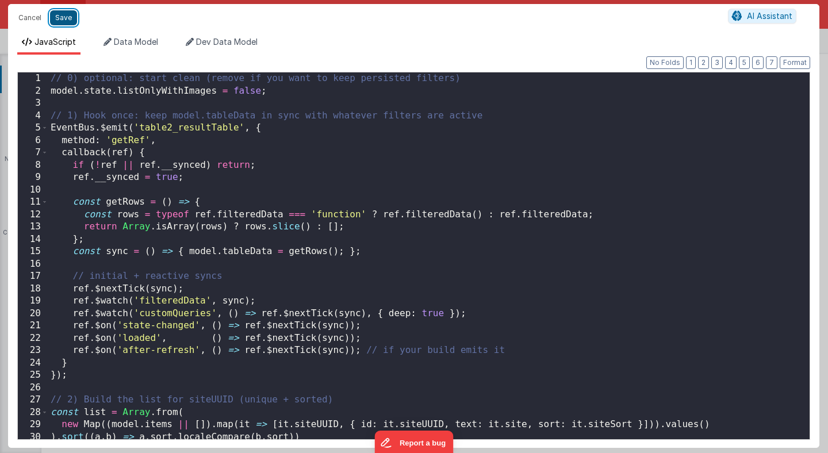
click at [61, 22] on button "Save" at bounding box center [63, 17] width 27 height 15
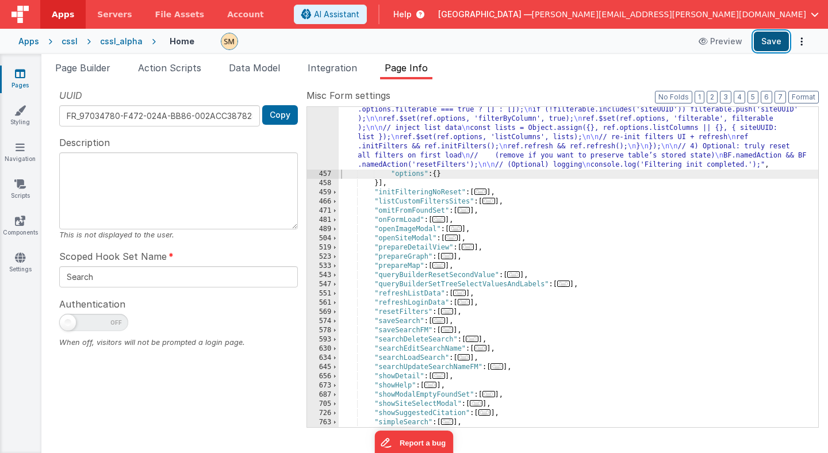
click at [769, 46] on button "Save" at bounding box center [770, 42] width 35 height 20
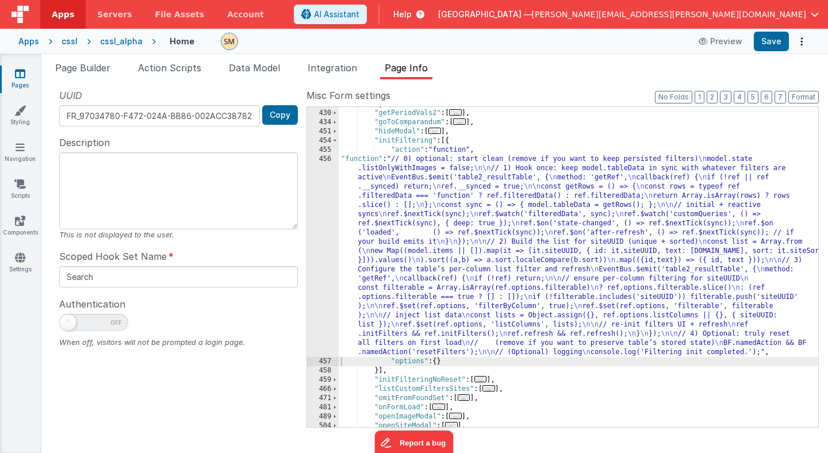
scroll to position [294, 0]
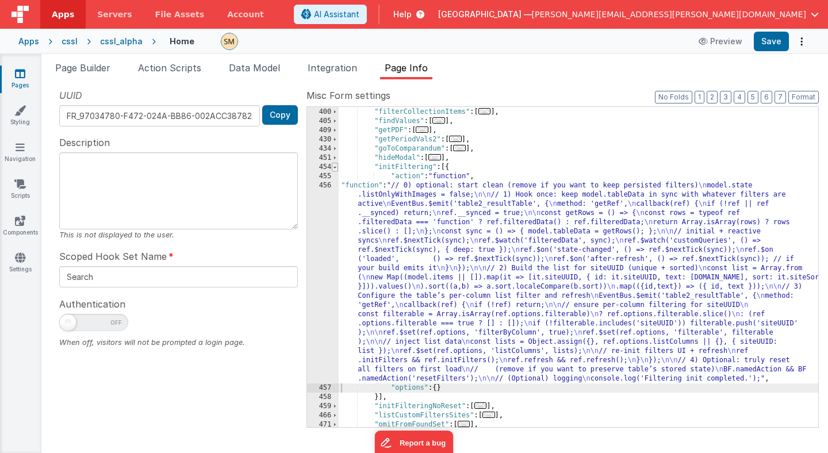
click at [333, 168] on span at bounding box center [335, 167] width 6 height 9
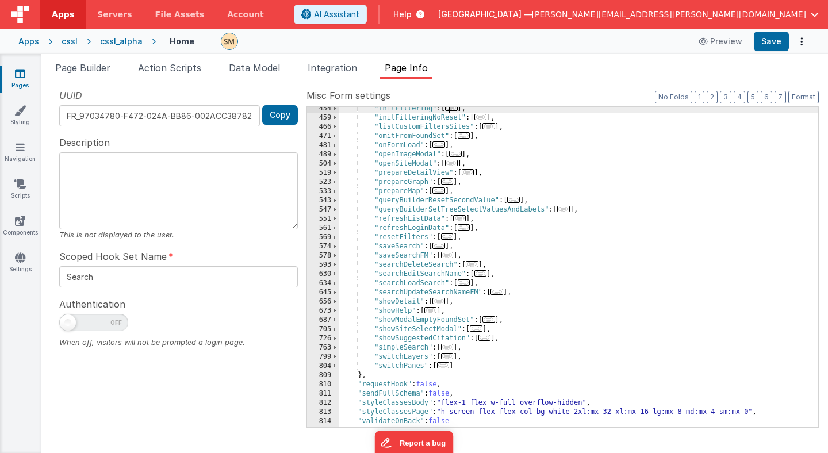
scroll to position [352, 0]
click at [334, 237] on span at bounding box center [335, 237] width 6 height 9
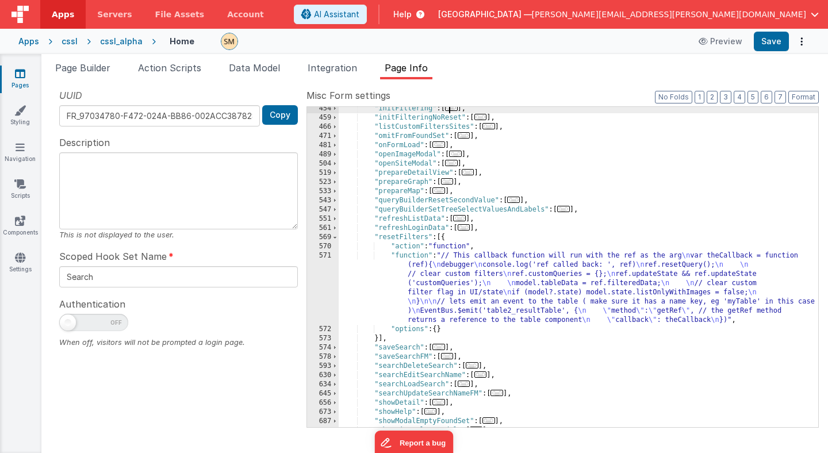
click at [464, 291] on div ""initFiltering" : [ ... ] , "initFilteringNoReset" : [ ... ] , "listCustomFilte…" at bounding box center [577, 273] width 479 height 338
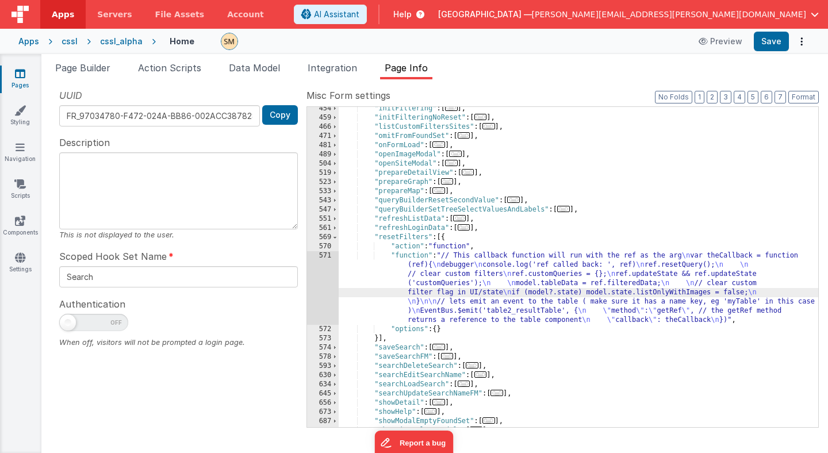
click at [323, 283] on div "571" at bounding box center [323, 288] width 32 height 74
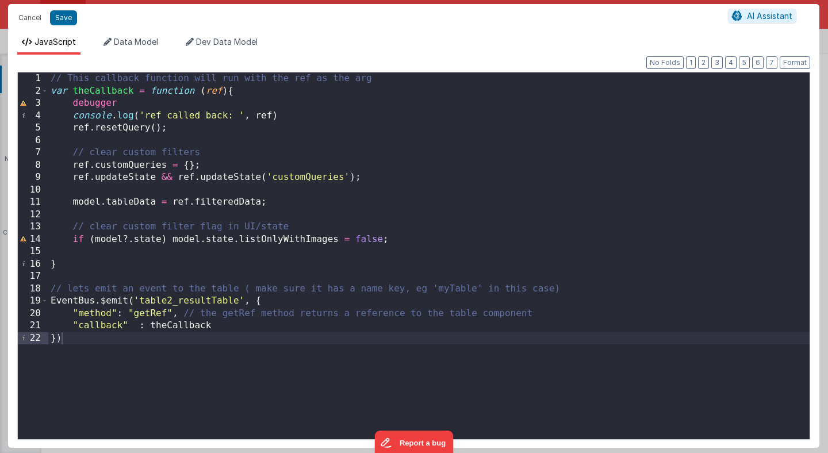
click at [323, 302] on div "// This callback function will run with the ref as the arg var theCallback = fu…" at bounding box center [428, 267] width 761 height 391
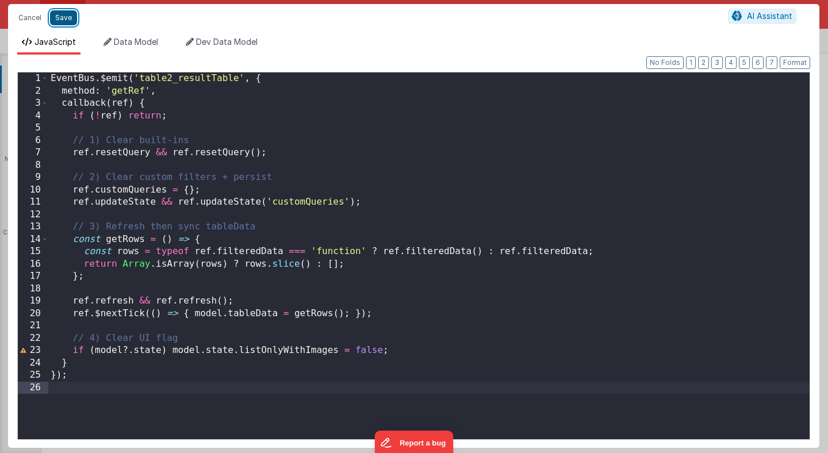
click at [61, 19] on button "Save" at bounding box center [63, 17] width 27 height 15
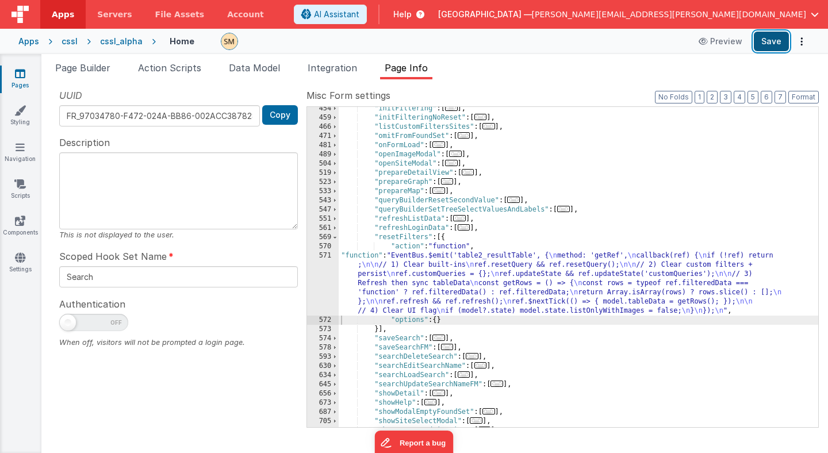
click at [769, 43] on button "Save" at bounding box center [770, 42] width 35 height 20
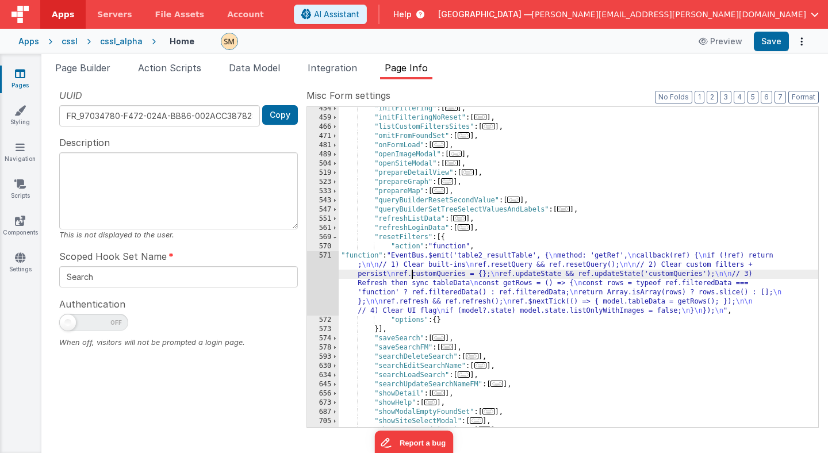
click at [411, 276] on div ""initFiltering" : [ ... ] , "initFilteringNoReset" : [ ... ] , "listCustomFilte…" at bounding box center [577, 273] width 479 height 338
click at [334, 237] on span at bounding box center [335, 237] width 6 height 9
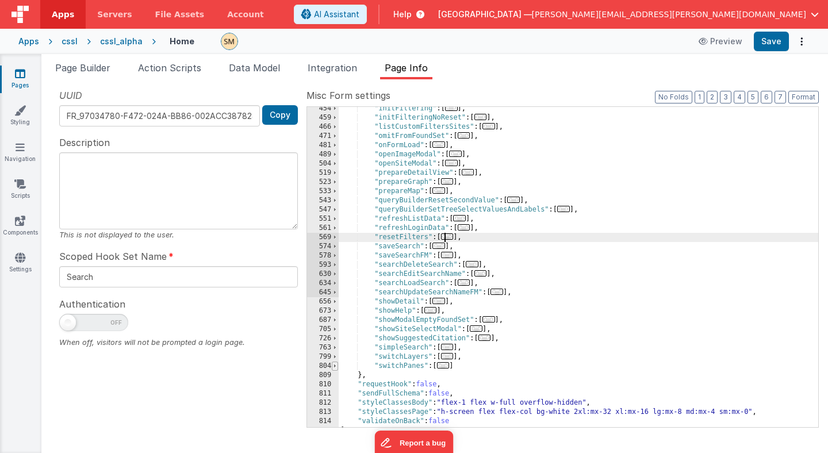
click at [334, 365] on span at bounding box center [335, 365] width 6 height 9
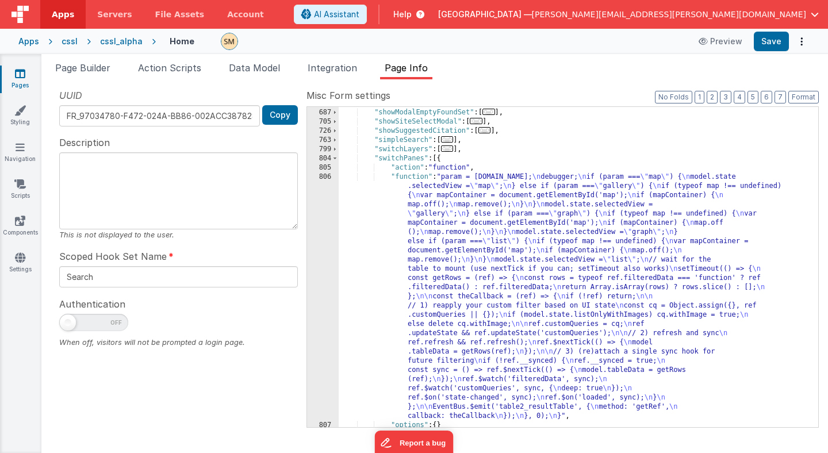
scroll to position [560, 0]
click at [457, 313] on div ""showHelp" : [ ... ] , "showModalEmptyFoundSet" : [ ... ] , "showSiteSelectModa…" at bounding box center [577, 268] width 479 height 338
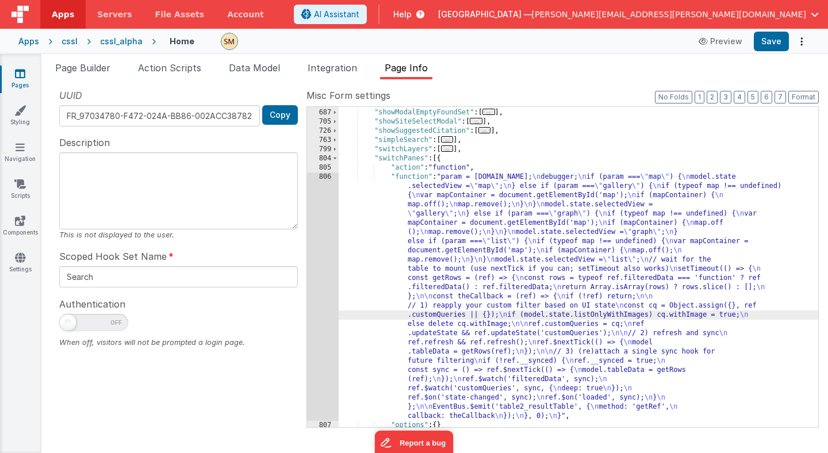
click at [320, 301] on div "673 687 705 726 763 799 804 805 806 807 808" at bounding box center [323, 268] width 32 height 338
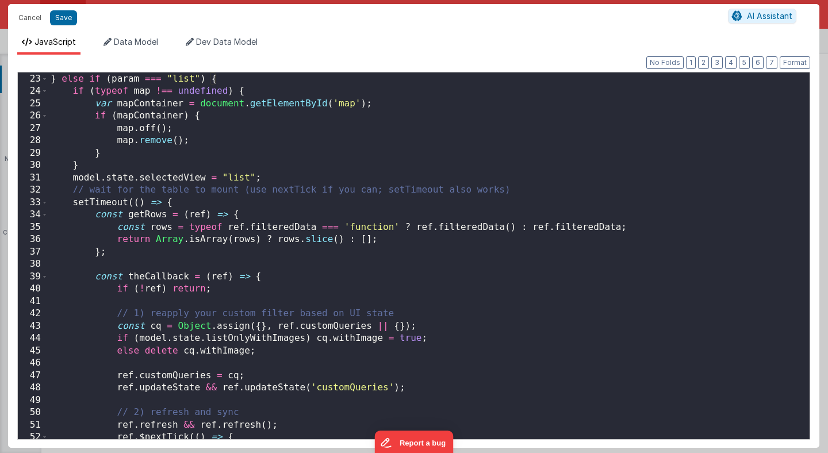
scroll to position [0, 0]
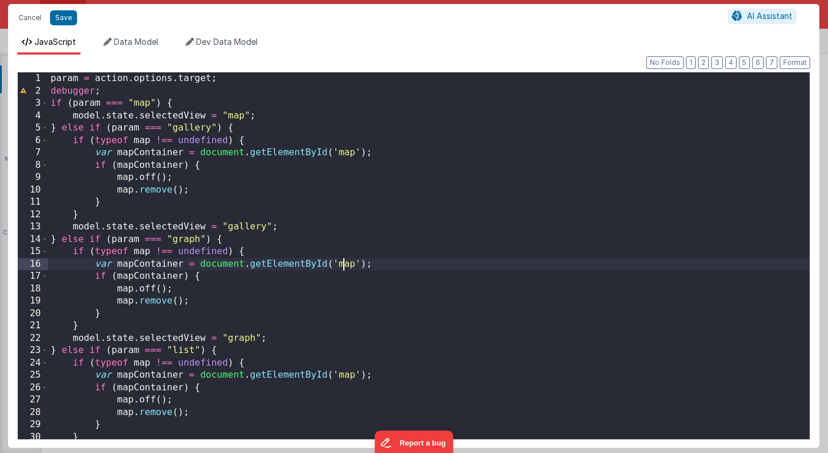
click at [344, 262] on div "param = action . options . target ; debugger ; if ( param === "map" ) { model .…" at bounding box center [428, 267] width 761 height 391
click at [344, 293] on div "param = action . options . target ; debugger ; if ( param === "map" ) { model .…" at bounding box center [428, 267] width 761 height 391
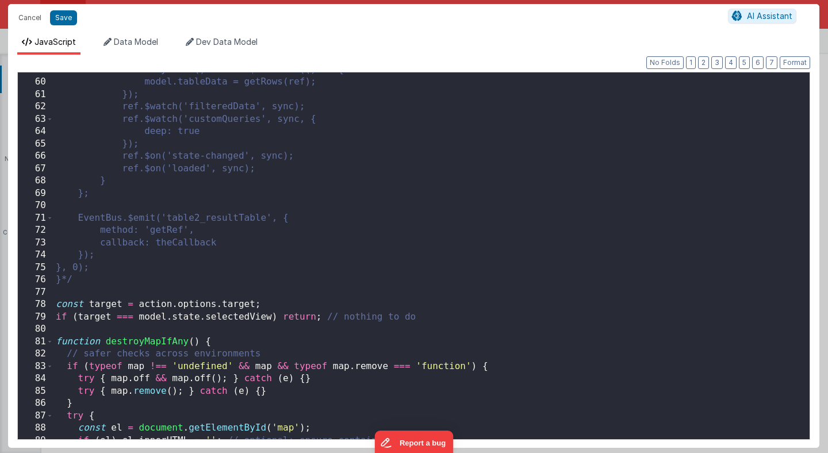
scroll to position [740, 0]
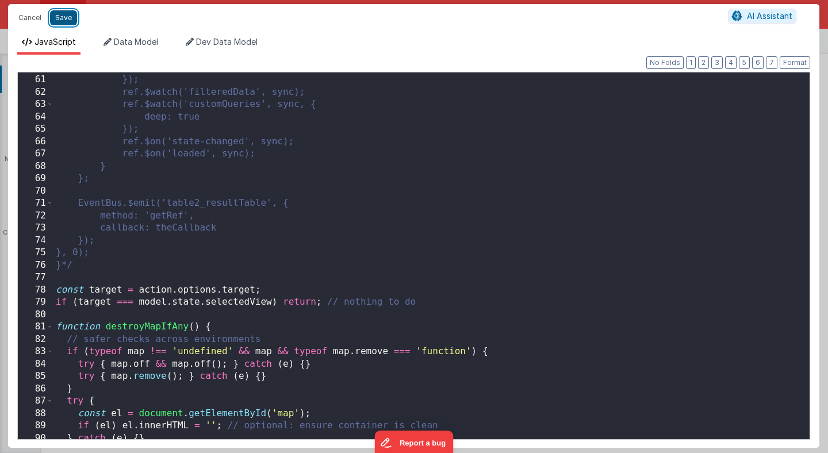
click at [63, 20] on button "Save" at bounding box center [63, 17] width 27 height 15
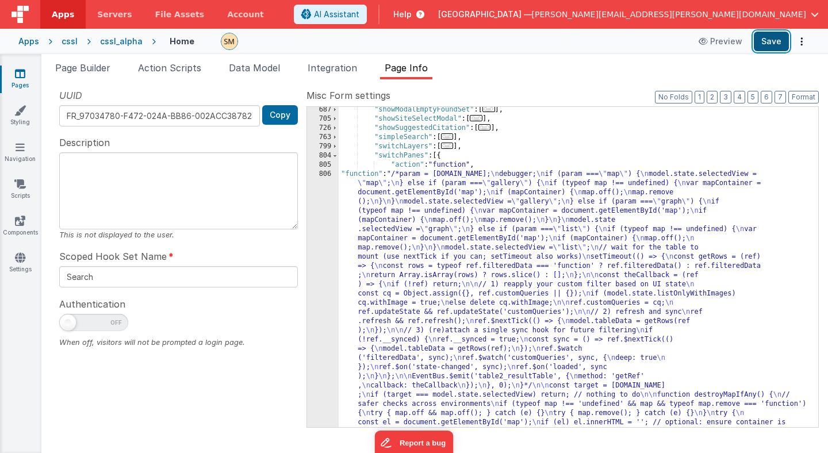
click at [775, 42] on button "Save" at bounding box center [770, 42] width 35 height 20
click at [107, 41] on div "cssl_alpha" at bounding box center [121, 41] width 43 height 11
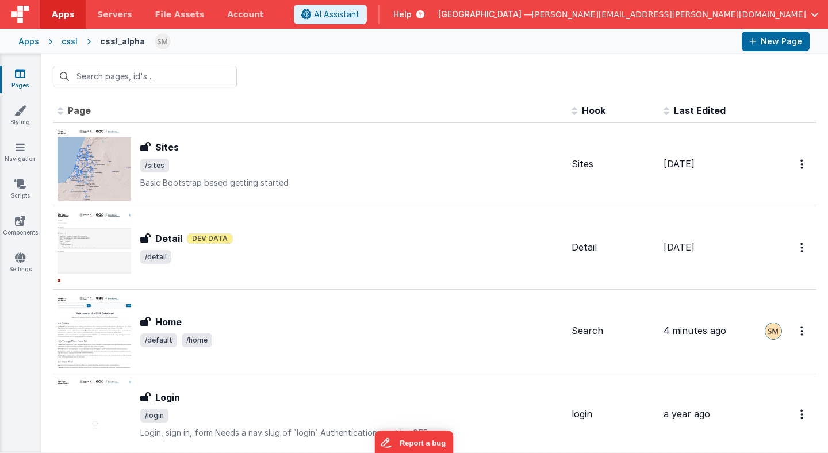
click at [61, 44] on div "cssl" at bounding box center [69, 41] width 16 height 11
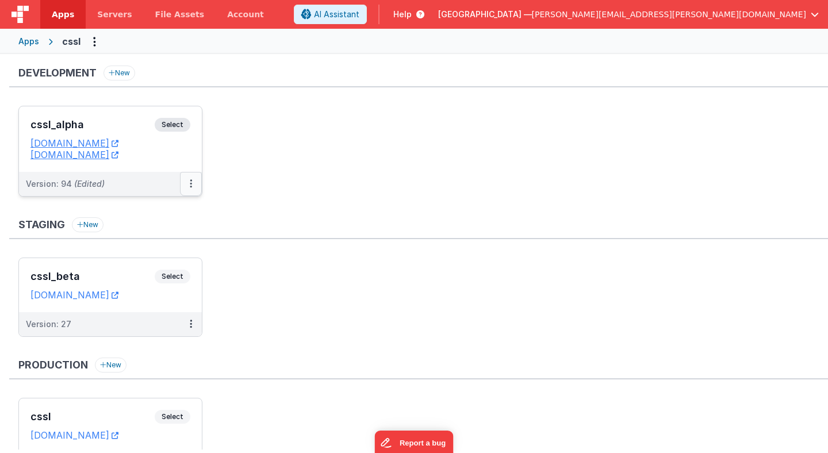
click at [193, 182] on button at bounding box center [191, 184] width 22 height 24
click at [157, 252] on link "Deploy..." at bounding box center [151, 251] width 101 height 21
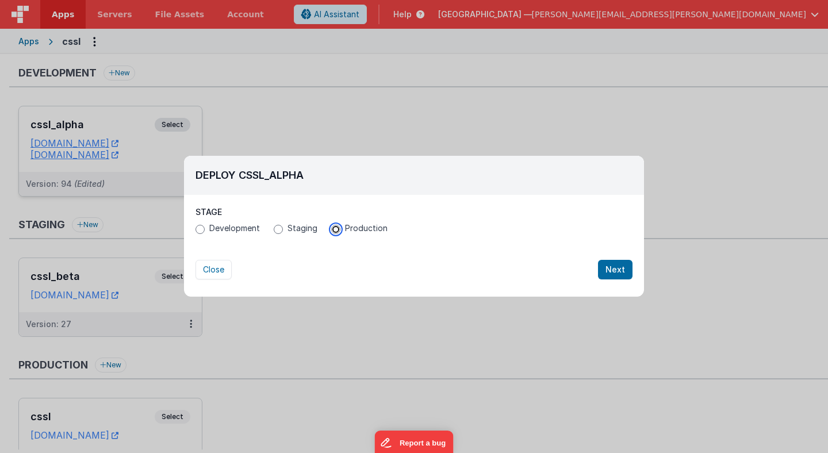
click at [334, 227] on input "Production" at bounding box center [335, 229] width 9 height 9
radio input "true"
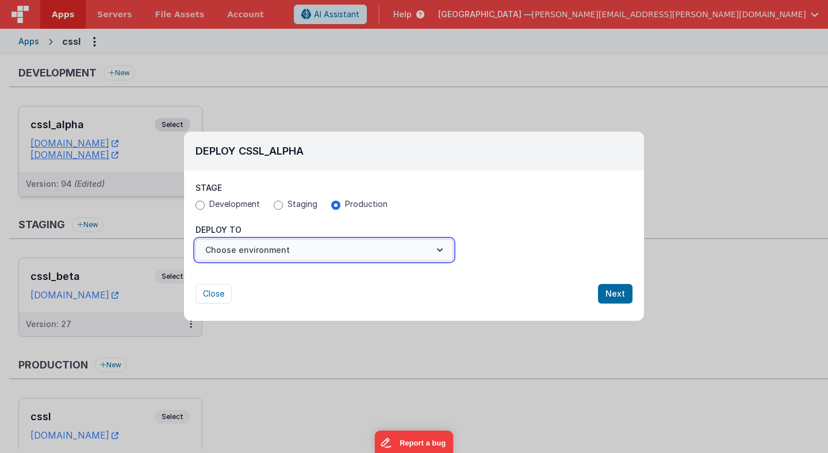
click at [287, 247] on button "Choose environment" at bounding box center [323, 250] width 257 height 22
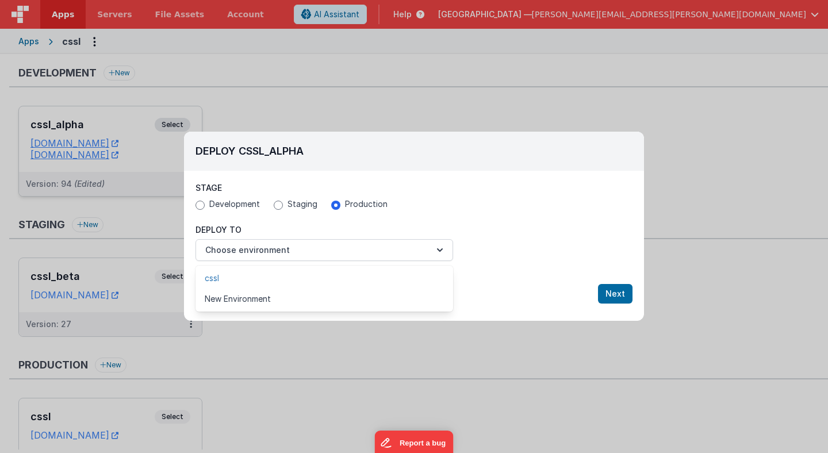
click at [279, 280] on link "cssl" at bounding box center [323, 278] width 257 height 21
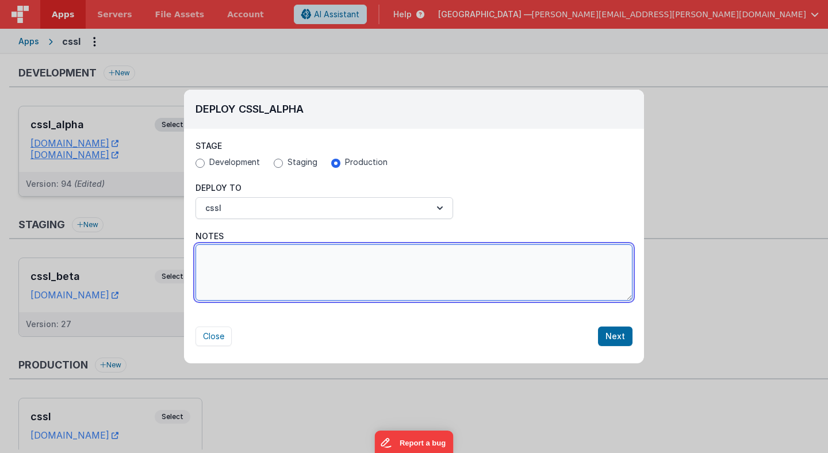
click at [385, 280] on textarea "Notes" at bounding box center [413, 272] width 437 height 56
type textarea "Fixed version of previous release. Filtering should now work neatly!"
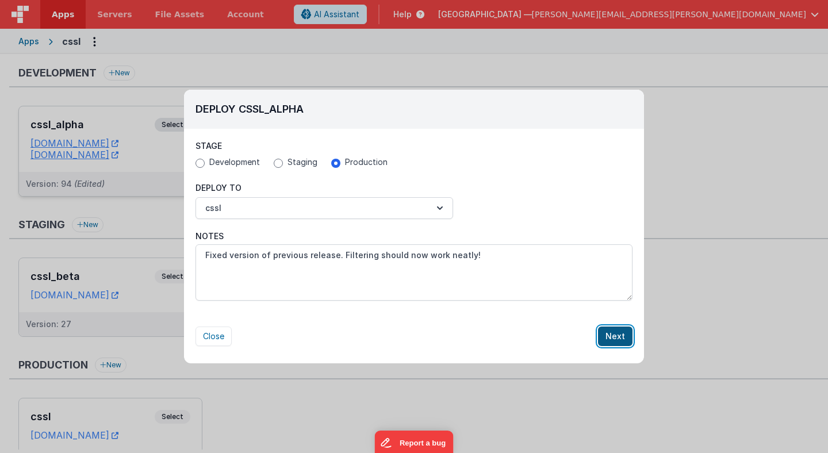
click at [618, 334] on button "Next" at bounding box center [615, 336] width 34 height 20
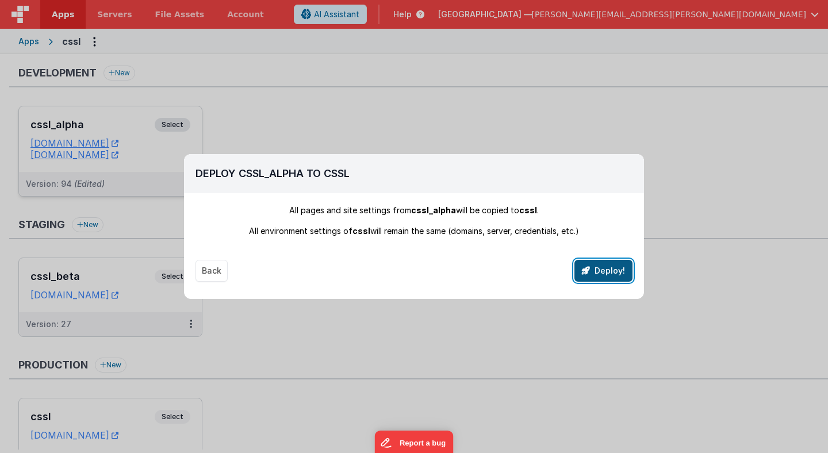
click at [606, 272] on button "Deploy!" at bounding box center [603, 271] width 58 height 22
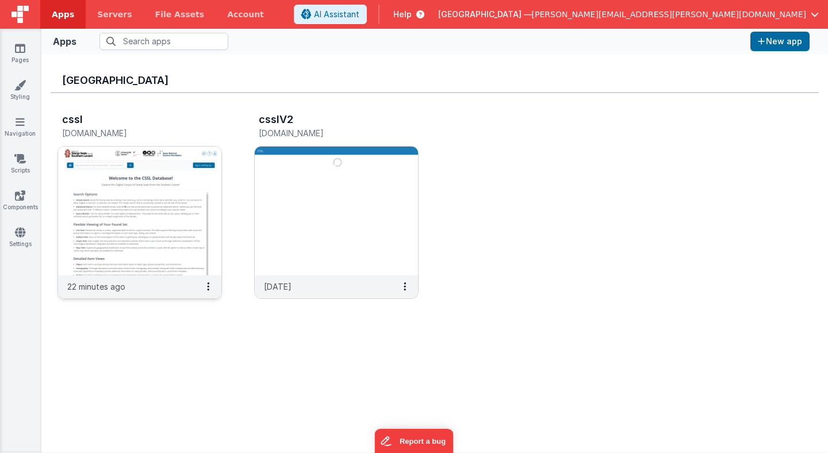
click at [184, 206] on img at bounding box center [139, 211] width 163 height 129
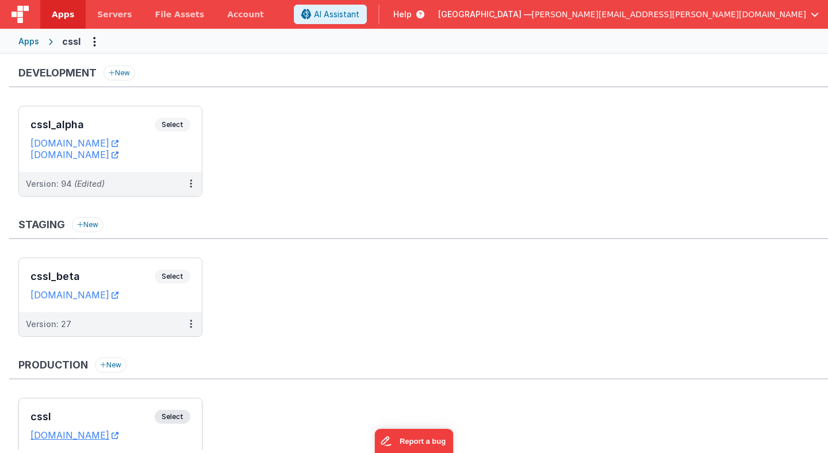
click at [173, 417] on span "Select" at bounding box center [173, 417] width 36 height 14
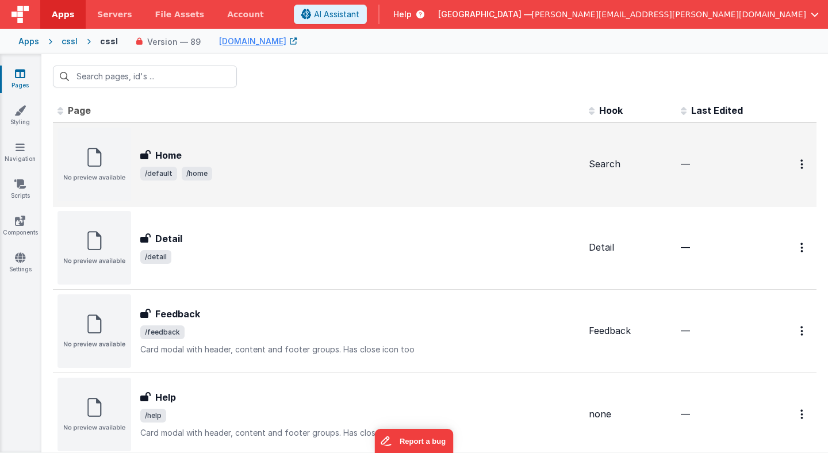
click at [492, 160] on div "Home" at bounding box center [359, 155] width 439 height 14
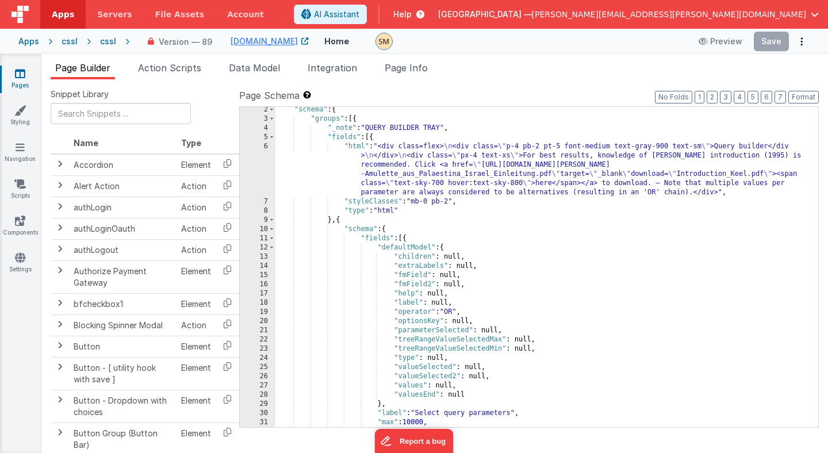
scroll to position [11, 0]
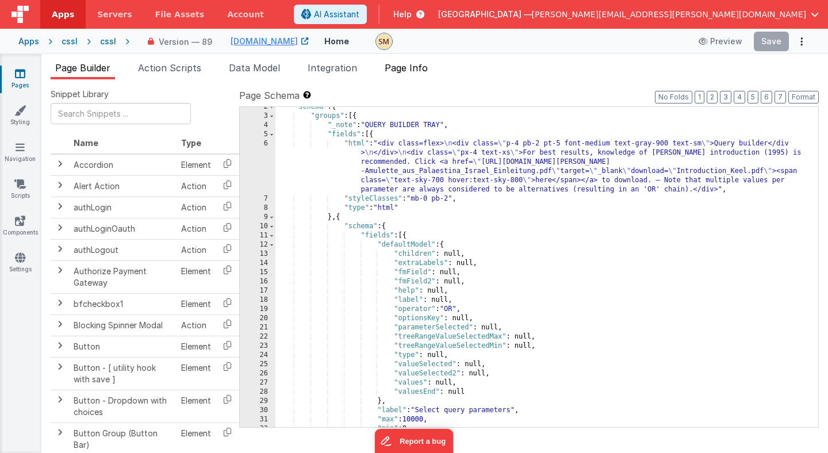
click at [427, 68] on span "Page Info" at bounding box center [405, 67] width 43 height 11
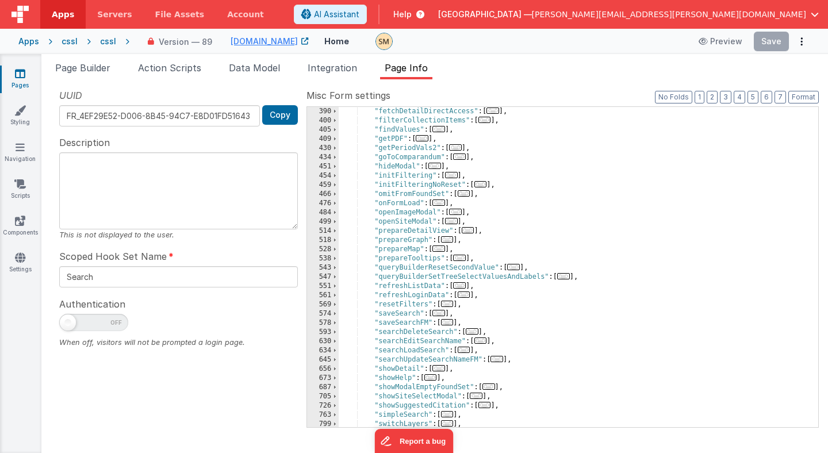
scroll to position [295, 0]
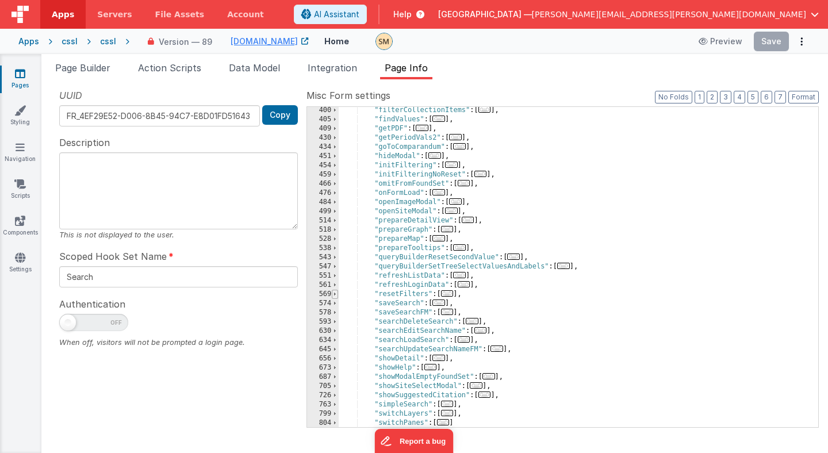
click at [336, 293] on span at bounding box center [335, 294] width 6 height 9
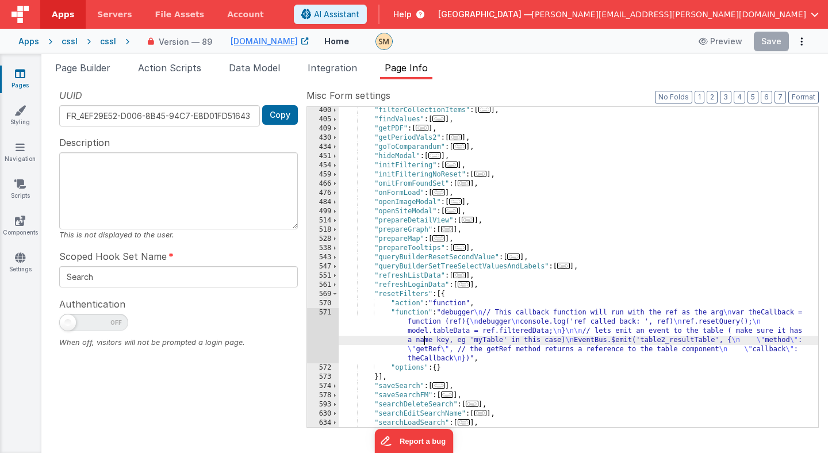
click at [424, 341] on div ""filterCollectionItems" : [ ... ] , "findValues" : [ ... ] , "getPDF" : [ ... ]…" at bounding box center [577, 275] width 479 height 338
click at [329, 330] on div "571" at bounding box center [323, 335] width 32 height 55
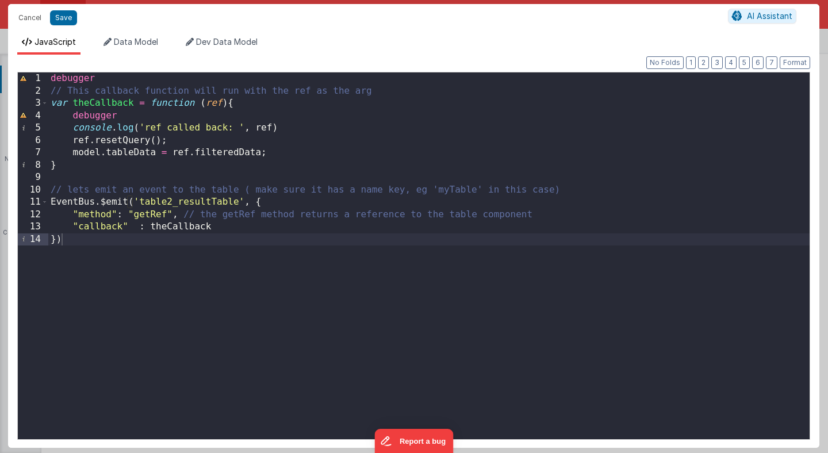
click at [327, 326] on div "debugger // This callback function will run with the ref as the arg var theCall…" at bounding box center [428, 267] width 761 height 390
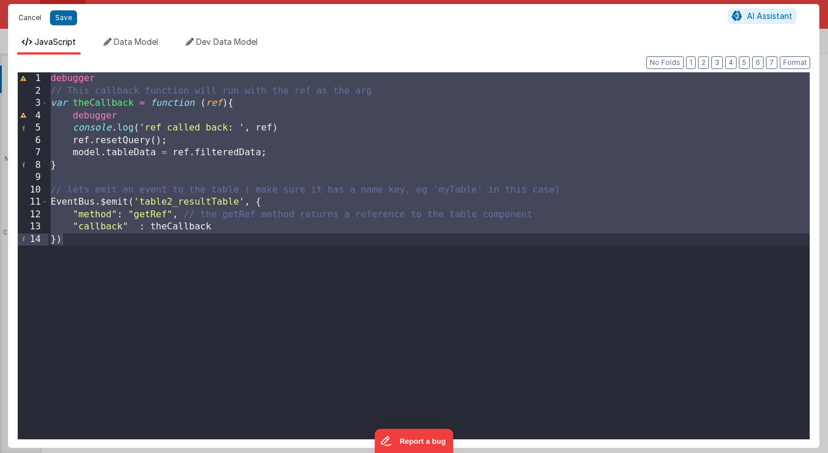
click at [33, 18] on button "Cancel" at bounding box center [30, 18] width 34 height 16
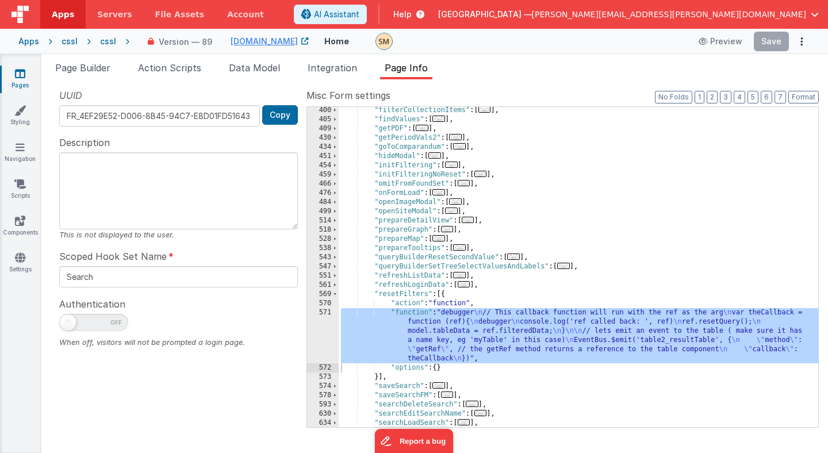
click at [71, 42] on div "cssl" at bounding box center [69, 41] width 16 height 11
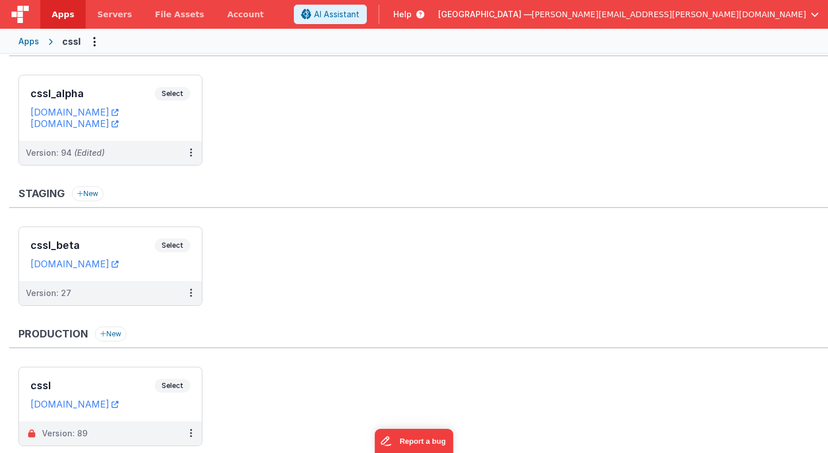
scroll to position [67, 0]
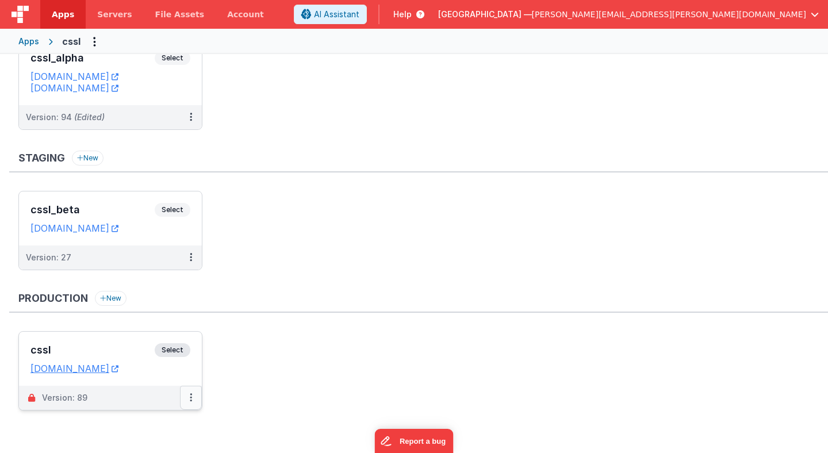
click at [193, 399] on button at bounding box center [191, 398] width 22 height 24
click at [176, 372] on link "Rollback" at bounding box center [151, 375] width 101 height 21
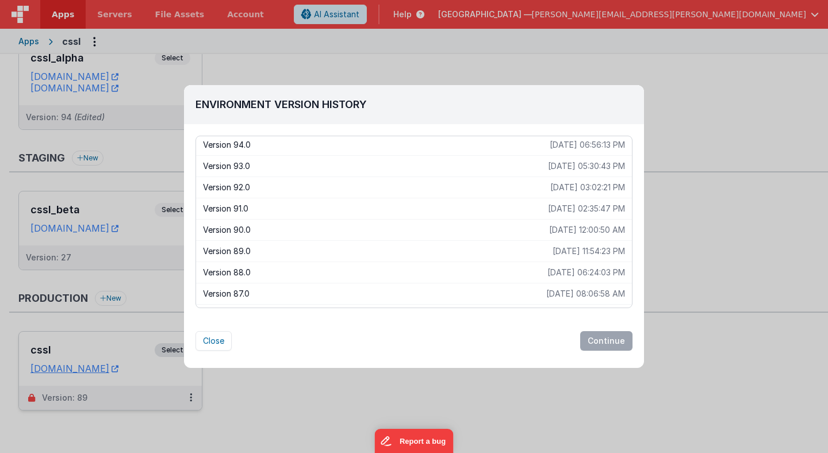
scroll to position [0, 0]
click at [216, 341] on button "Close" at bounding box center [213, 341] width 36 height 20
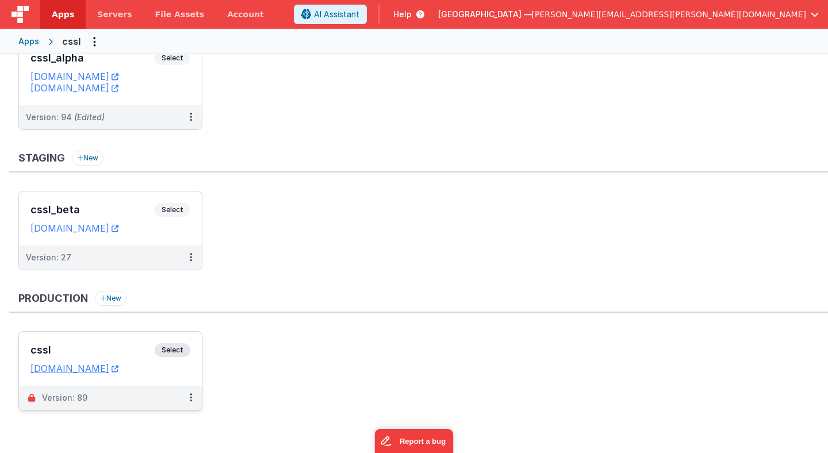
click at [284, 353] on ul "cssl Select URLs cssl.levantineseals.org Version: 89" at bounding box center [422, 376] width 809 height 91
click at [190, 398] on icon at bounding box center [191, 397] width 2 height 1
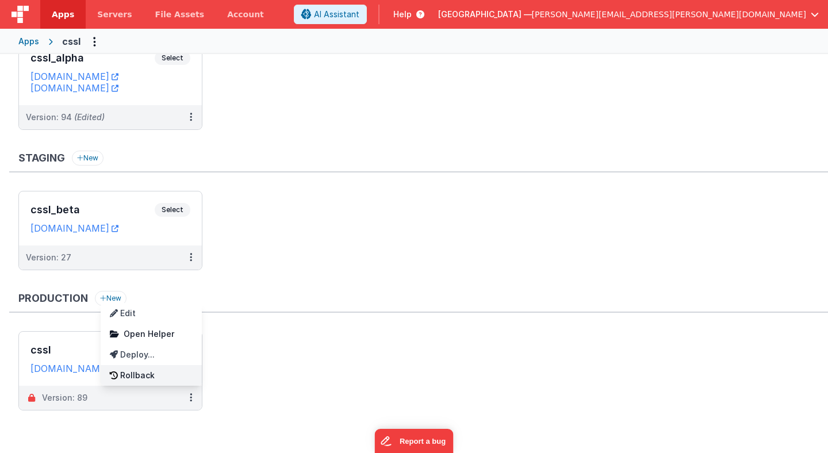
click at [167, 372] on link "Rollback" at bounding box center [151, 375] width 101 height 21
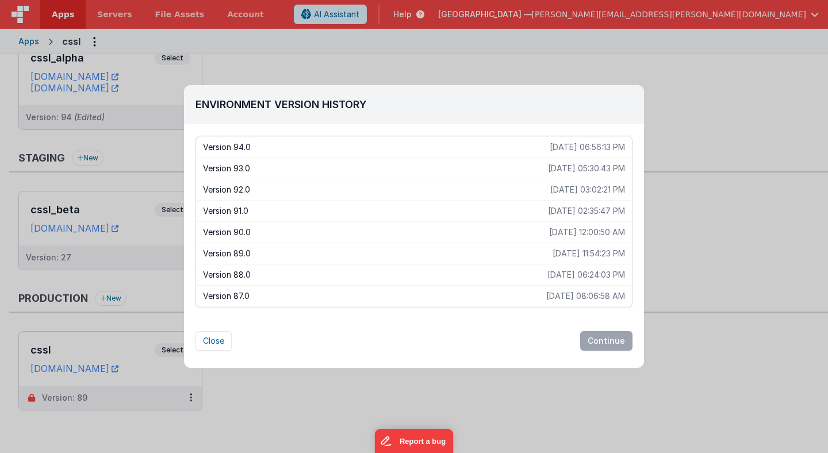
click at [274, 148] on p "Version 94.0" at bounding box center [376, 146] width 347 height 11
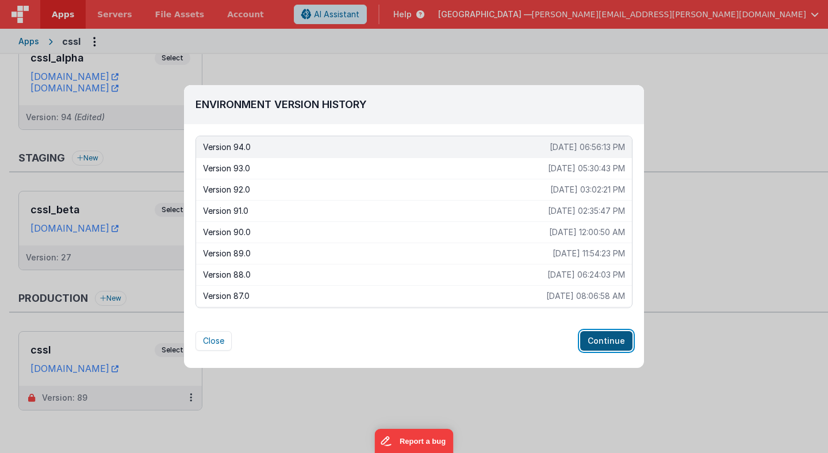
click at [608, 341] on button "Continue" at bounding box center [606, 341] width 52 height 20
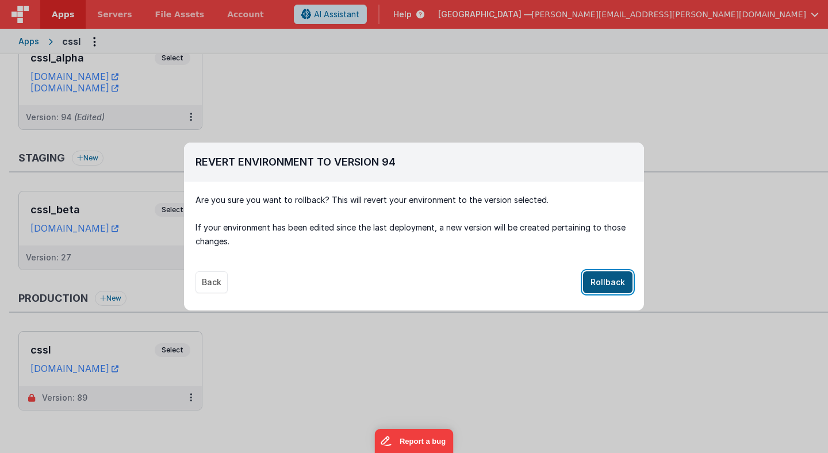
click at [606, 284] on button "Rollback" at bounding box center [607, 282] width 49 height 22
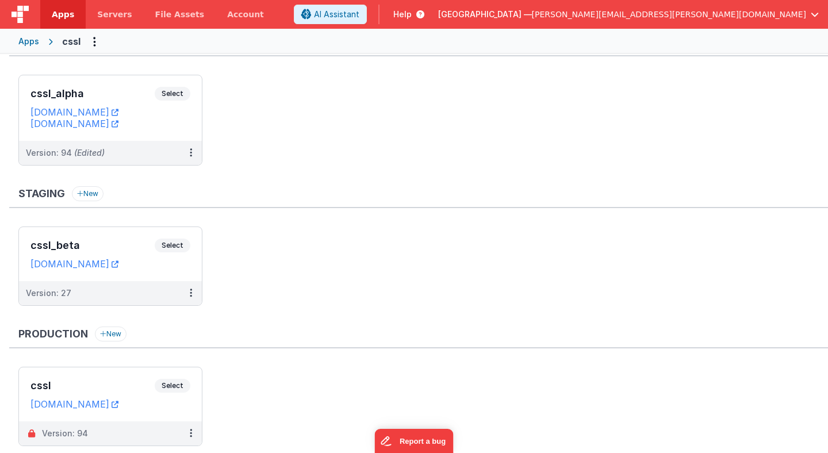
scroll to position [67, 0]
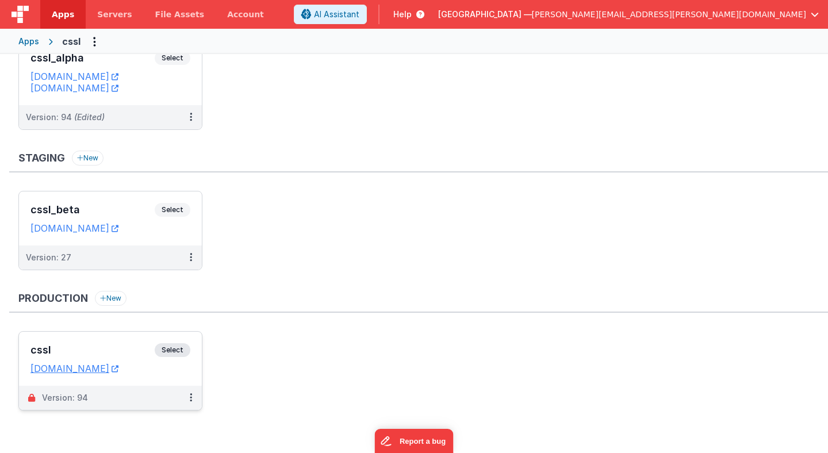
click at [173, 352] on span "Select" at bounding box center [173, 350] width 36 height 14
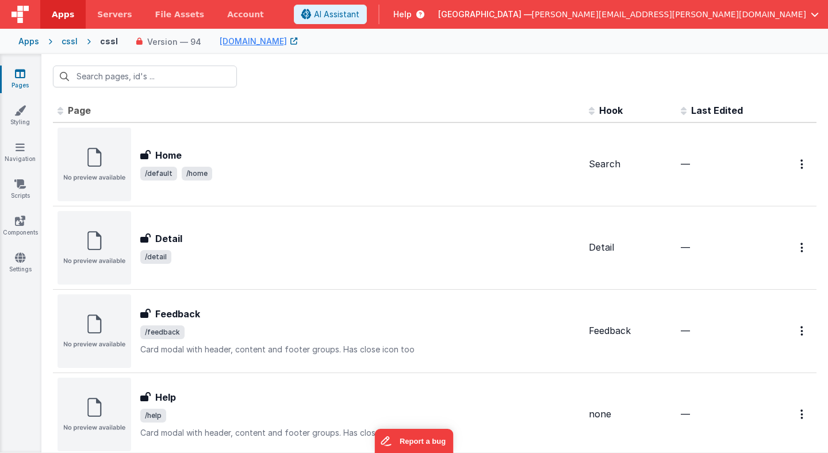
click at [74, 41] on div "cssl" at bounding box center [69, 41] width 16 height 11
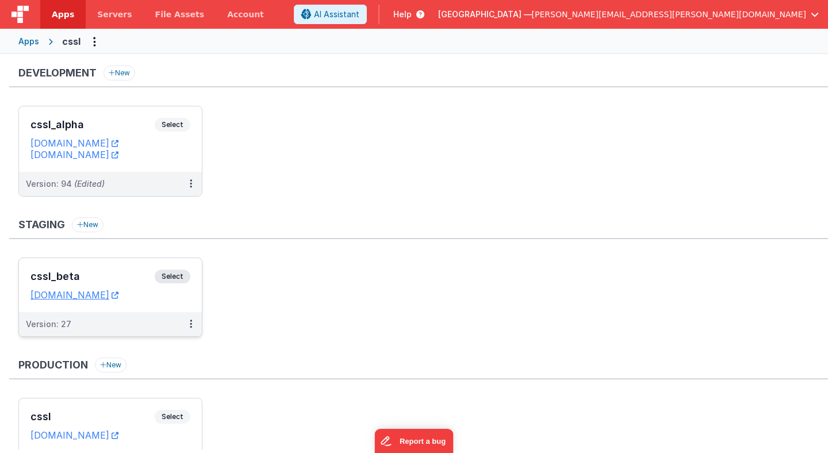
scroll to position [67, 0]
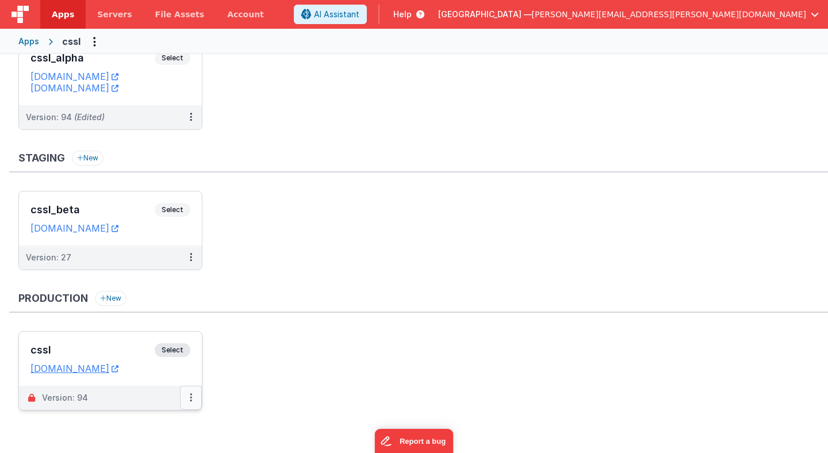
click at [190, 398] on icon at bounding box center [191, 397] width 2 height 1
click at [163, 377] on link "Rollback" at bounding box center [151, 375] width 101 height 21
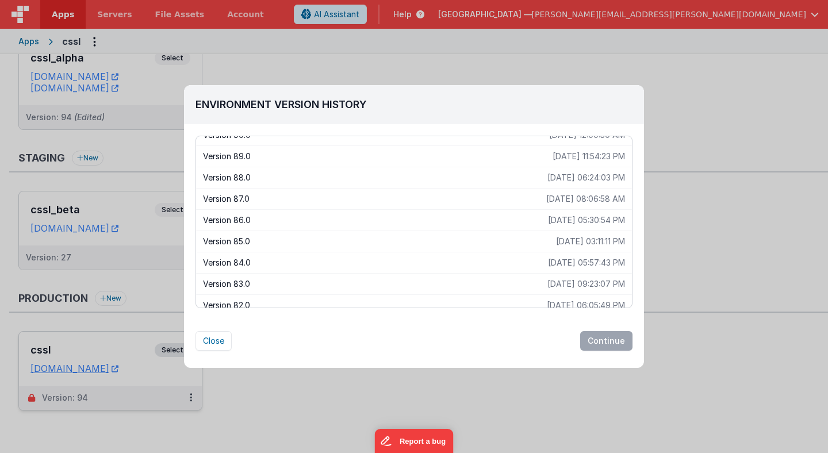
scroll to position [94, 0]
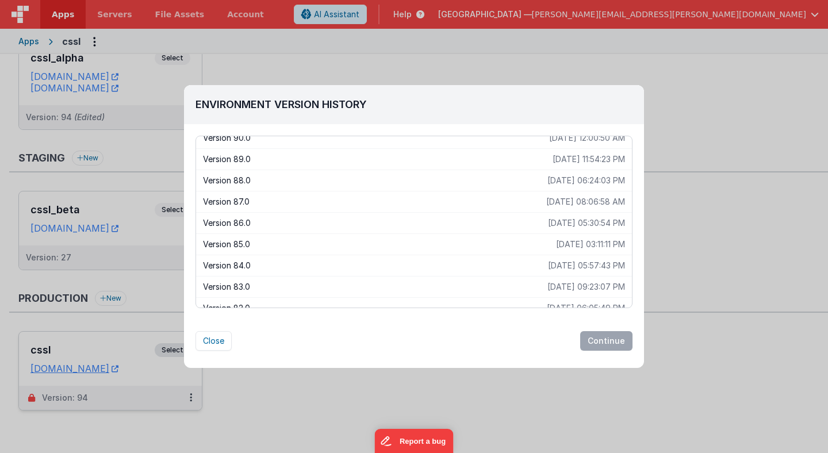
click at [298, 159] on p "Version 89.0" at bounding box center [377, 158] width 349 height 11
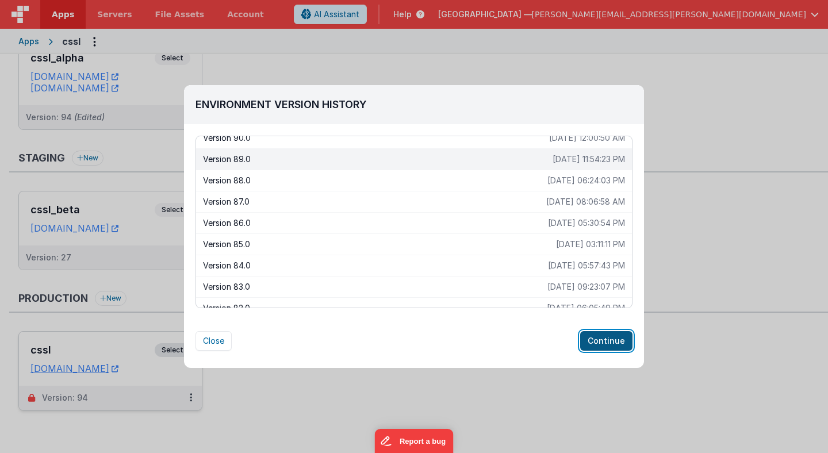
click at [609, 343] on button "Continue" at bounding box center [606, 341] width 52 height 20
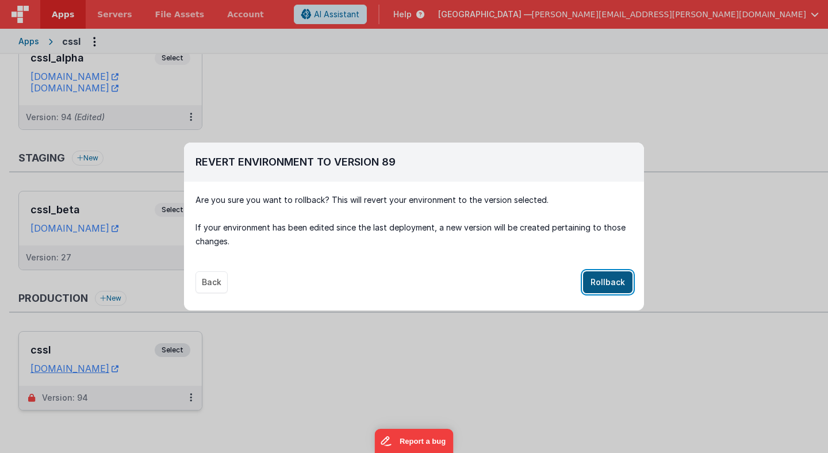
click at [610, 283] on button "Rollback" at bounding box center [607, 282] width 49 height 22
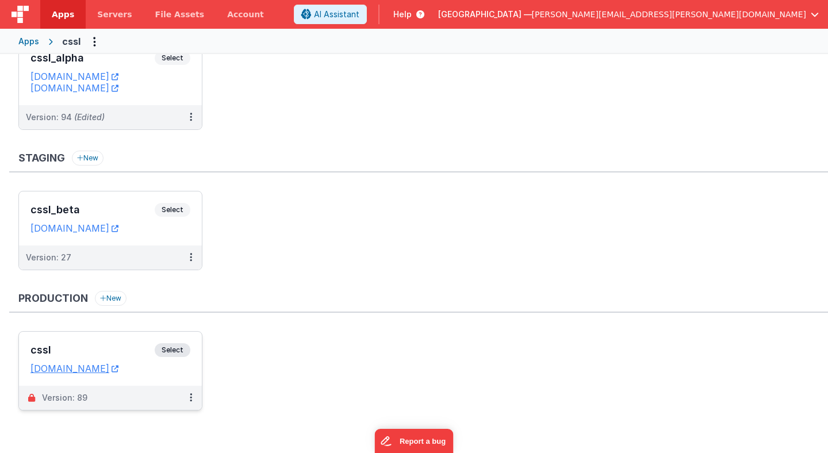
click at [180, 349] on span "Select" at bounding box center [173, 350] width 36 height 14
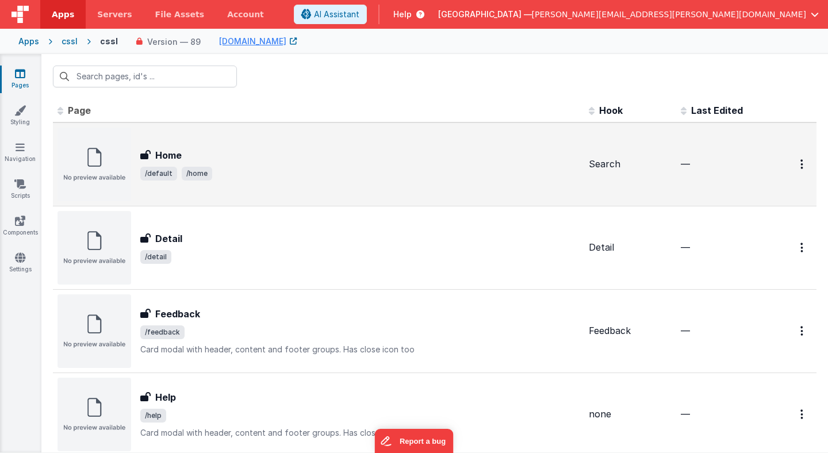
click at [270, 172] on span "/default /home" at bounding box center [359, 174] width 439 height 14
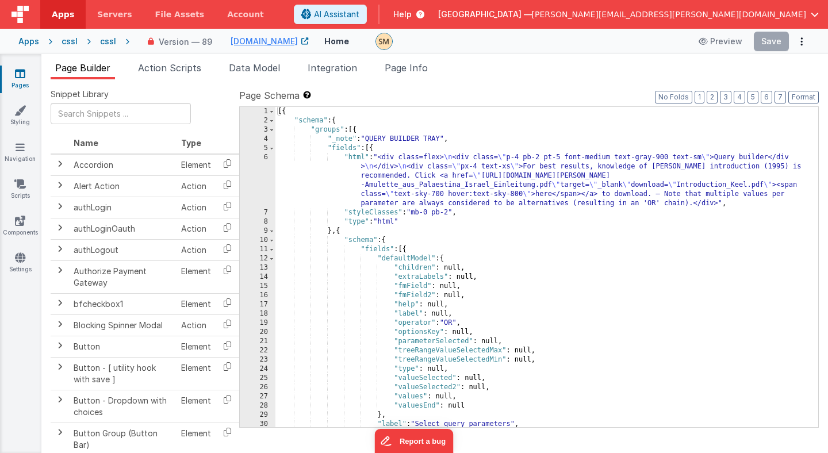
click at [592, 157] on div "[{ "schema" : { "groups" : [{ "_note" : "QUERY BUILDER TRAY" , "fields" : [{ "h…" at bounding box center [546, 276] width 542 height 338
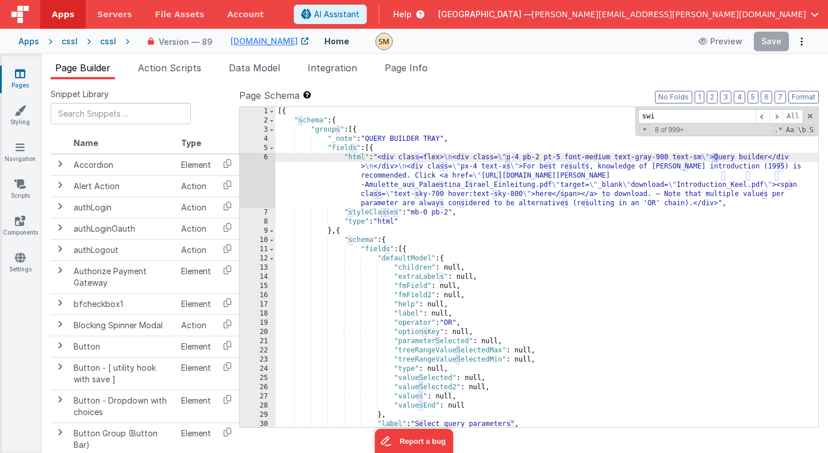
scroll to position [11324, 0]
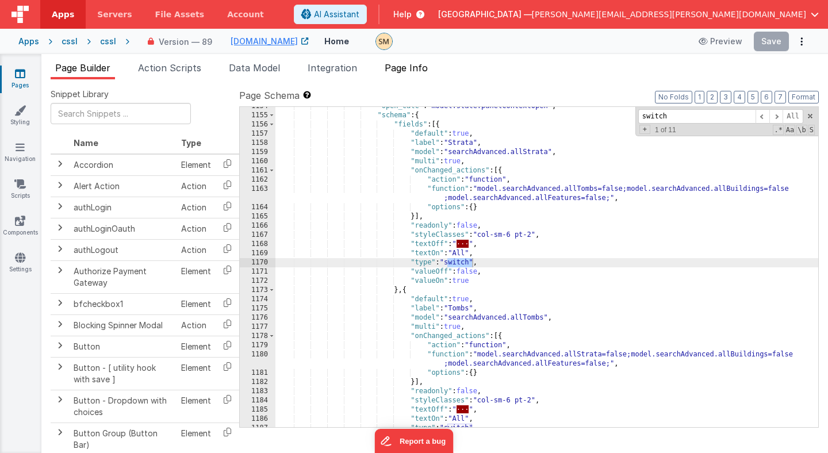
type input "switch"
click at [416, 67] on span "Page Info" at bounding box center [405, 67] width 43 height 11
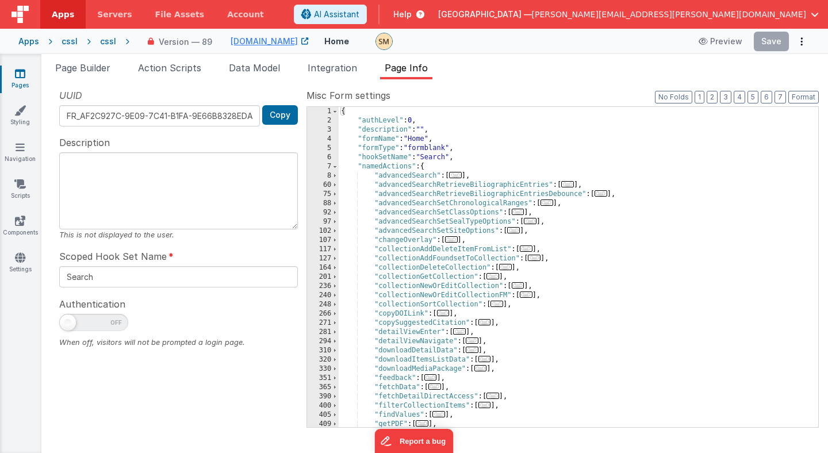
click at [620, 164] on div "{ "authLevel" : 0 , "description" : "" , "formName" : "Home" , "formType" : "fo…" at bounding box center [577, 276] width 479 height 338
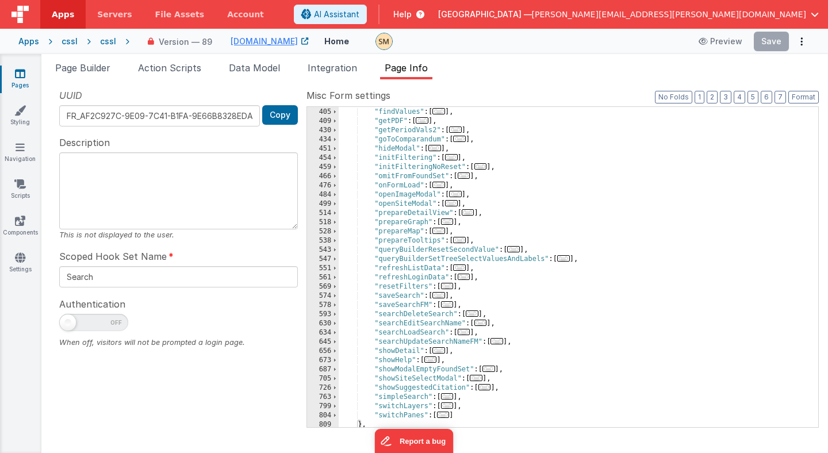
scroll to position [360, 0]
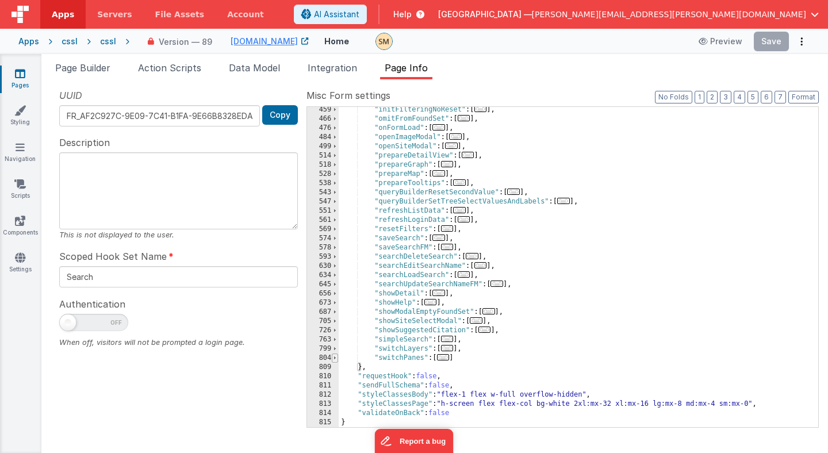
click at [334, 357] on span at bounding box center [335, 357] width 6 height 9
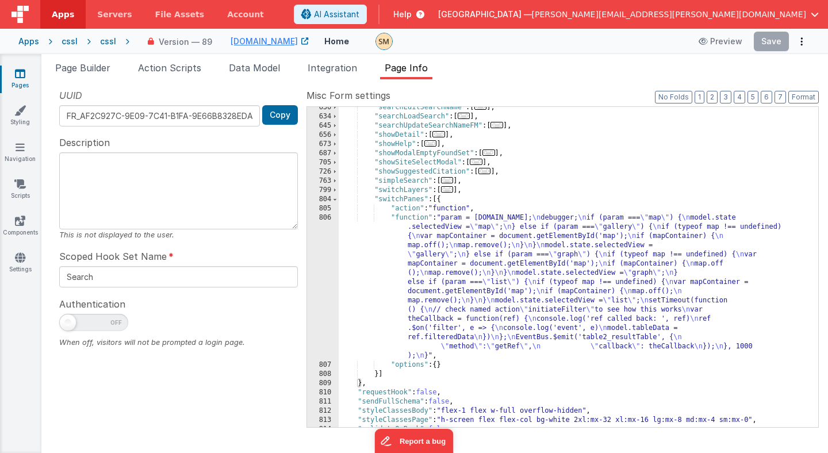
scroll to position [535, 0]
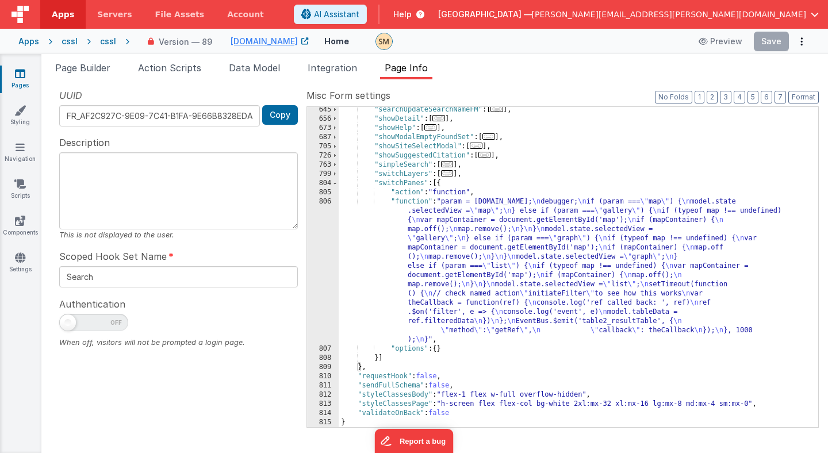
click at [431, 290] on div ""searchUpdateSearchNameFM" : [ ... ] , "showDetail" : [ ... ] , "showHelp" : [ …" at bounding box center [577, 274] width 479 height 338
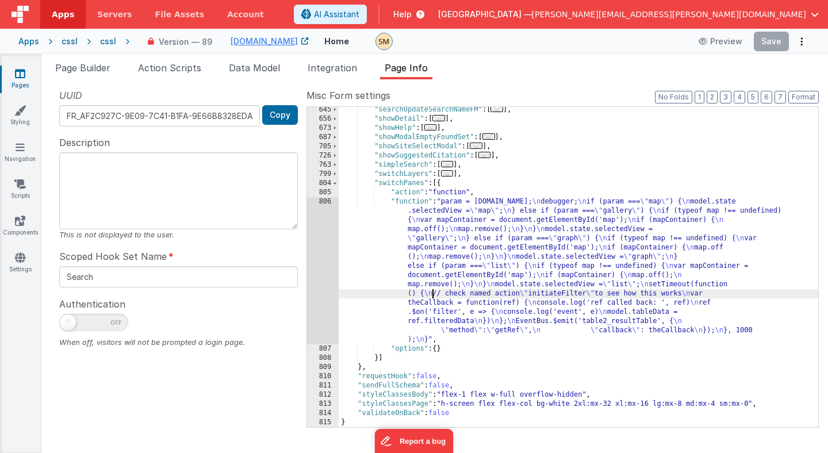
click at [319, 274] on div "806" at bounding box center [323, 270] width 32 height 147
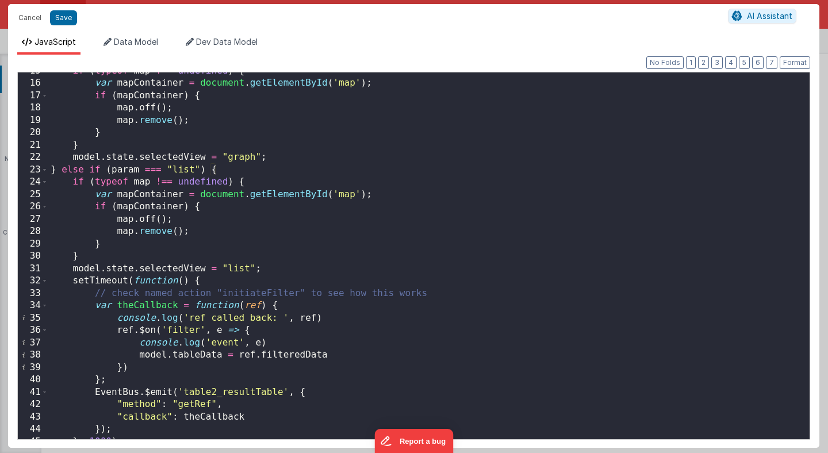
scroll to position [202, 0]
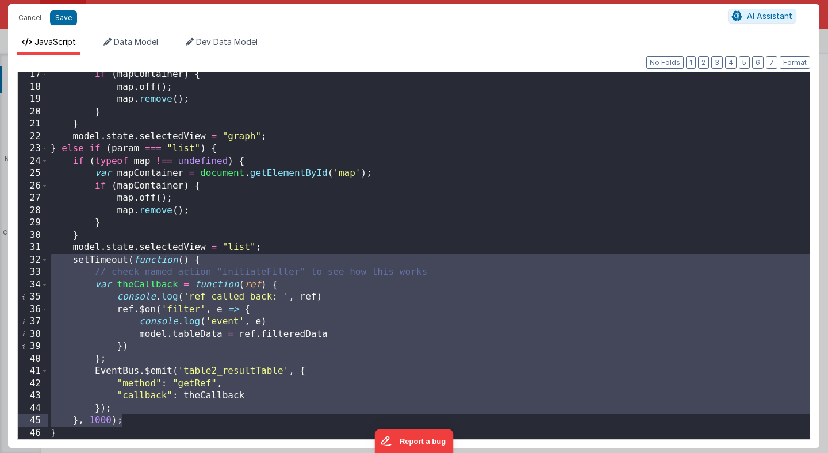
drag, startPoint x: 52, startPoint y: 261, endPoint x: 133, endPoint y: 422, distance: 179.6
click at [133, 422] on div "if ( mapContainer ) { map . off ( ) ; map . remove ( ) ; } } model . state . se…" at bounding box center [428, 263] width 761 height 391
click at [34, 15] on button "Cancel" at bounding box center [30, 18] width 34 height 16
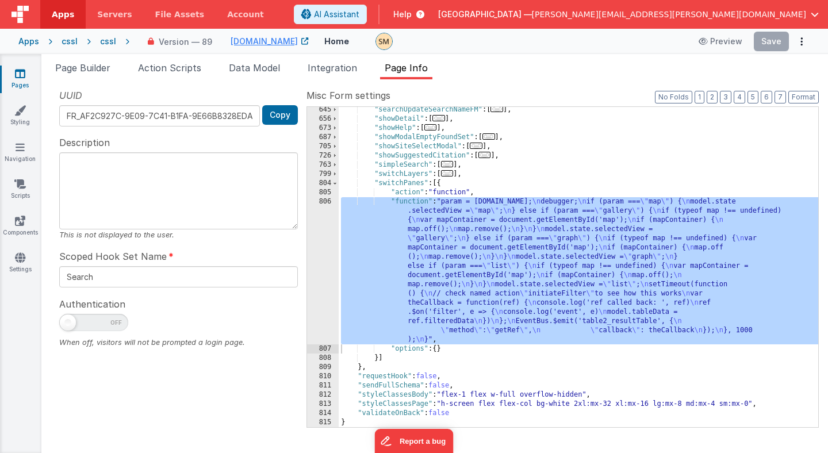
click at [407, 253] on div ""searchUpdateSearchNameFM" : [ ... ] , "showDetail" : [ ... ] , "showHelp" : [ …" at bounding box center [577, 274] width 479 height 338
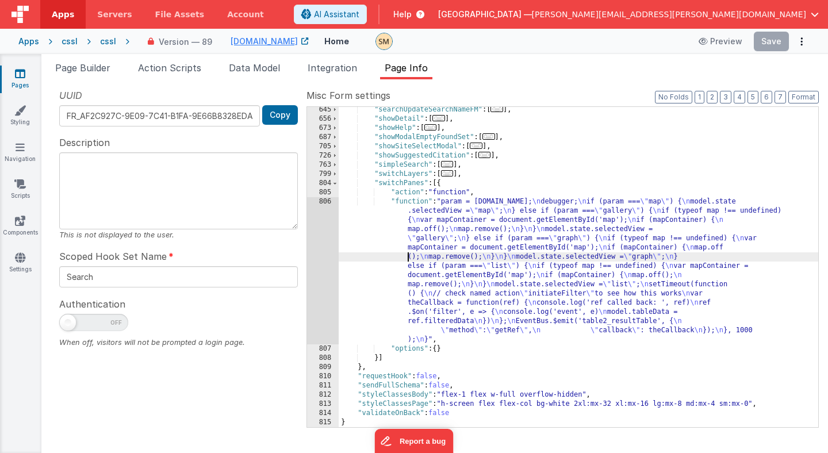
click at [321, 260] on div "806" at bounding box center [323, 270] width 32 height 147
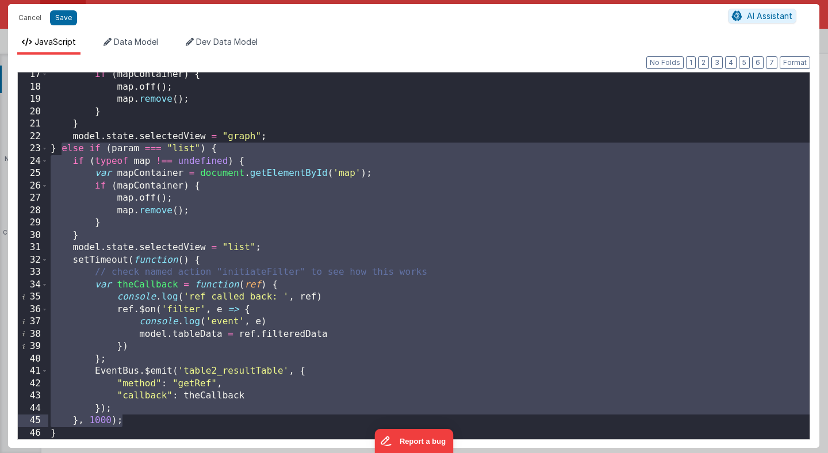
drag, startPoint x: 62, startPoint y: 149, endPoint x: 126, endPoint y: 413, distance: 272.1
click at [126, 414] on div "if ( mapContainer ) { map . off ( ) ; map . remove ( ) ; } } model . state . se…" at bounding box center [428, 263] width 761 height 391
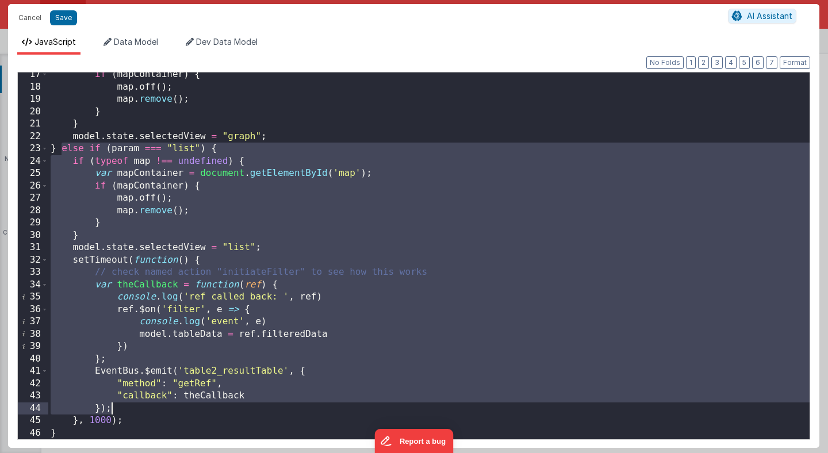
click at [129, 427] on div "if ( mapContainer ) { map . off ( ) ; map . remove ( ) ; } } model . state . se…" at bounding box center [428, 263] width 761 height 391
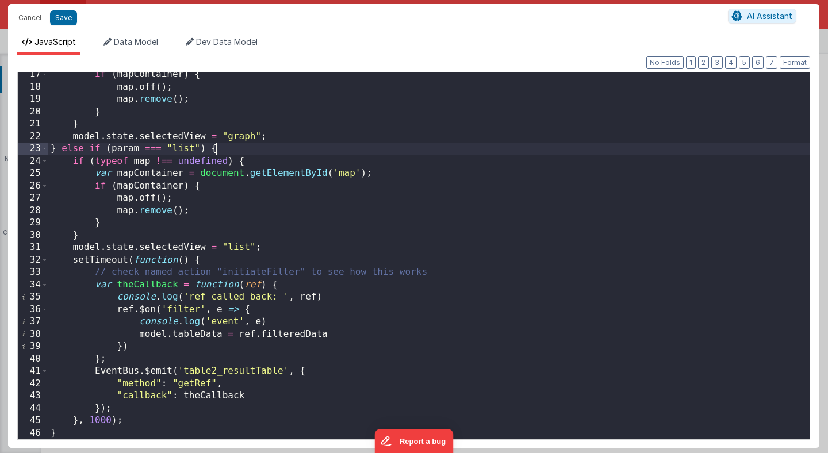
click at [216, 149] on div "if ( mapContainer ) { map . off ( ) ; map . remove ( ) ; } } model . state . se…" at bounding box center [428, 263] width 761 height 391
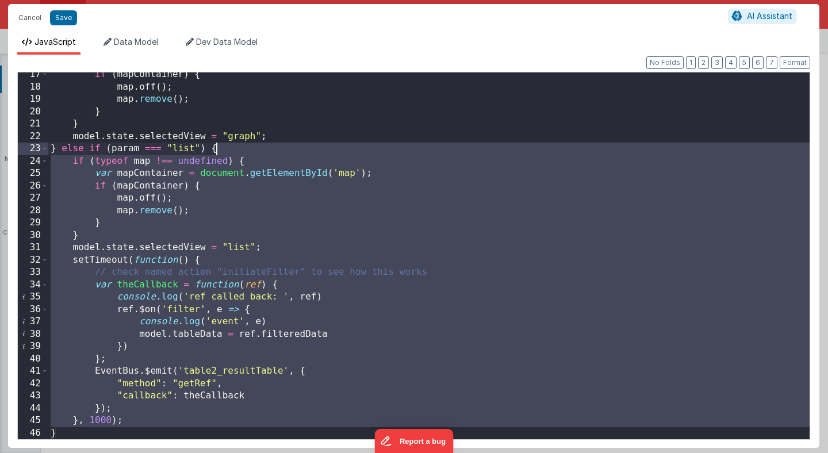
click at [216, 149] on div "if ( mapContainer ) { map . off ( ) ; map . remove ( ) ; } } model . state . se…" at bounding box center [428, 263] width 761 height 391
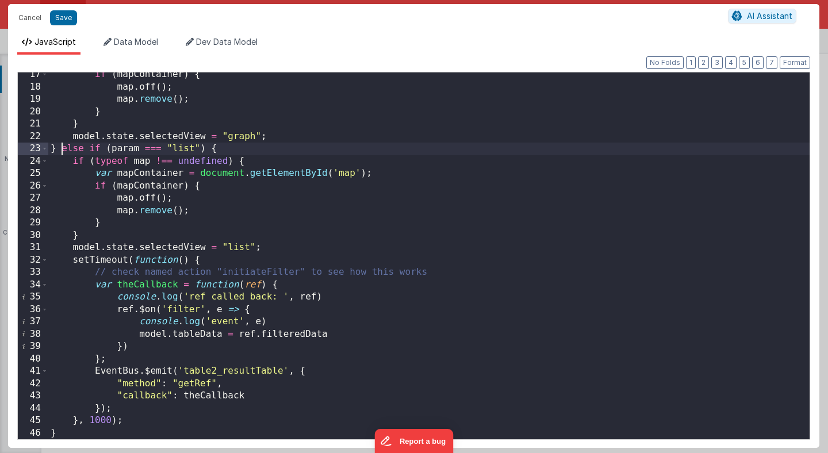
click at [62, 149] on div "if ( mapContainer ) { map . off ( ) ; map . remove ( ) ; } } model . state . se…" at bounding box center [428, 263] width 761 height 391
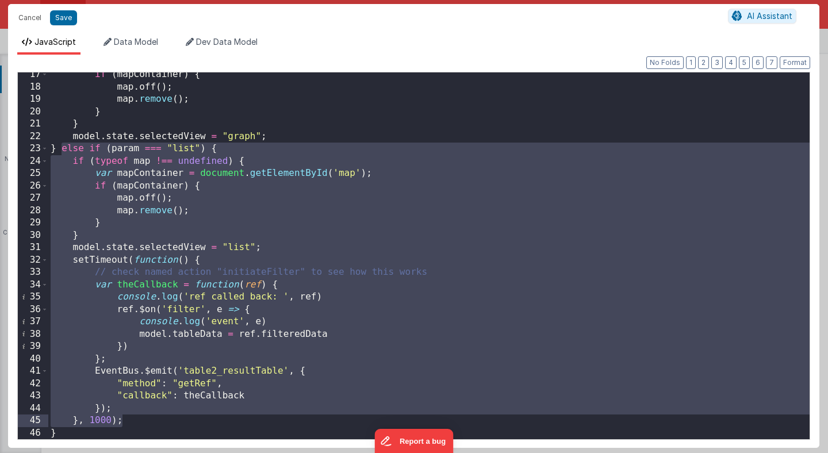
drag, startPoint x: 62, startPoint y: 149, endPoint x: 138, endPoint y: 419, distance: 280.0
click at [138, 419] on div "if ( mapContainer ) { map . off ( ) ; map . remove ( ) ; } } model . state . se…" at bounding box center [428, 263] width 761 height 391
click at [35, 18] on button "Cancel" at bounding box center [30, 18] width 34 height 16
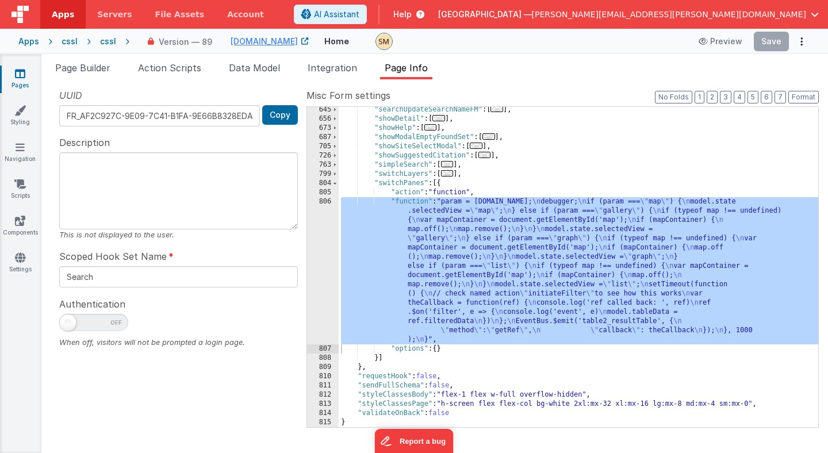
scroll to position [535, 0]
click at [102, 43] on div "cssl" at bounding box center [108, 41] width 16 height 11
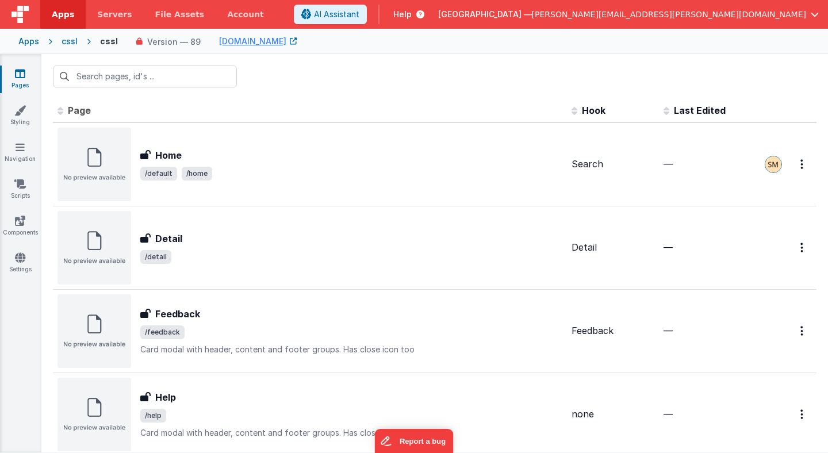
click at [70, 43] on div "cssl" at bounding box center [69, 41] width 16 height 11
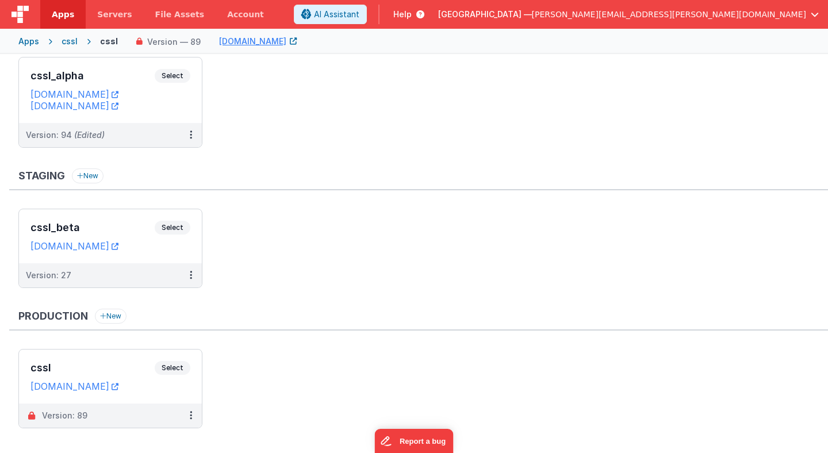
scroll to position [67, 0]
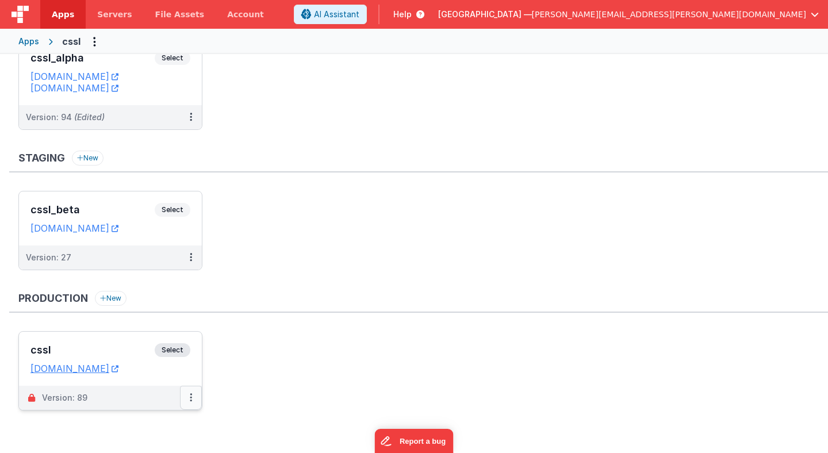
click at [190, 397] on icon at bounding box center [191, 397] width 2 height 1
click at [157, 378] on link "Rollback" at bounding box center [151, 375] width 101 height 21
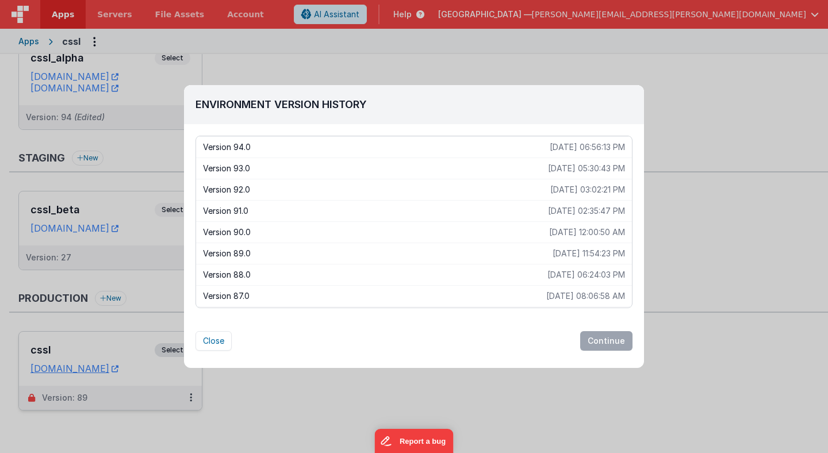
click at [251, 147] on p "Version 94.0" at bounding box center [376, 146] width 347 height 11
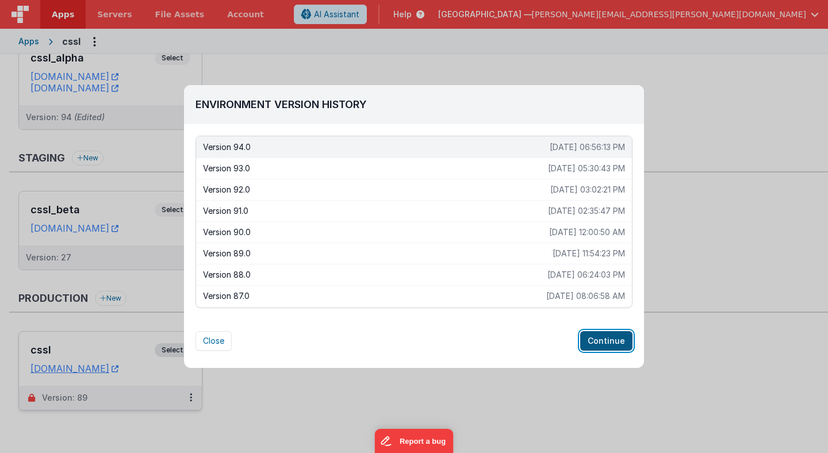
click at [607, 343] on button "Continue" at bounding box center [606, 341] width 52 height 20
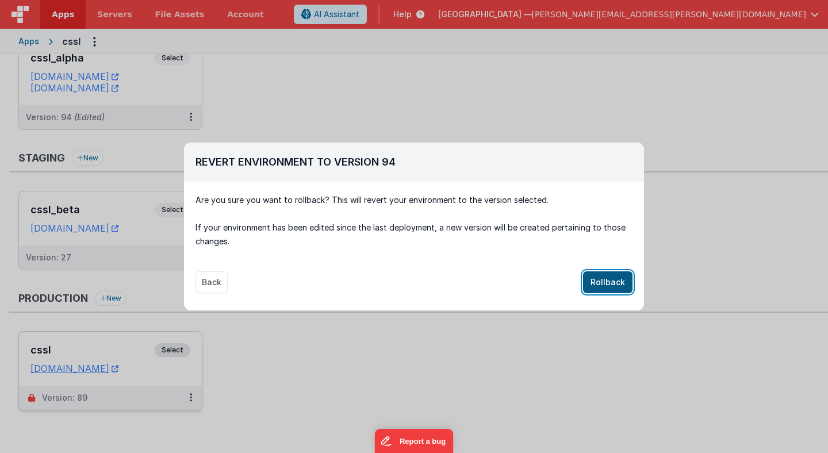
click at [610, 284] on button "Rollback" at bounding box center [607, 282] width 49 height 22
